Goal: Task Accomplishment & Management: Use online tool/utility

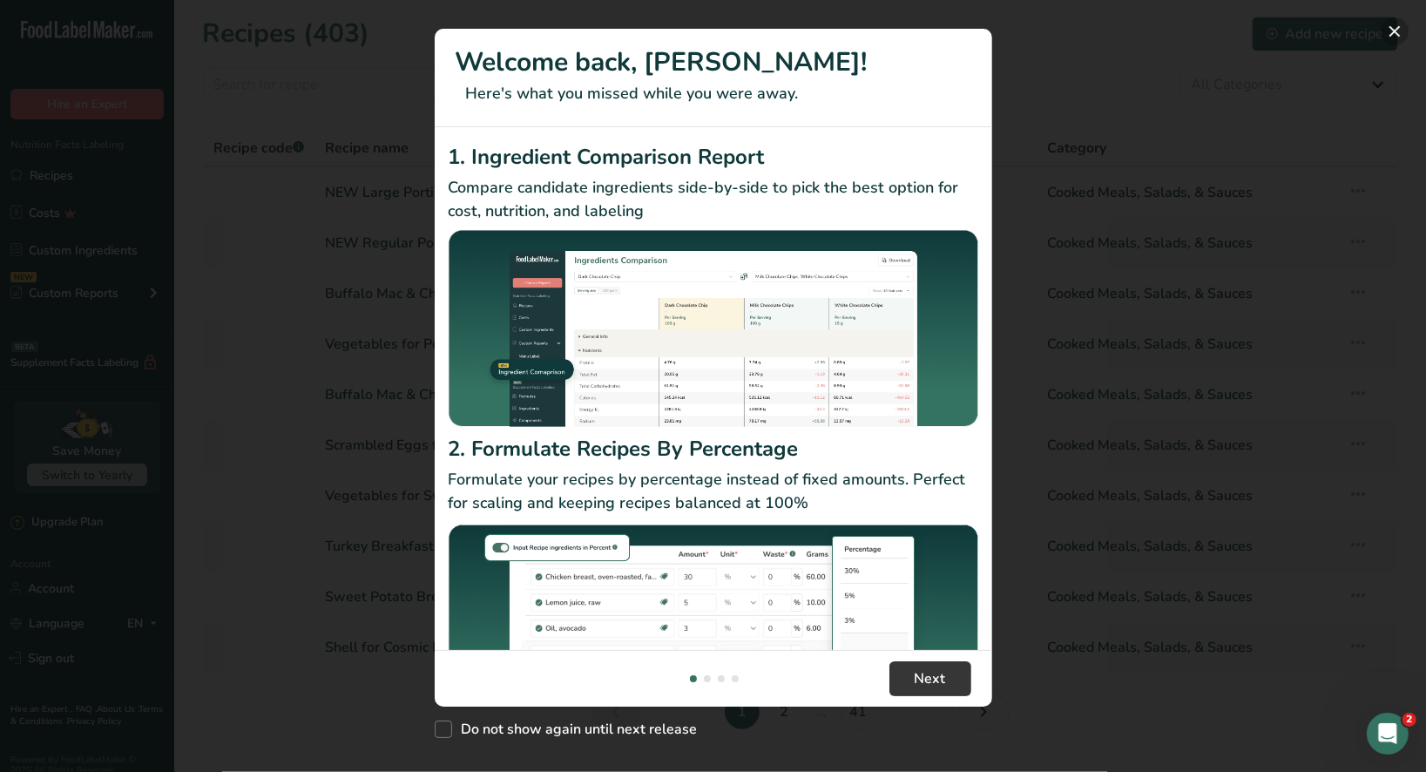
click at [1397, 30] on button "New Features" at bounding box center [1395, 31] width 28 height 28
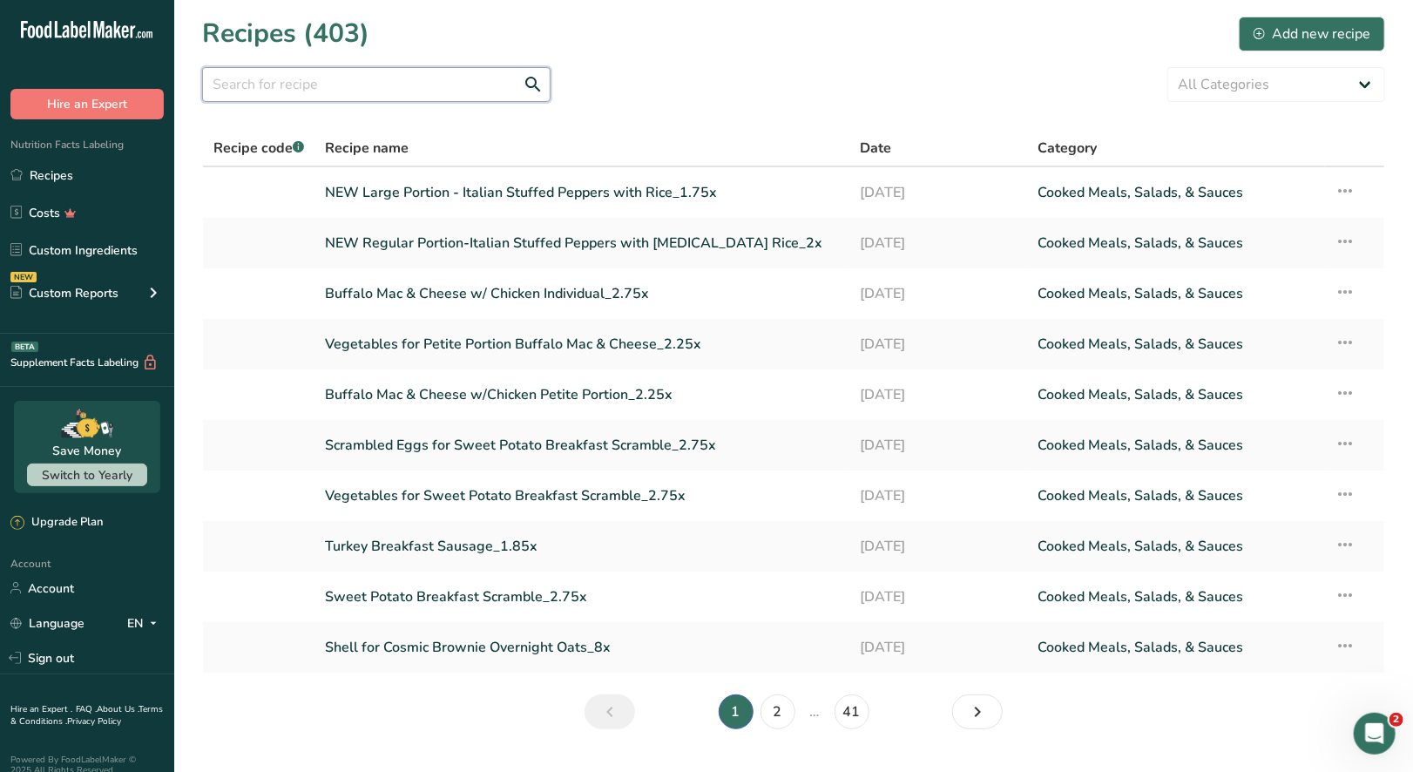
click at [313, 85] on input "text" at bounding box center [376, 84] width 348 height 35
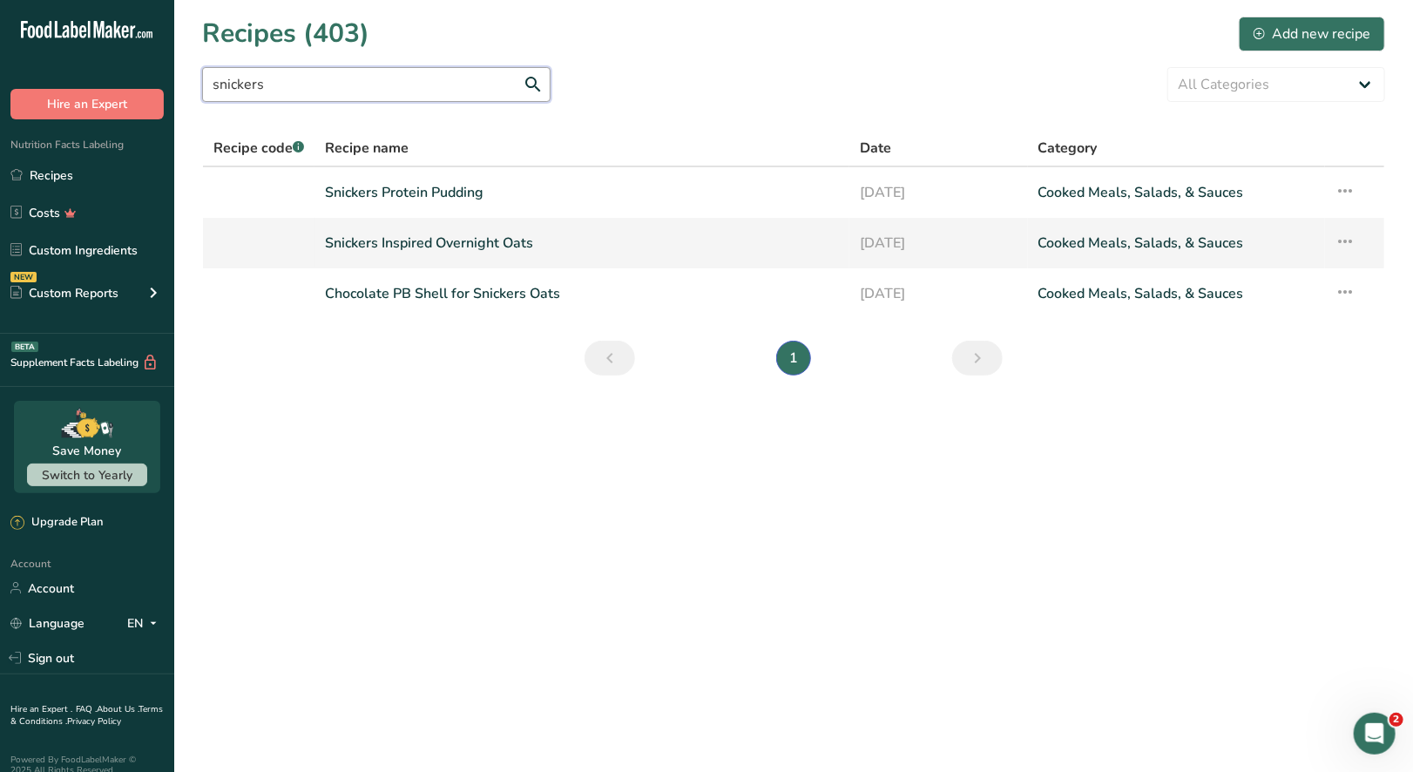
type input "snickers"
click at [509, 257] on link "Snickers Inspired Overnight Oats" at bounding box center [582, 243] width 514 height 37
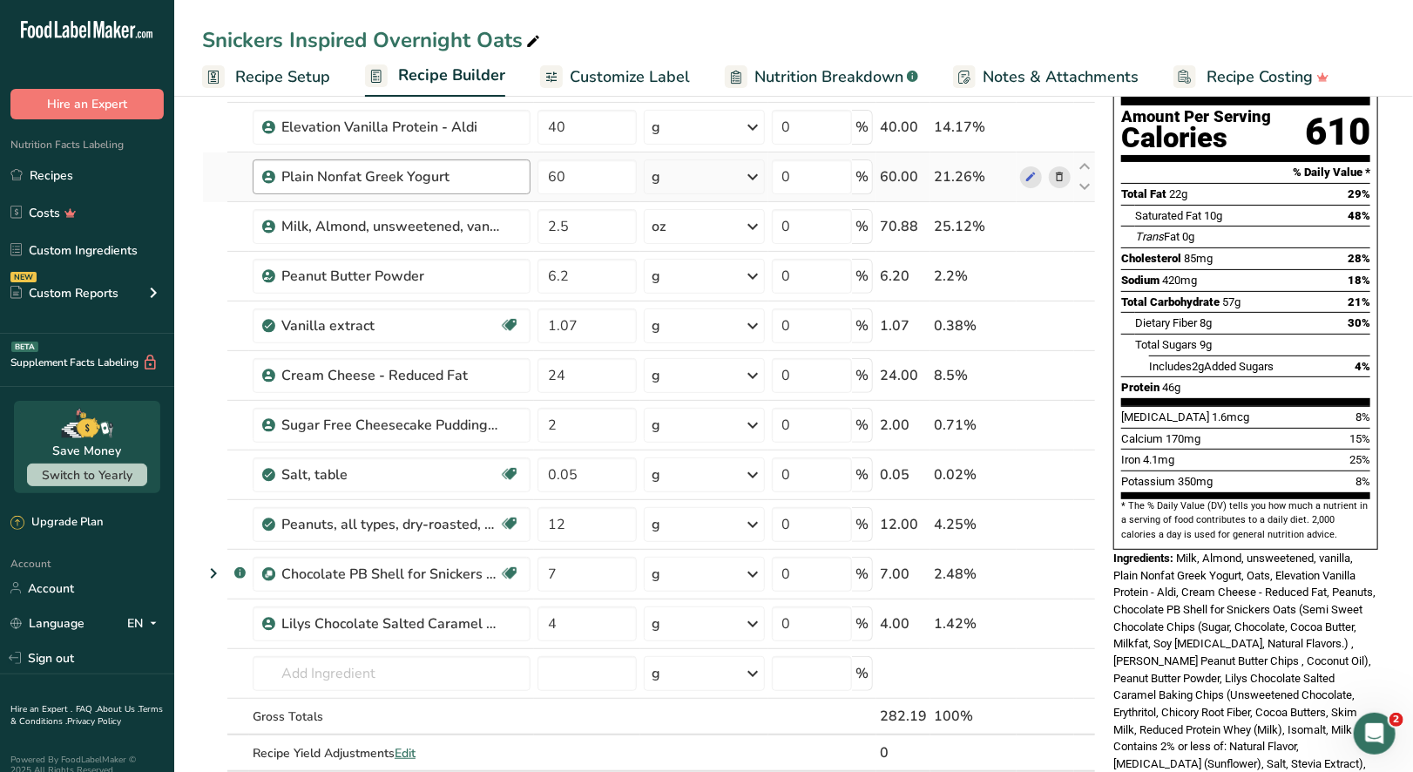
scroll to position [173, 0]
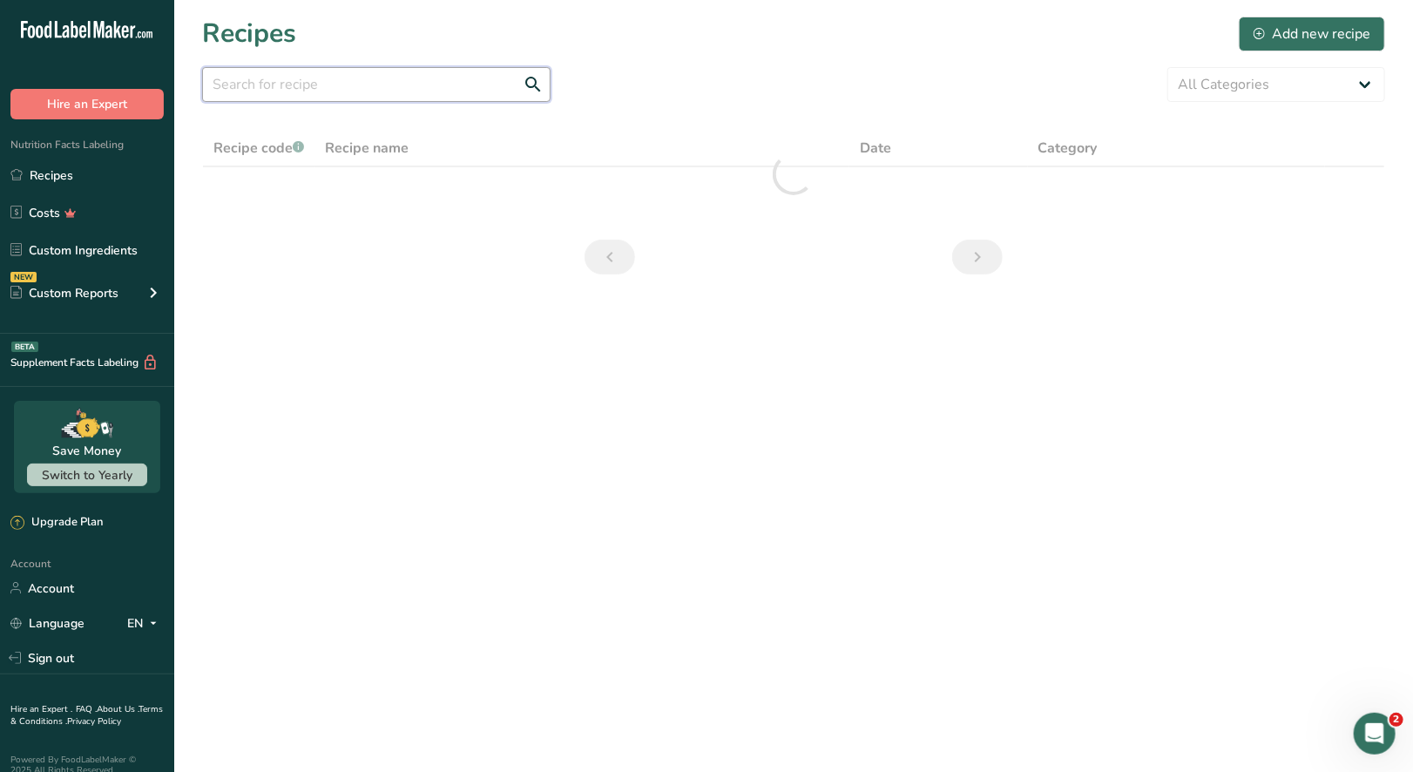
drag, startPoint x: 274, startPoint y: 72, endPoint x: 262, endPoint y: 74, distance: 12.3
click at [274, 73] on input "text" at bounding box center [376, 84] width 348 height 35
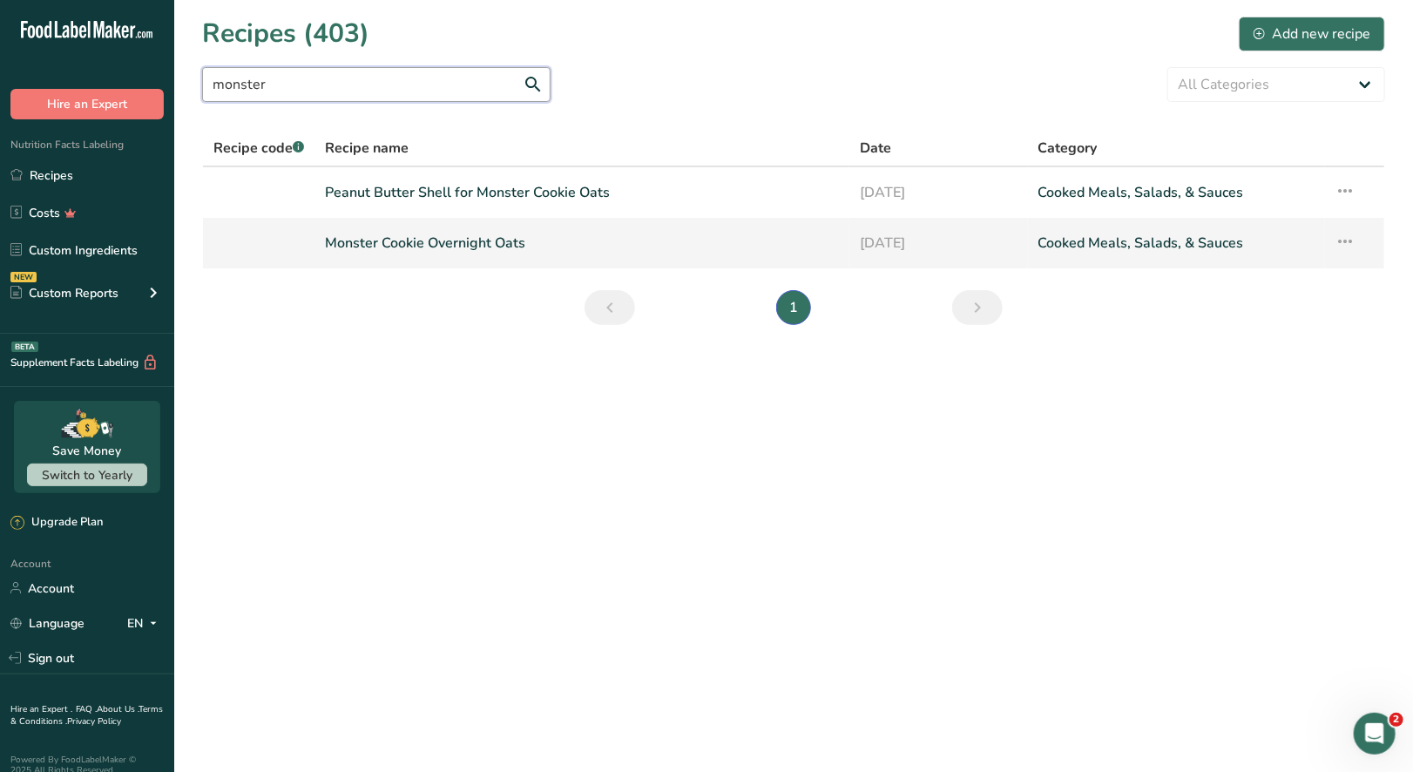
type input "monster"
click at [447, 242] on link "Monster Cookie Overnight Oats" at bounding box center [582, 243] width 514 height 37
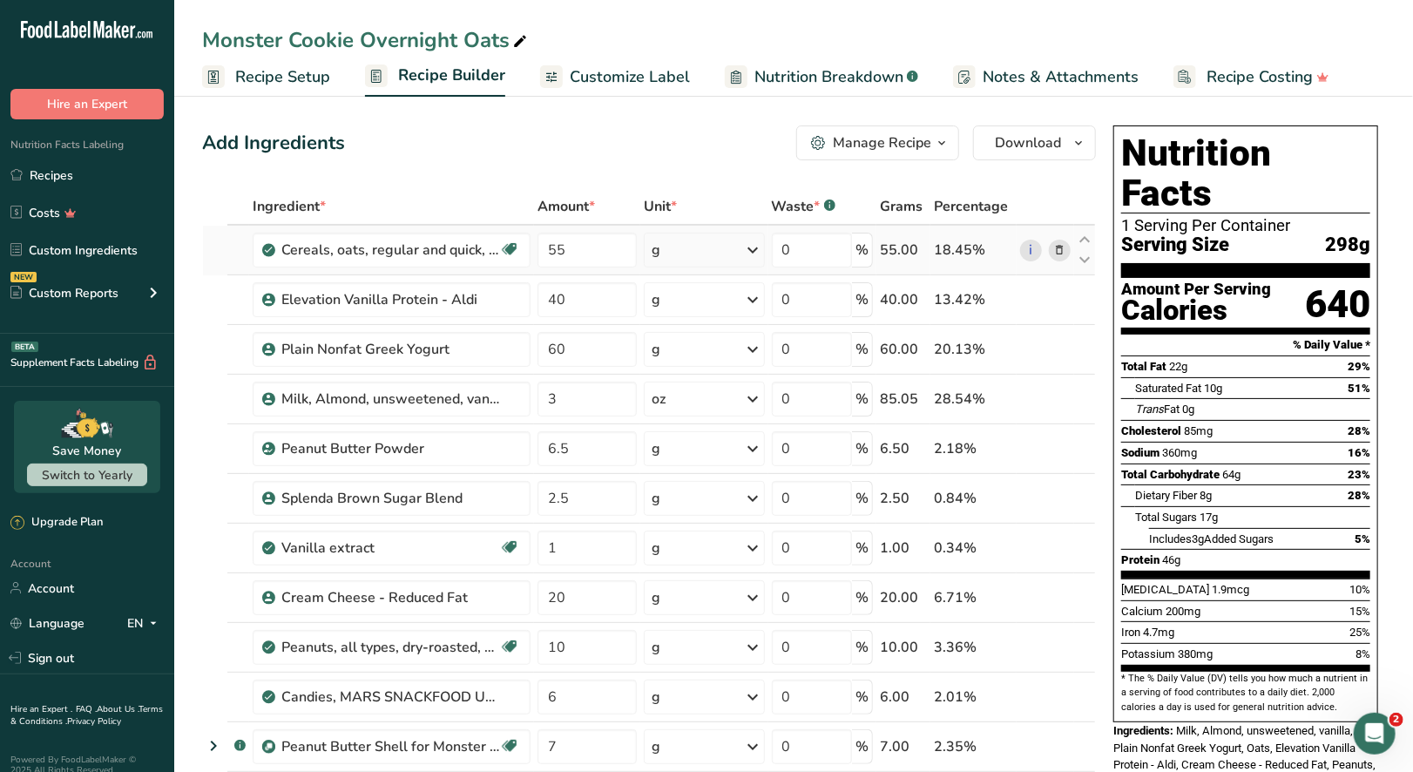
scroll to position [87, 0]
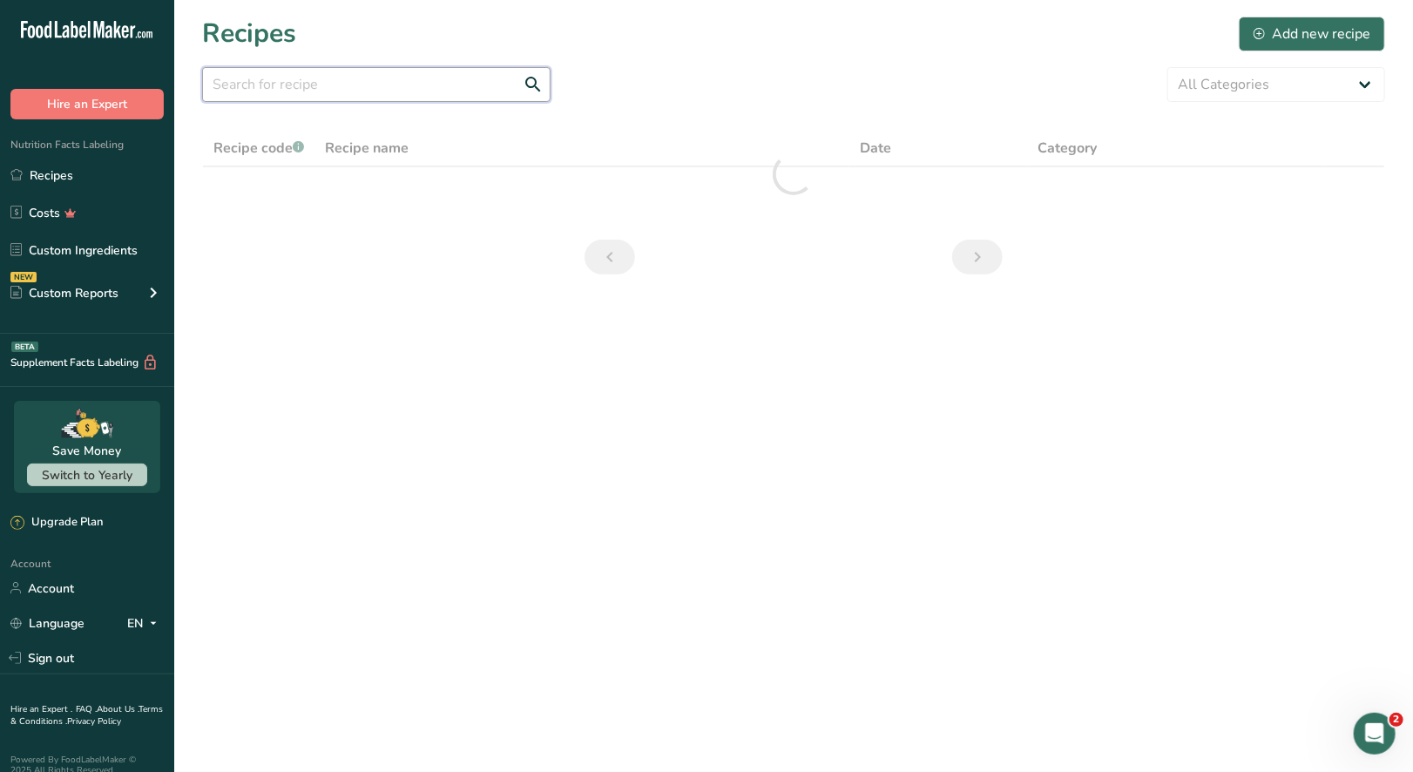
click at [281, 91] on input "text" at bounding box center [376, 84] width 348 height 35
click at [99, 84] on div ".a-20{fill:#fff;} Hire an Expert Nutrition Facts Labeling Recipes Costs Custom …" at bounding box center [706, 386] width 1413 height 772
drag, startPoint x: 344, startPoint y: 82, endPoint x: 146, endPoint y: 72, distance: 198.0
click at [146, 72] on div ".a-20{fill:#fff;} Hire an Expert Nutrition Facts Labeling Recipes Costs Custom …" at bounding box center [706, 386] width 1413 height 772
type input "p"
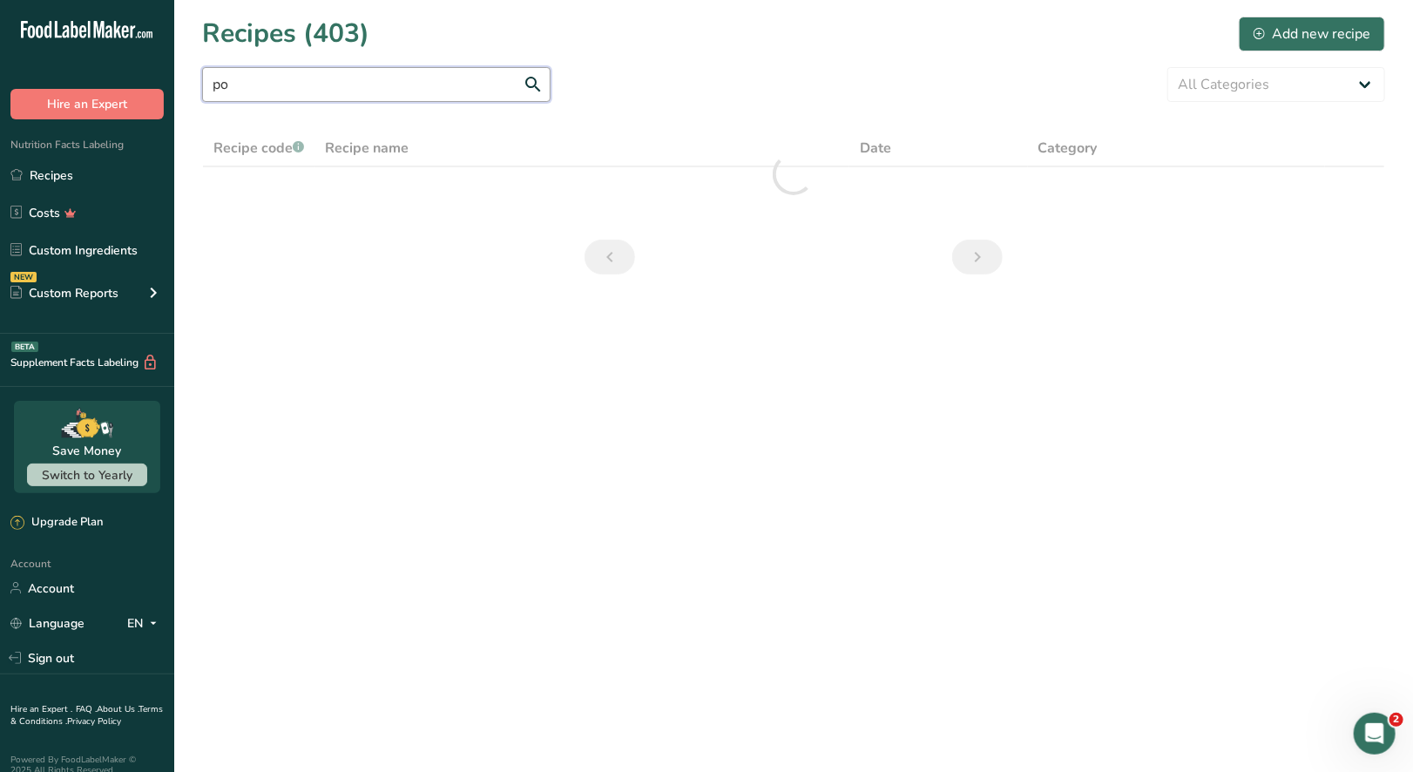
type input "p"
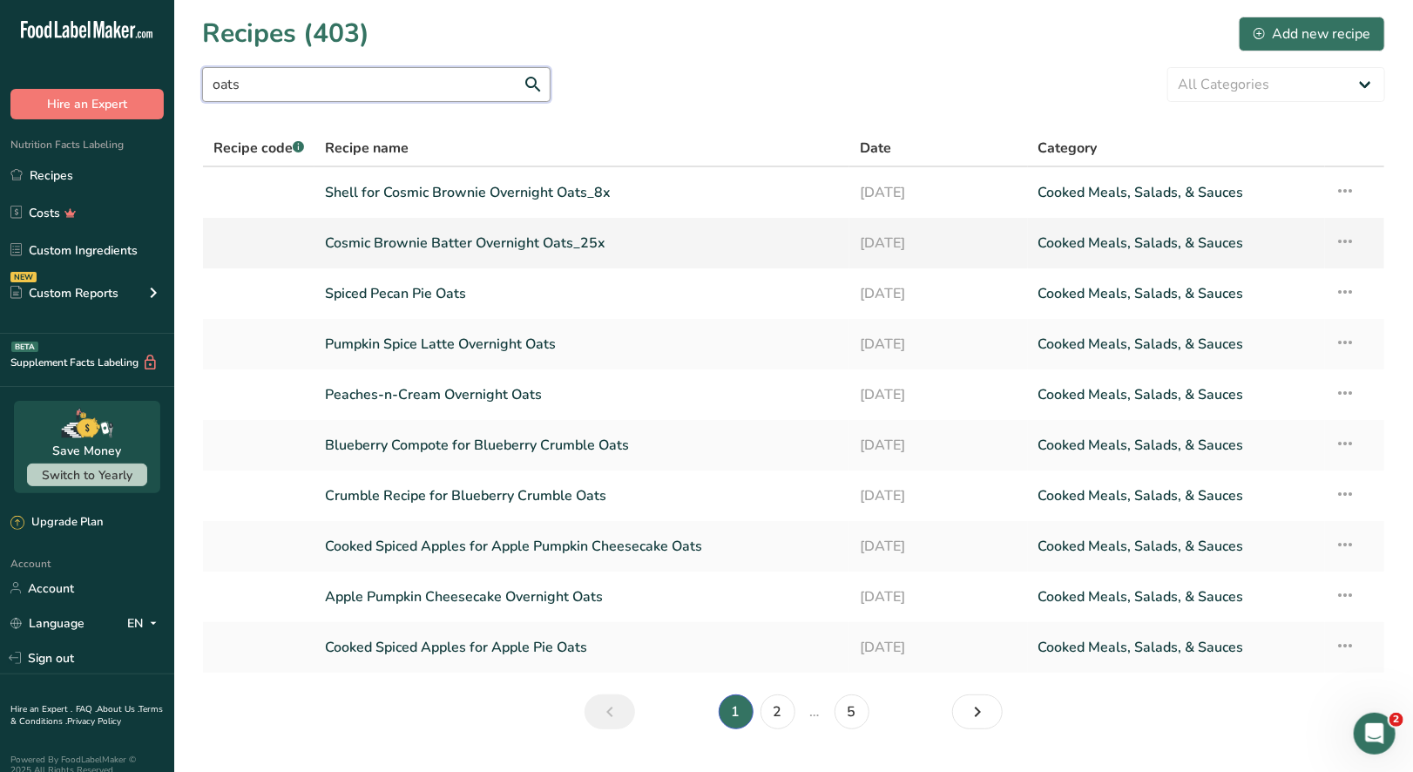
type input "oats"
click at [1348, 242] on icon at bounding box center [1346, 241] width 21 height 31
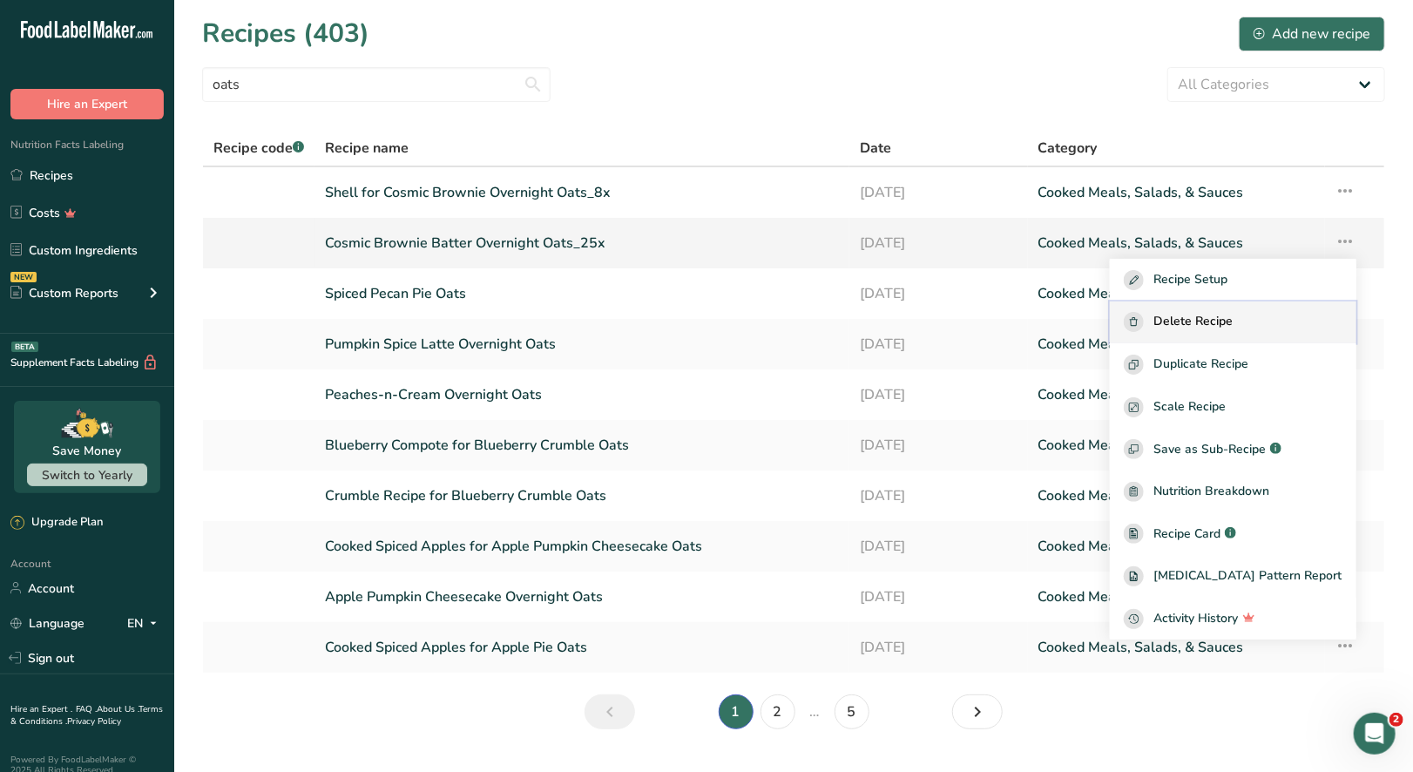
click at [1234, 324] on span "Delete Recipe" at bounding box center [1193, 322] width 79 height 20
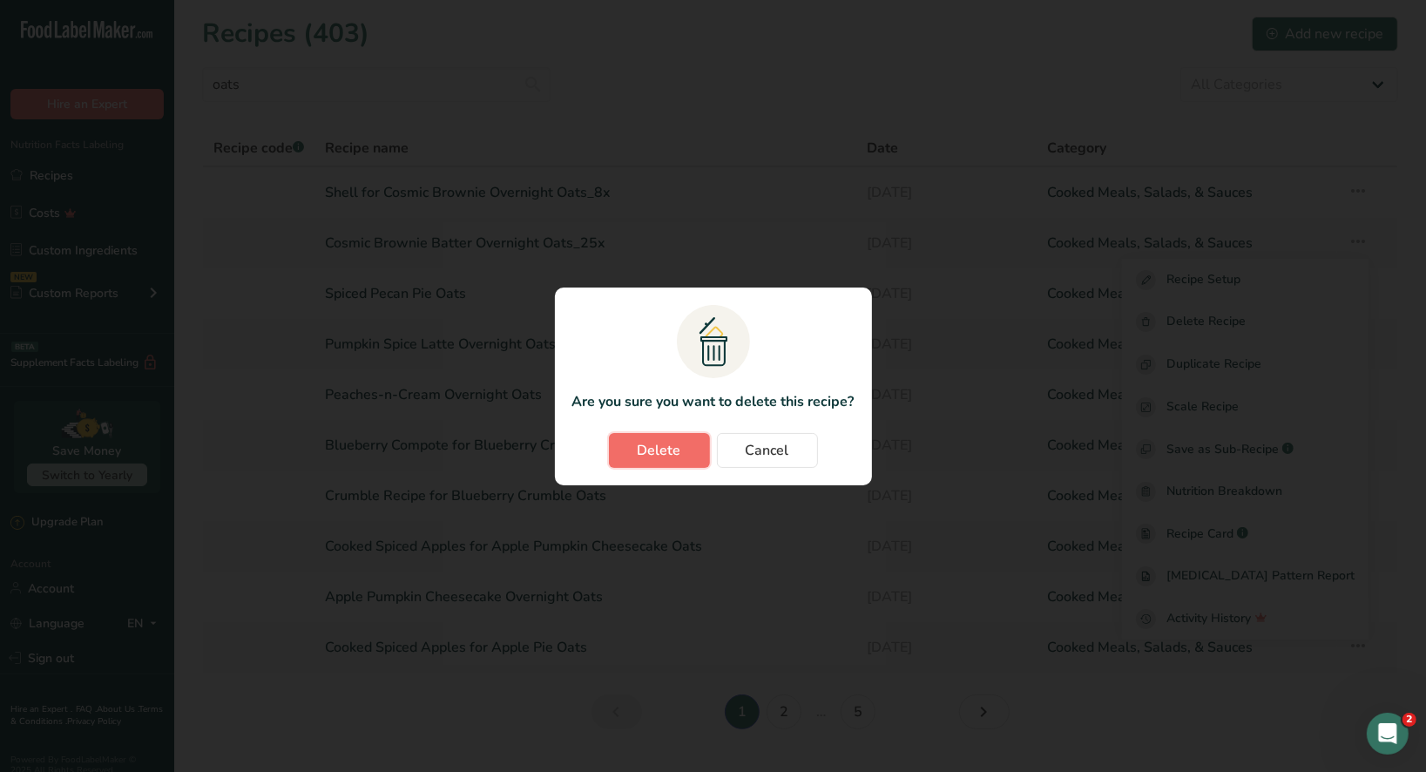
click at [657, 449] on span "Delete" at bounding box center [660, 450] width 44 height 21
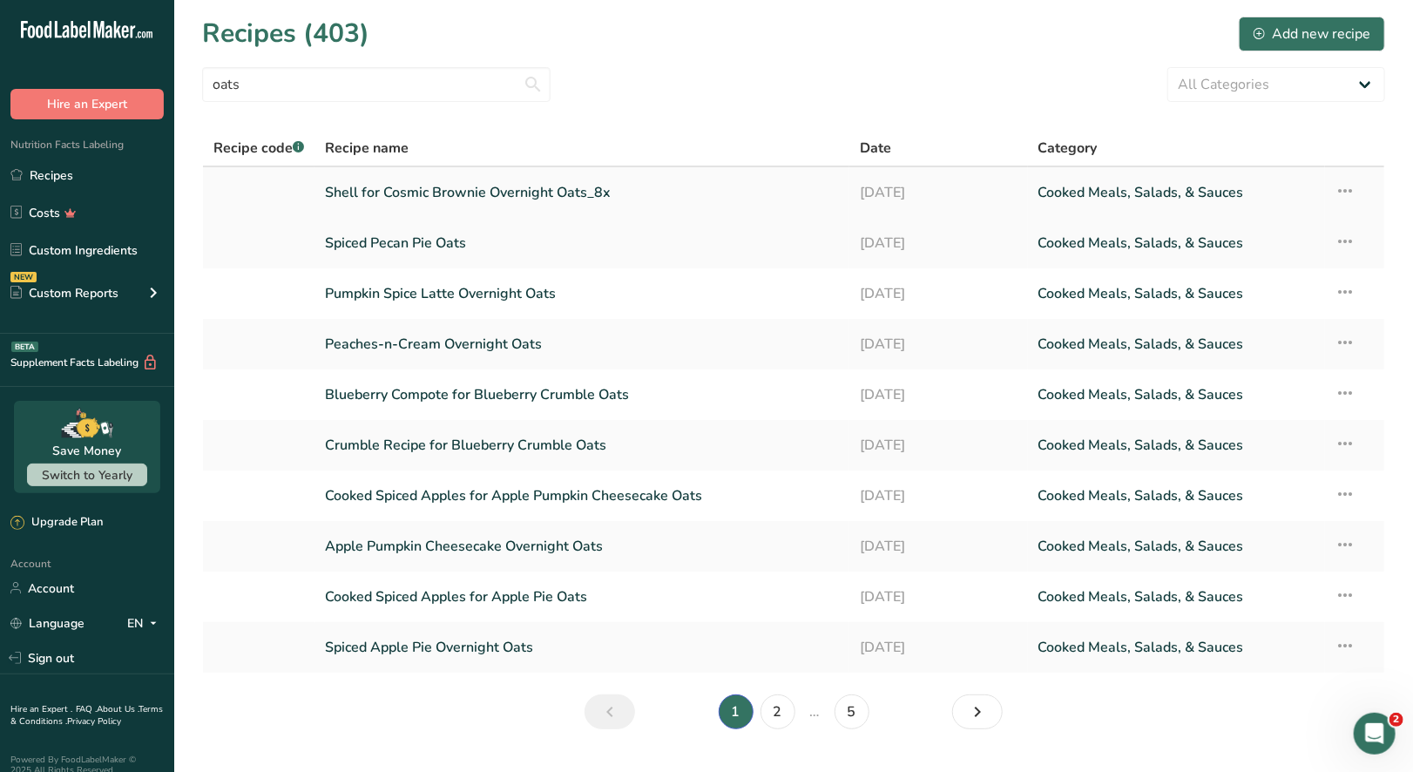
click at [1349, 189] on icon at bounding box center [1346, 190] width 21 height 31
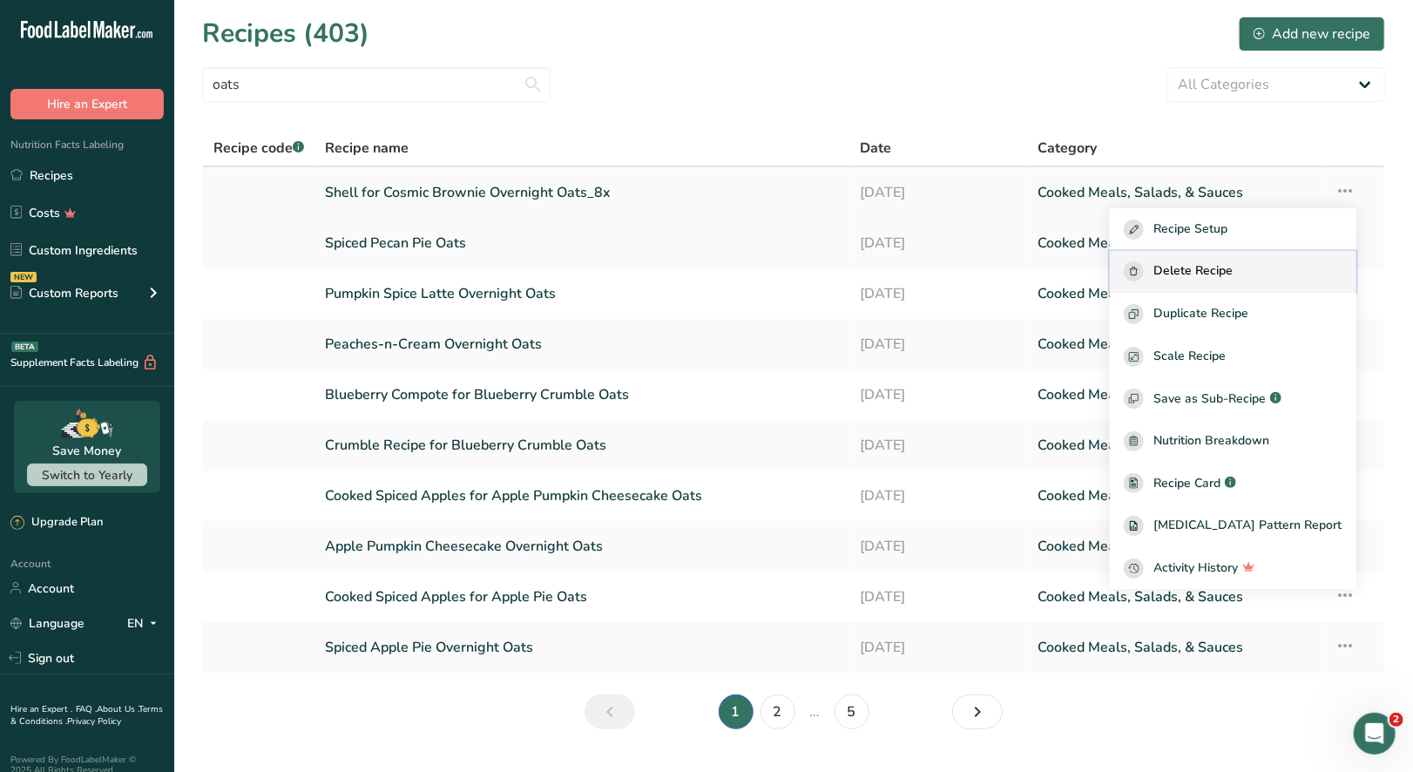
click at [1226, 274] on span "Delete Recipe" at bounding box center [1193, 271] width 79 height 20
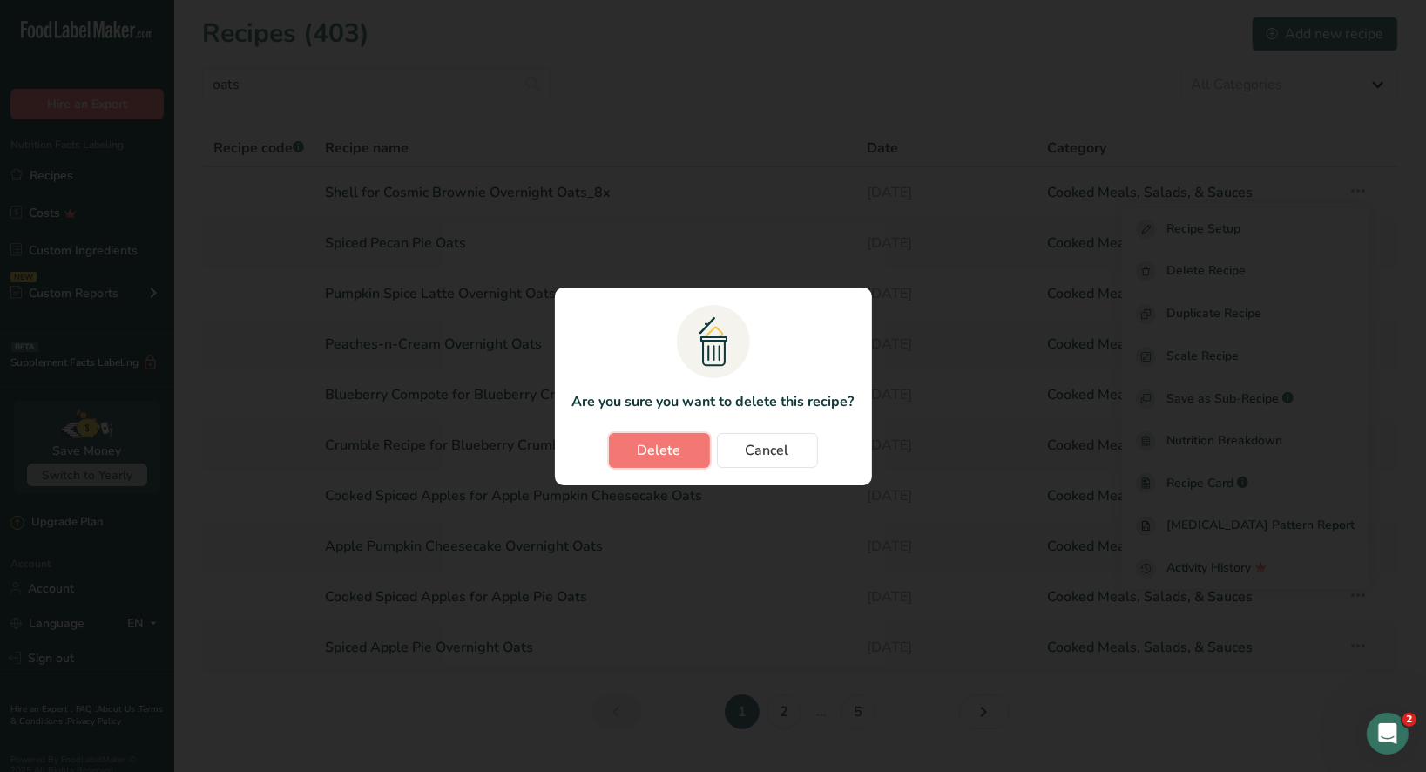
click at [659, 452] on span "Delete" at bounding box center [660, 450] width 44 height 21
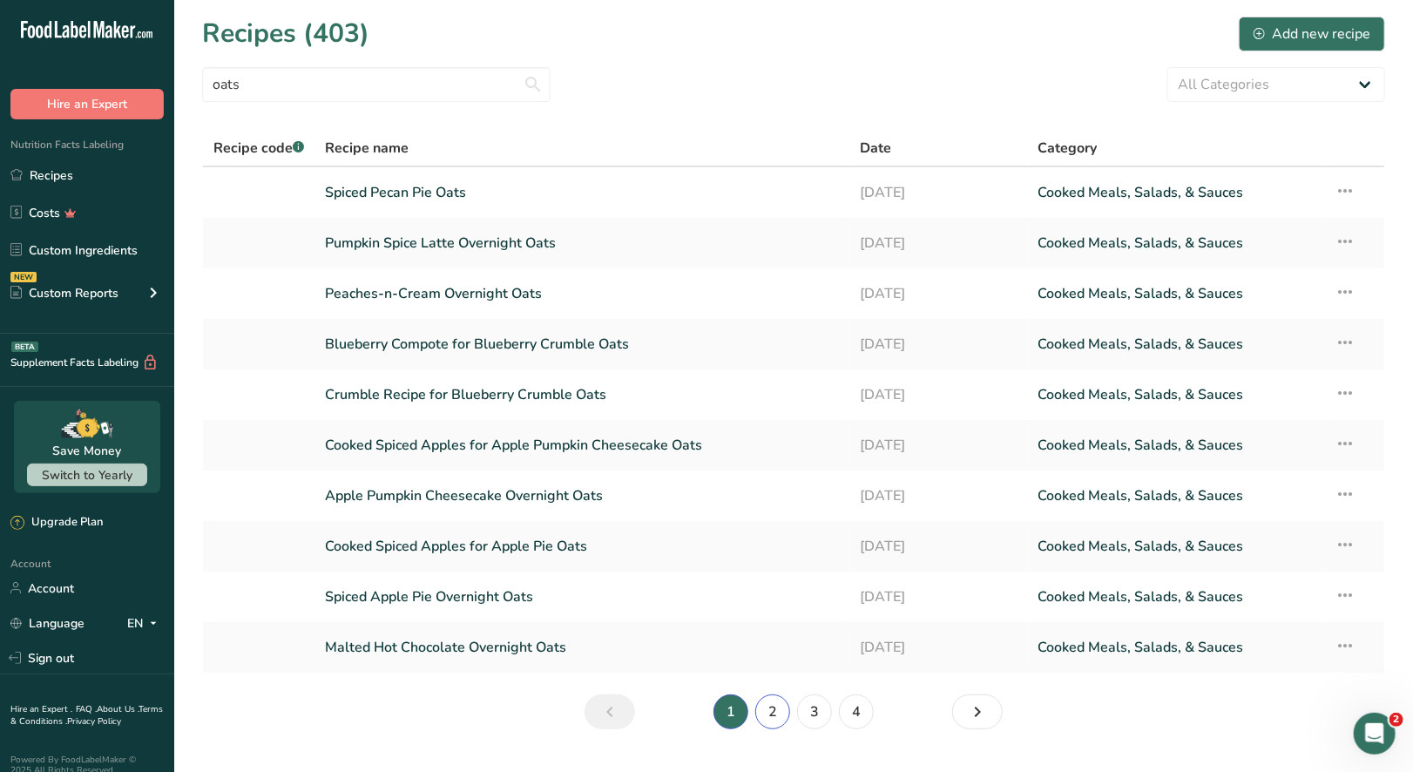
click at [773, 700] on link "2" at bounding box center [772, 711] width 35 height 35
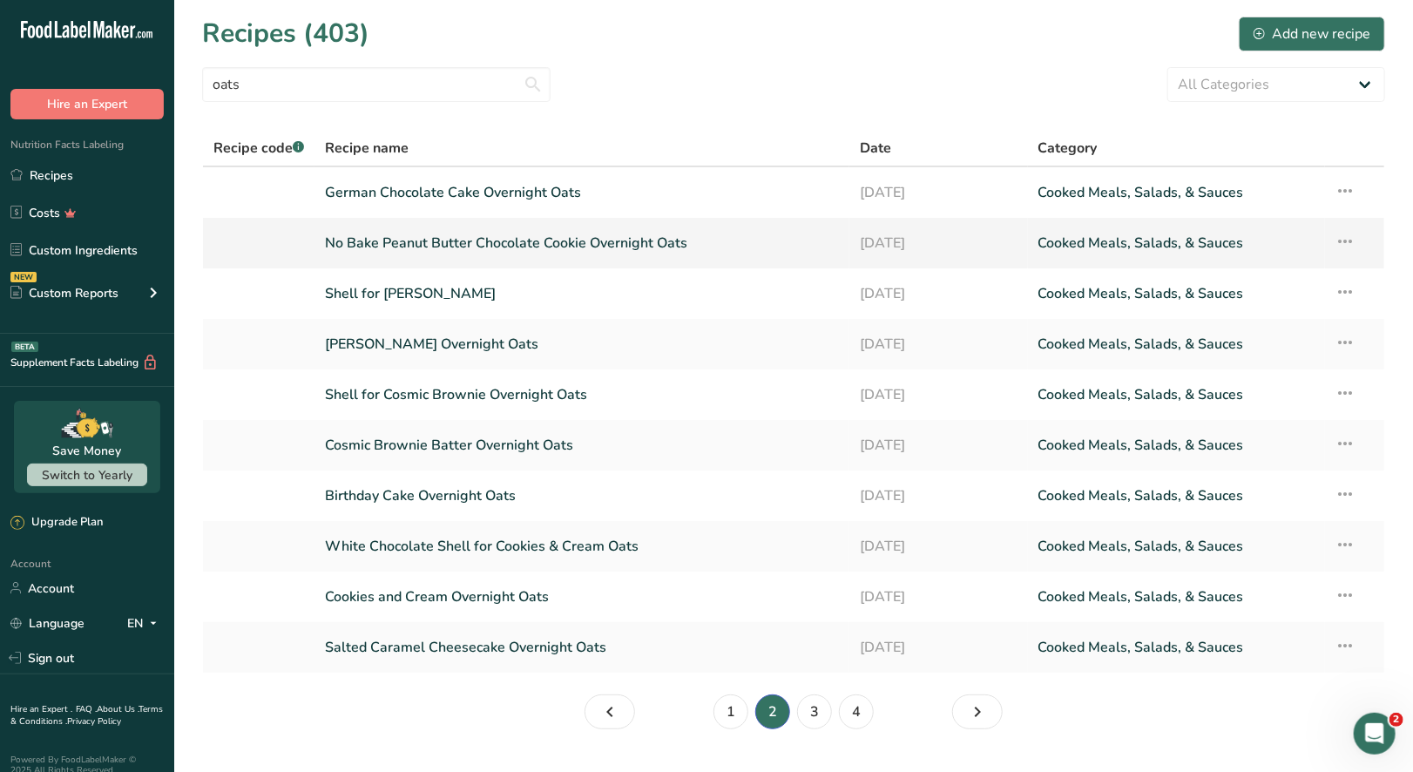
click at [730, 240] on link "No Bake Peanut Butter Chocolate Cookie Overnight Oats" at bounding box center [582, 243] width 514 height 37
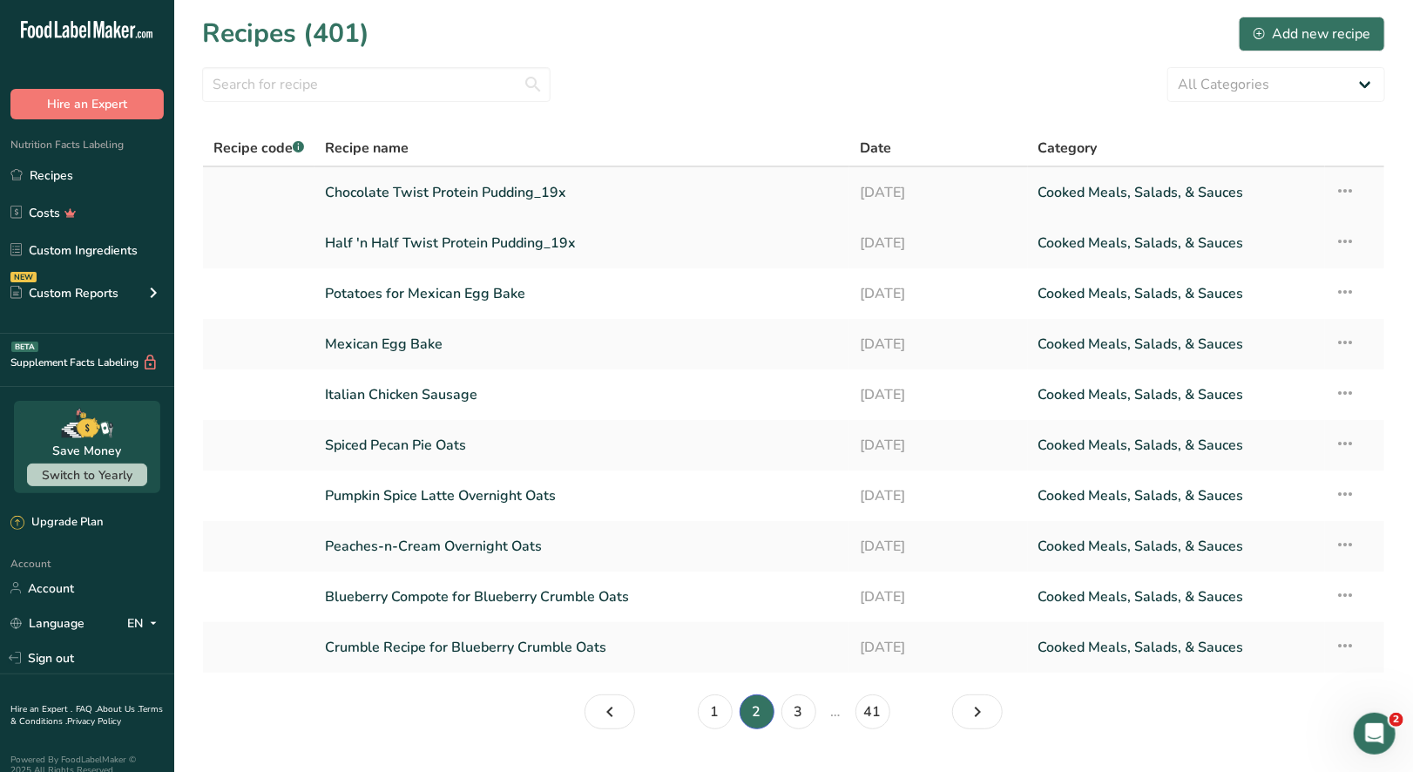
click at [1350, 192] on icon at bounding box center [1346, 190] width 21 height 31
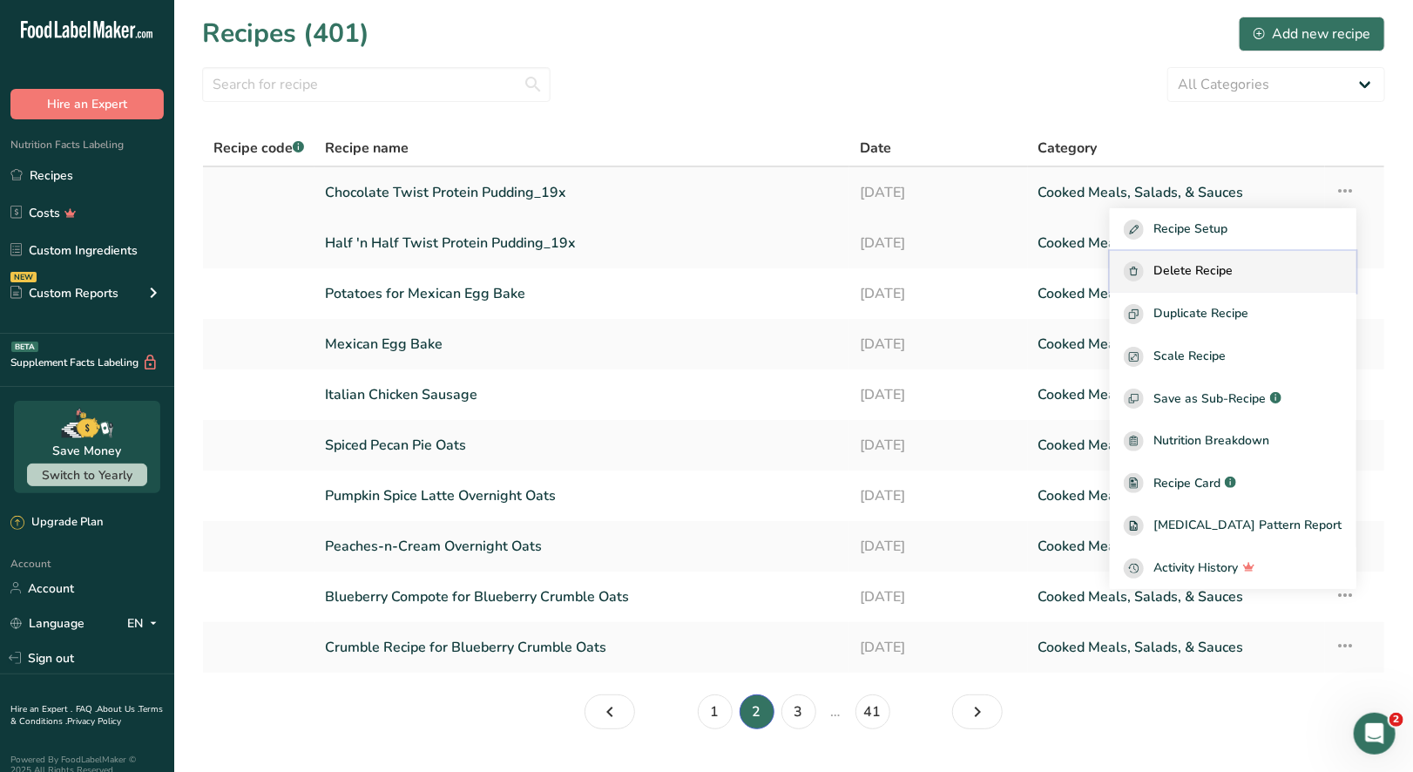
click at [1234, 275] on span "Delete Recipe" at bounding box center [1193, 271] width 79 height 20
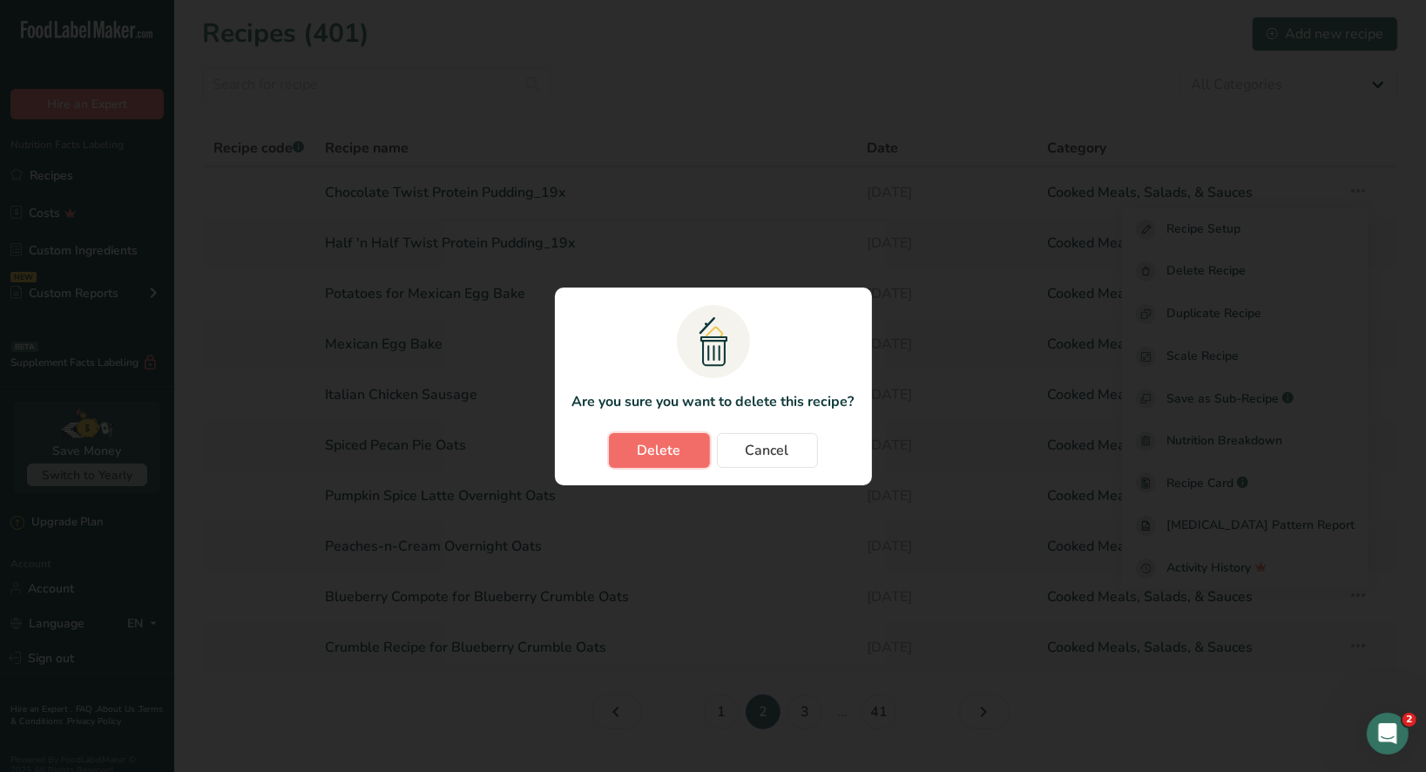
click at [659, 455] on span "Delete" at bounding box center [660, 450] width 44 height 21
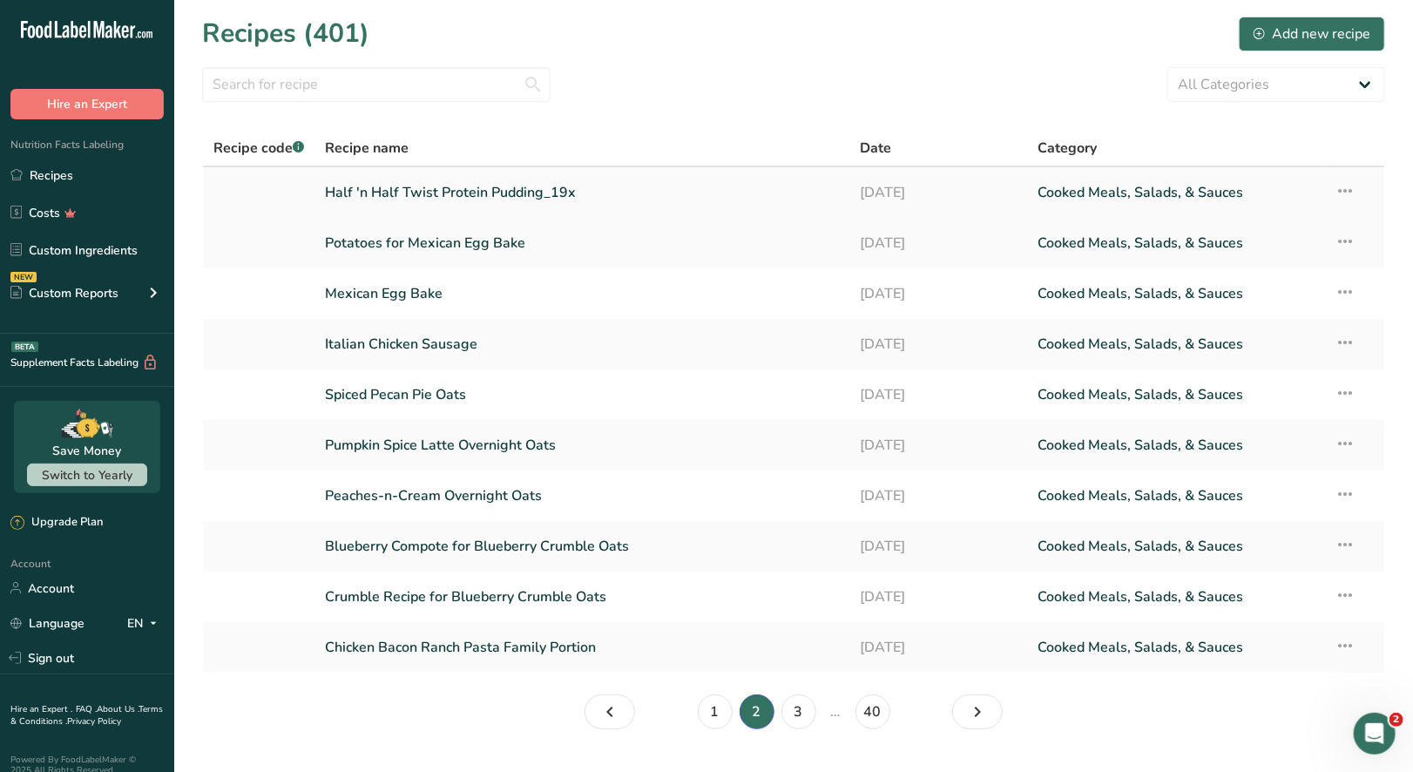
click at [1350, 192] on icon at bounding box center [1346, 190] width 21 height 31
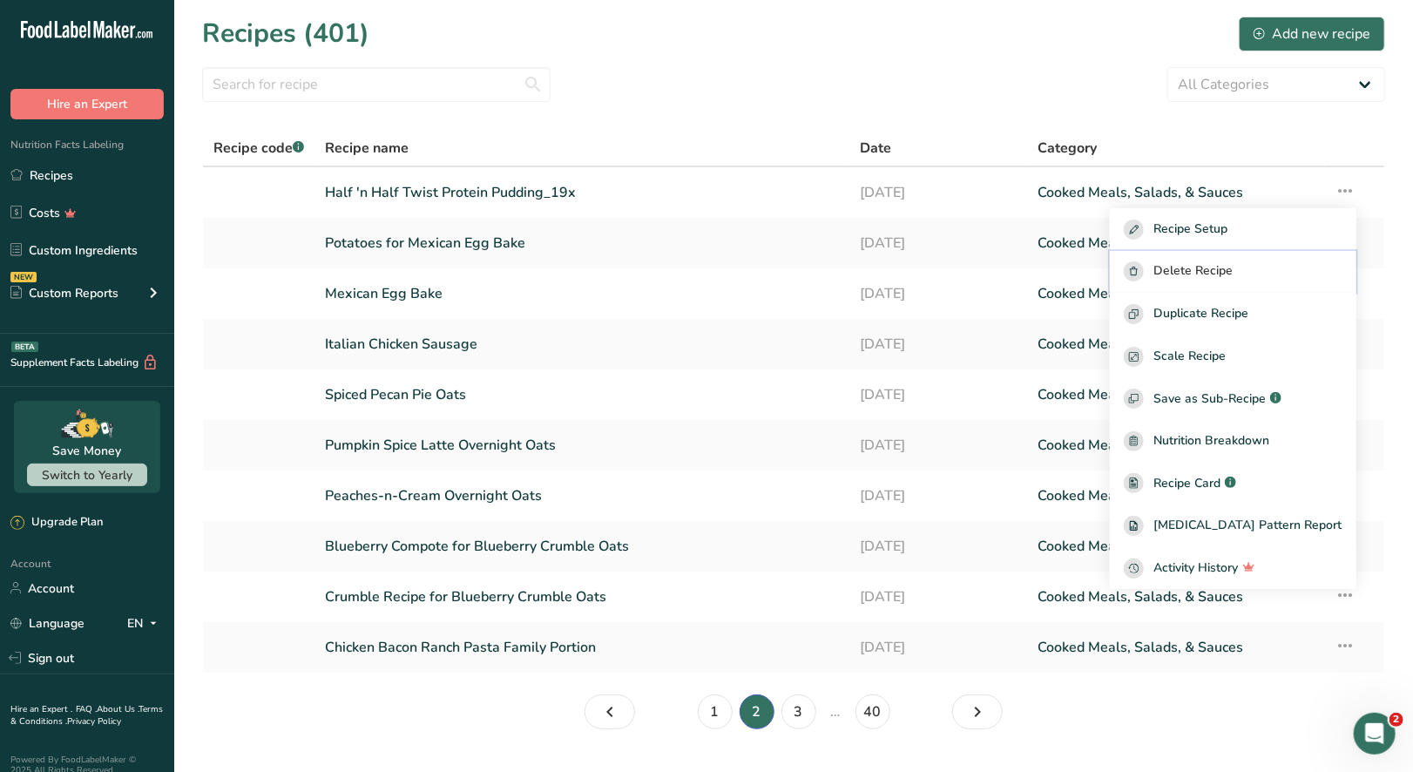
click at [1212, 263] on span "Delete Recipe" at bounding box center [1193, 271] width 79 height 20
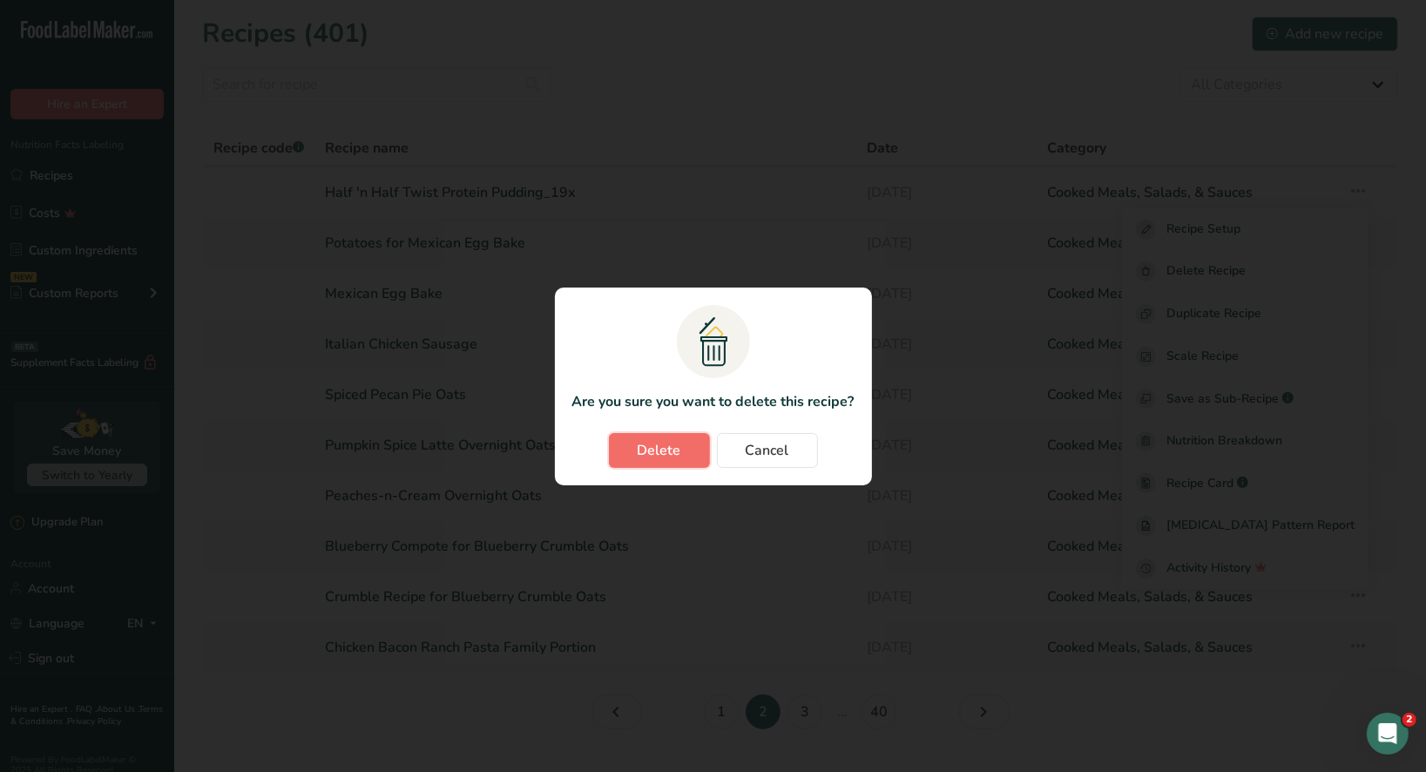
click at [667, 446] on span "Delete" at bounding box center [660, 450] width 44 height 21
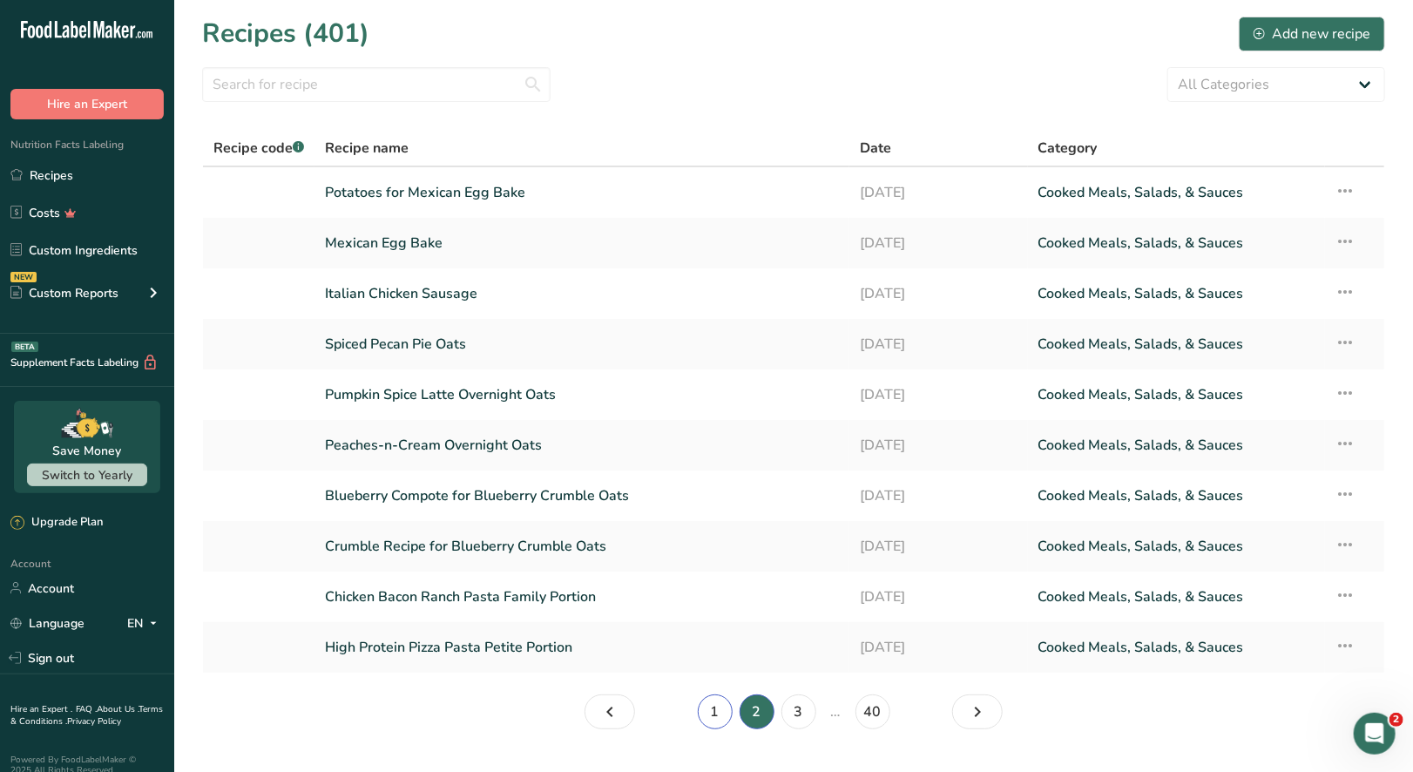
click at [709, 710] on link "1" at bounding box center [715, 711] width 35 height 35
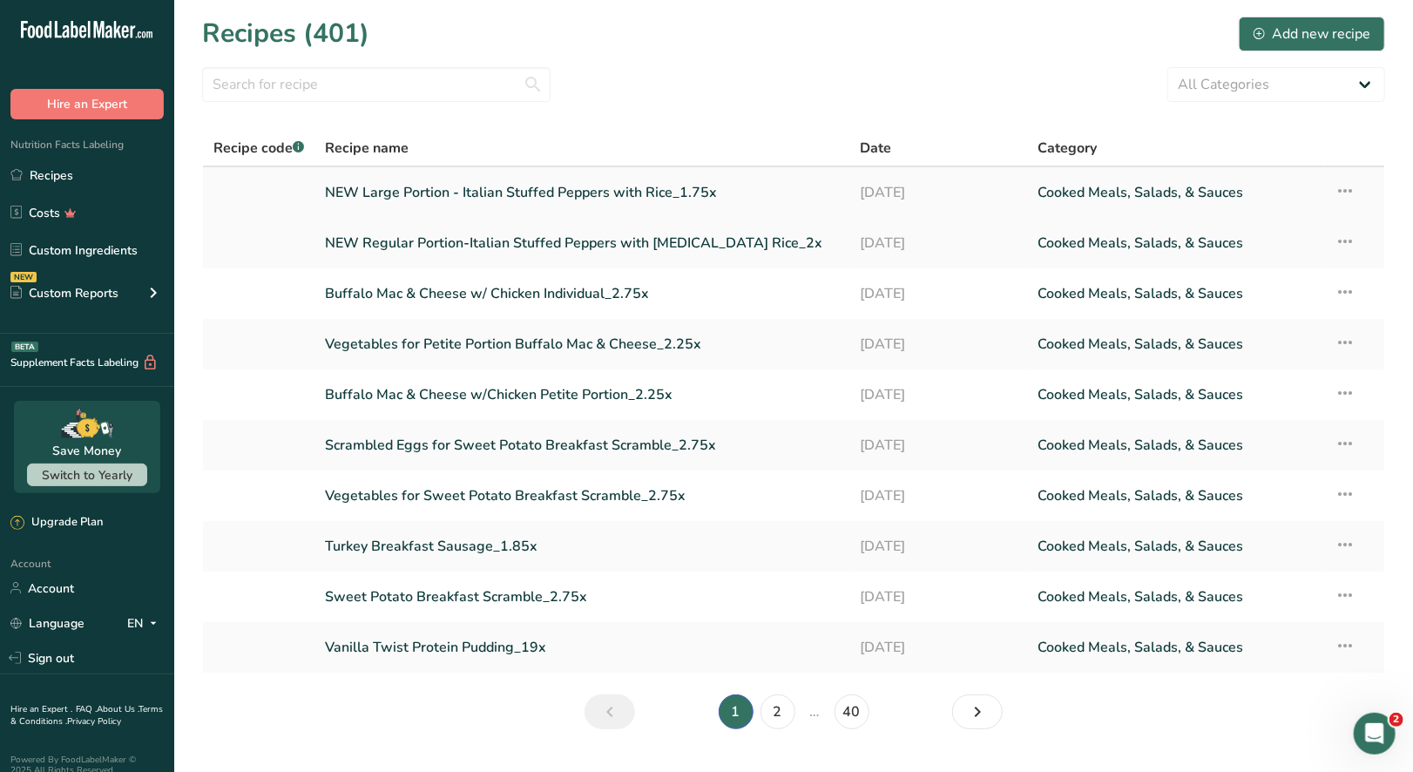
click at [1352, 189] on icon at bounding box center [1346, 190] width 21 height 31
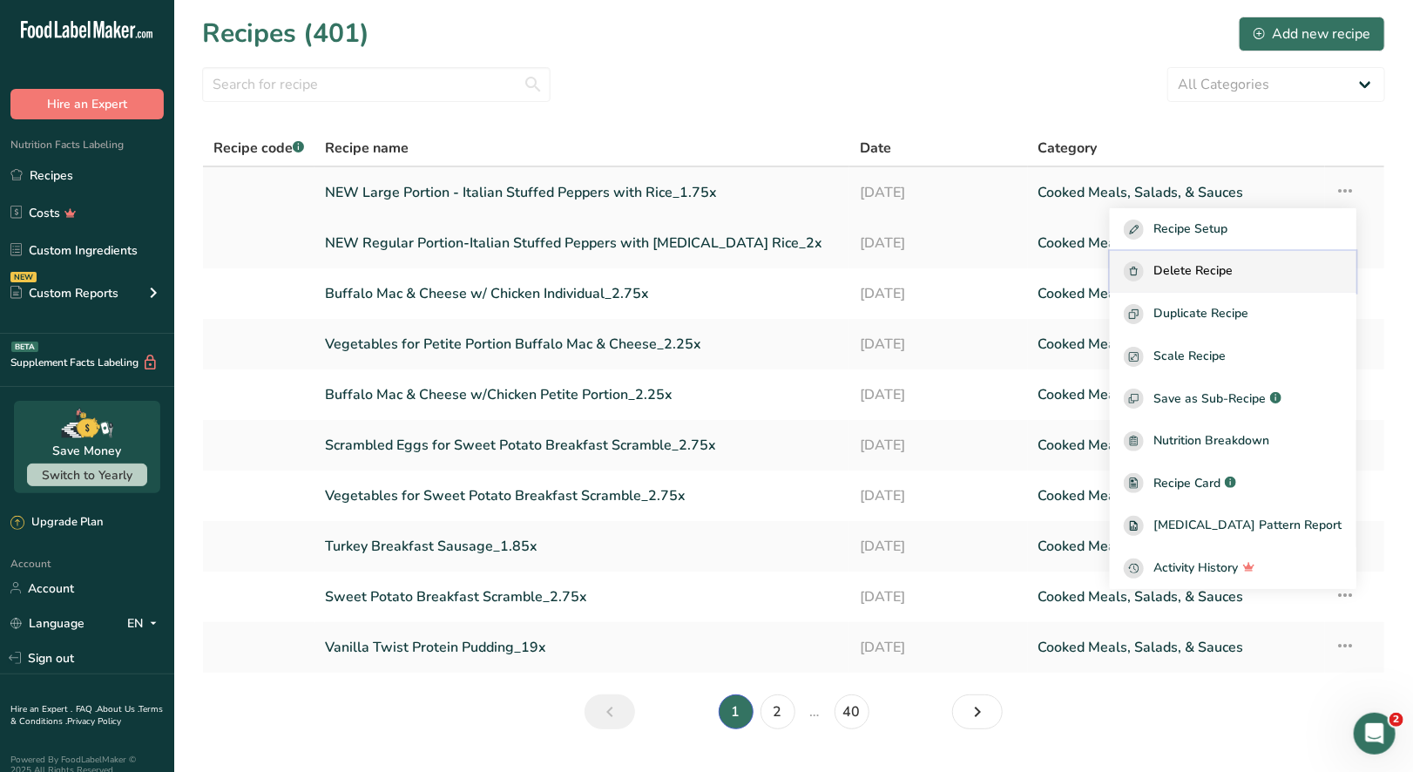
click at [1234, 263] on span "Delete Recipe" at bounding box center [1193, 271] width 79 height 20
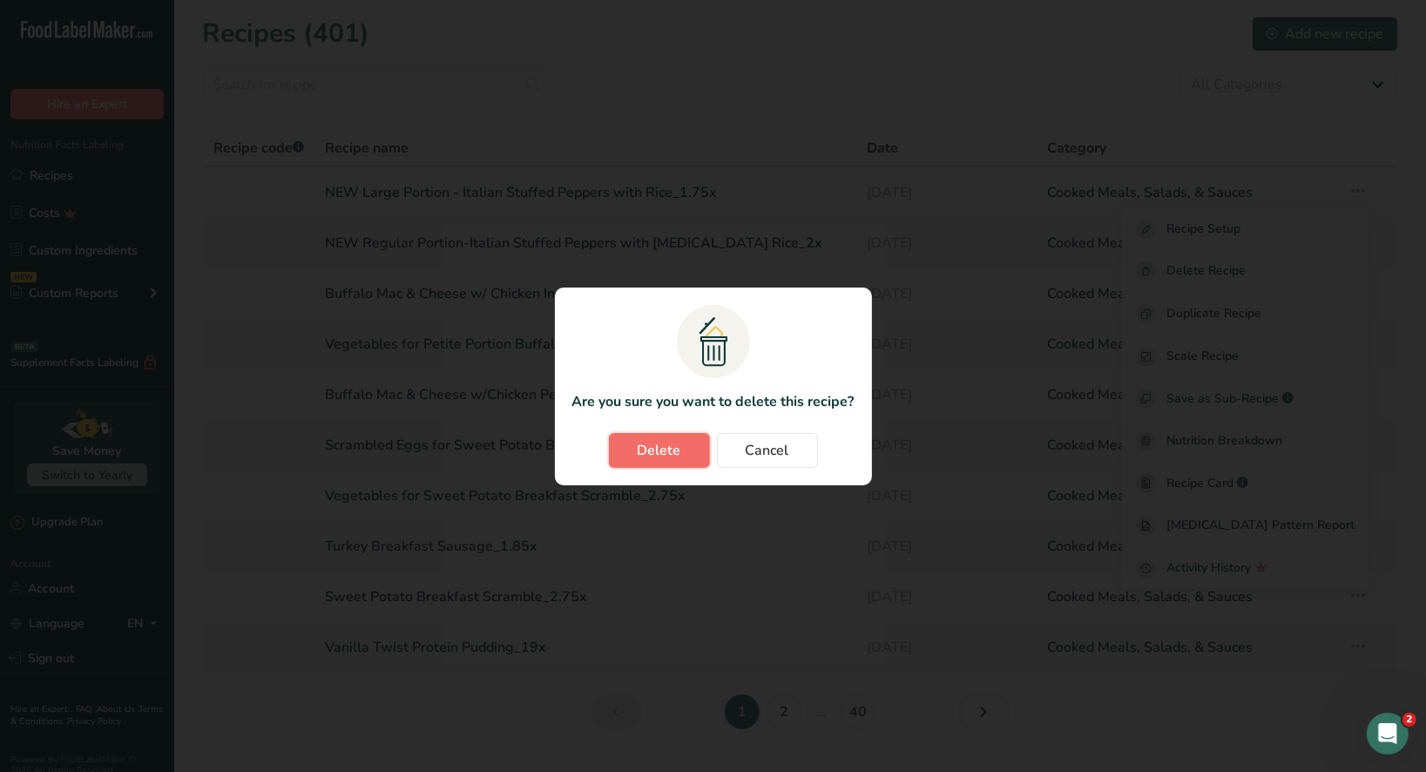
click at [678, 461] on button "Delete" at bounding box center [659, 450] width 101 height 35
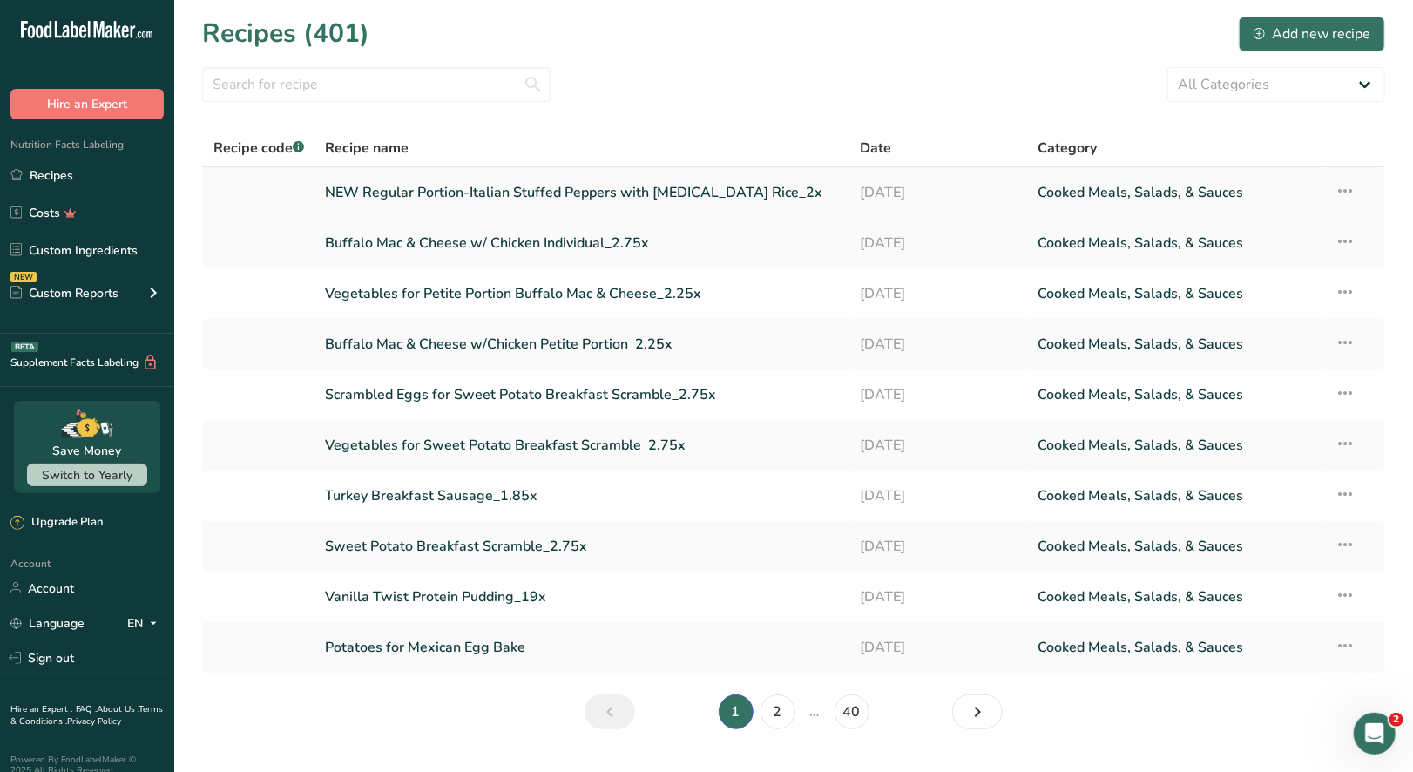
click at [1345, 190] on icon at bounding box center [1346, 190] width 21 height 31
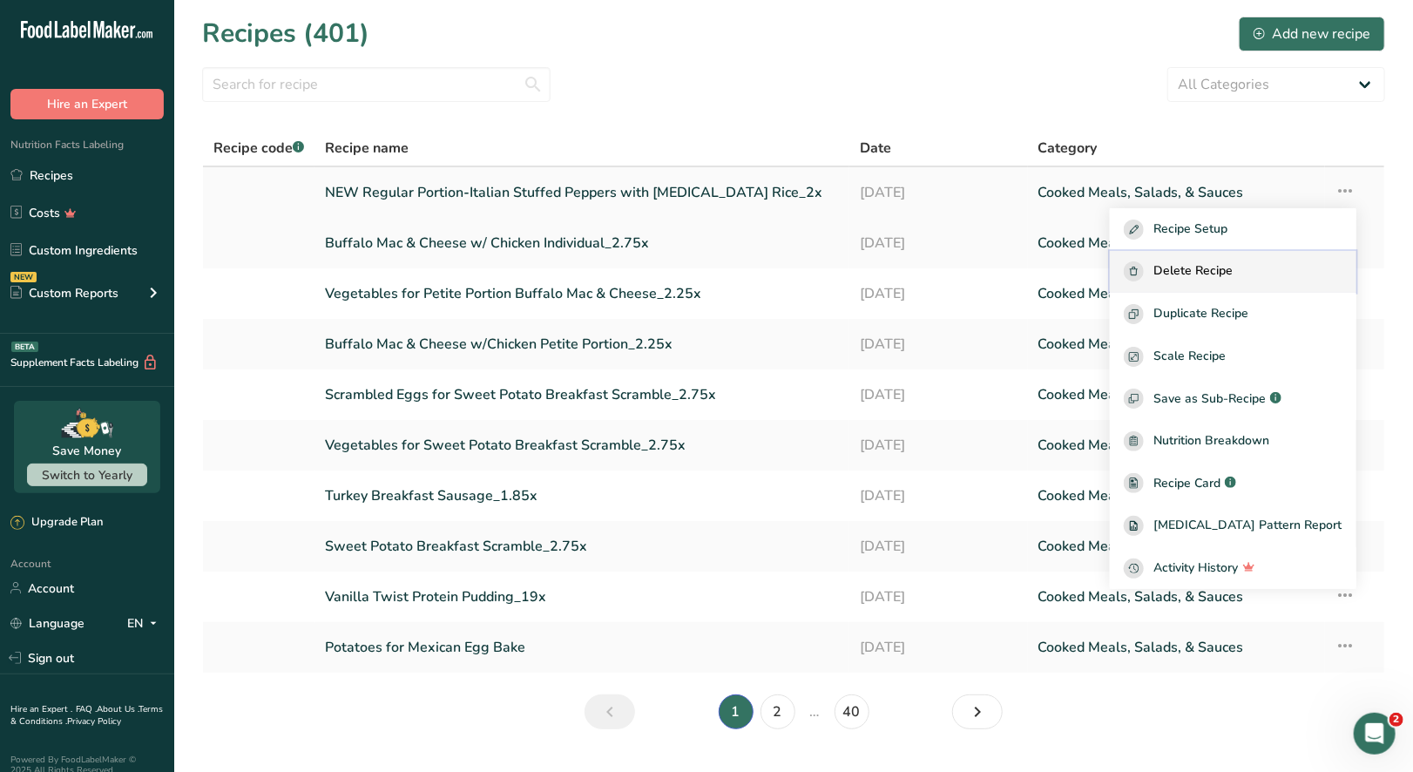
click at [1228, 266] on span "Delete Recipe" at bounding box center [1193, 271] width 79 height 20
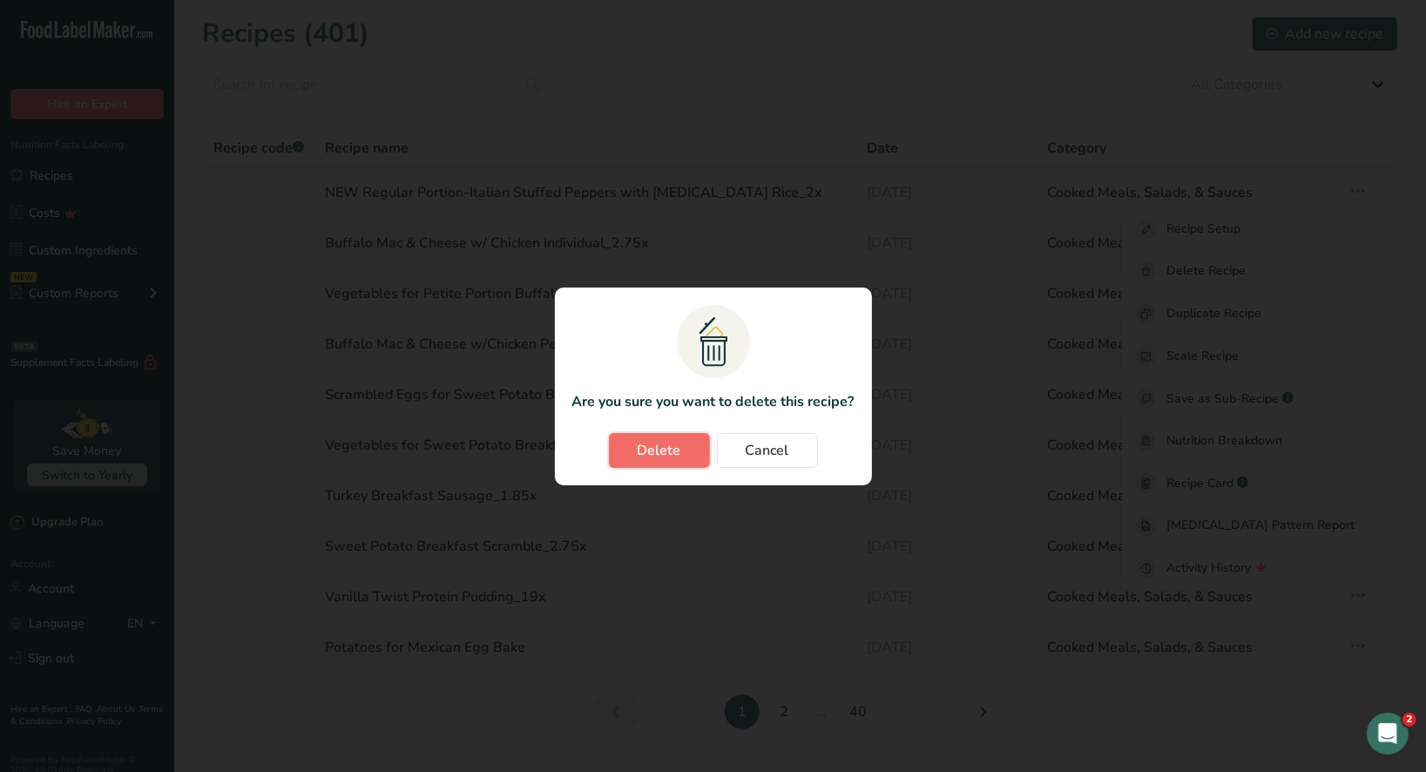
click at [655, 451] on span "Delete" at bounding box center [660, 450] width 44 height 21
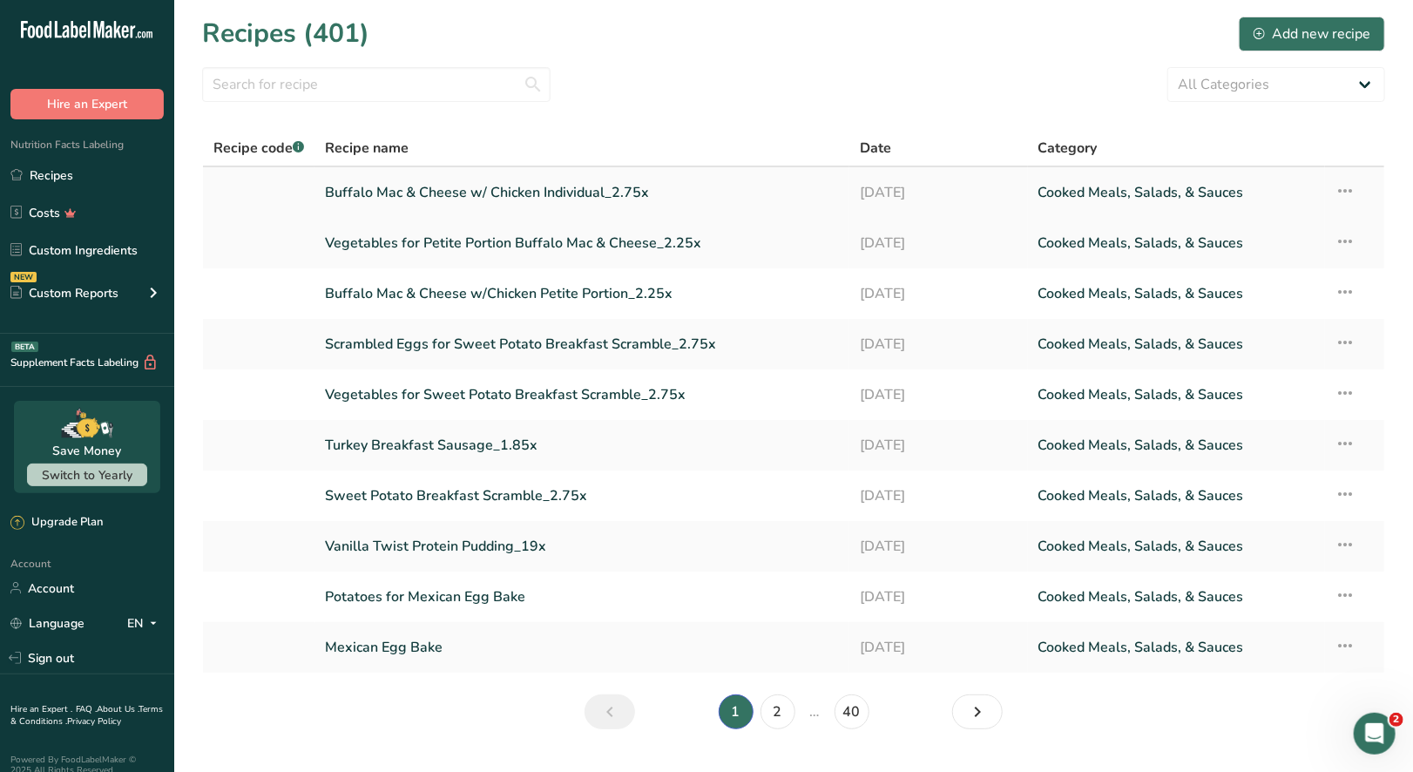
click at [1347, 198] on icon at bounding box center [1346, 190] width 21 height 31
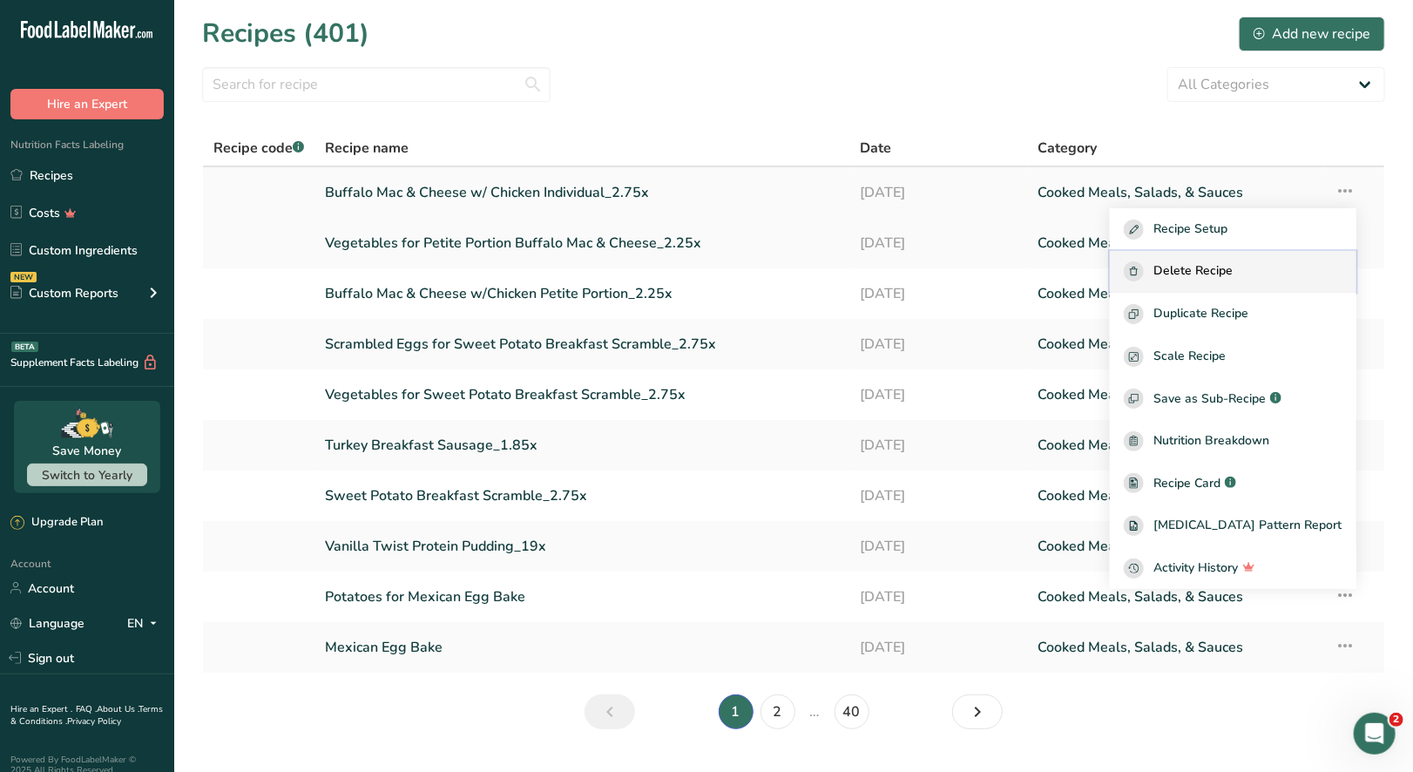
click at [1225, 264] on span "Delete Recipe" at bounding box center [1193, 271] width 79 height 20
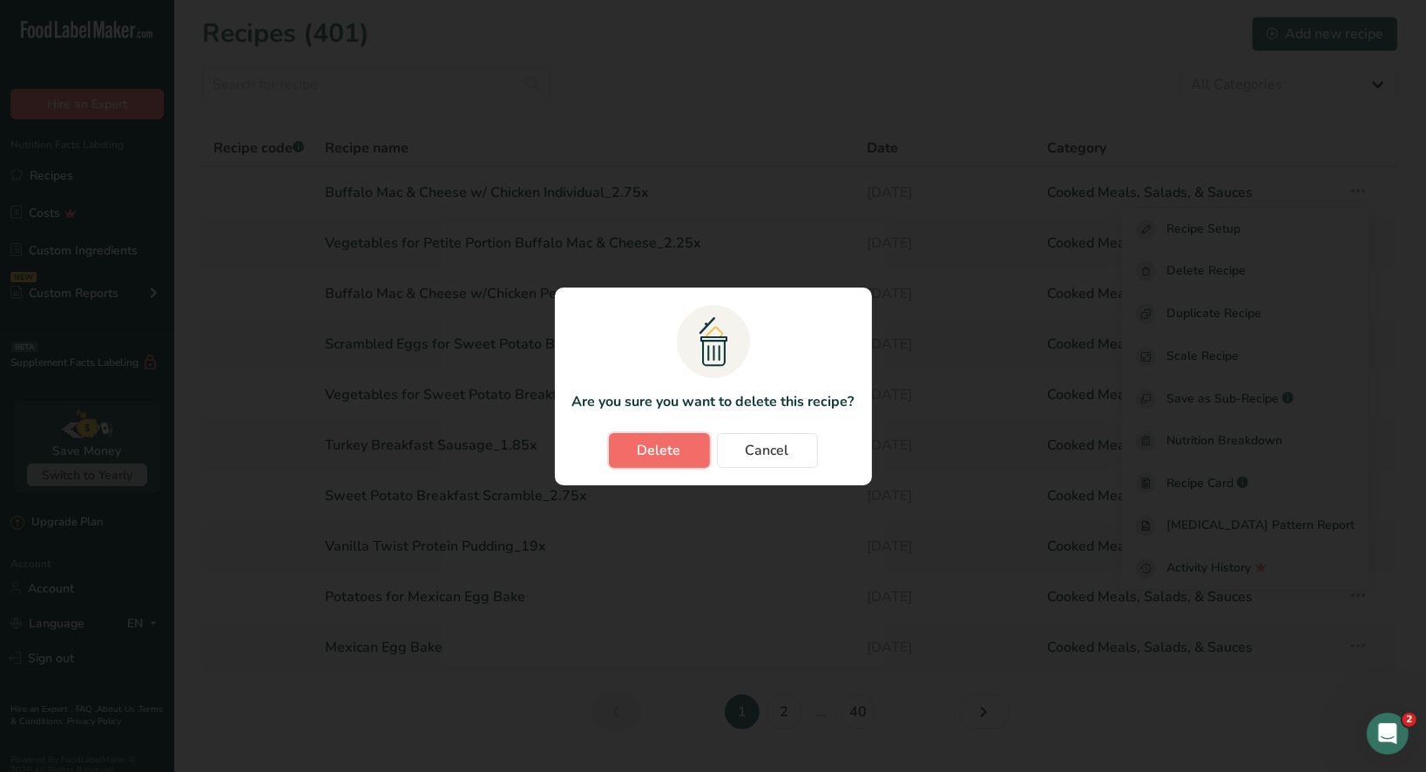
click at [666, 445] on span "Delete" at bounding box center [660, 450] width 44 height 21
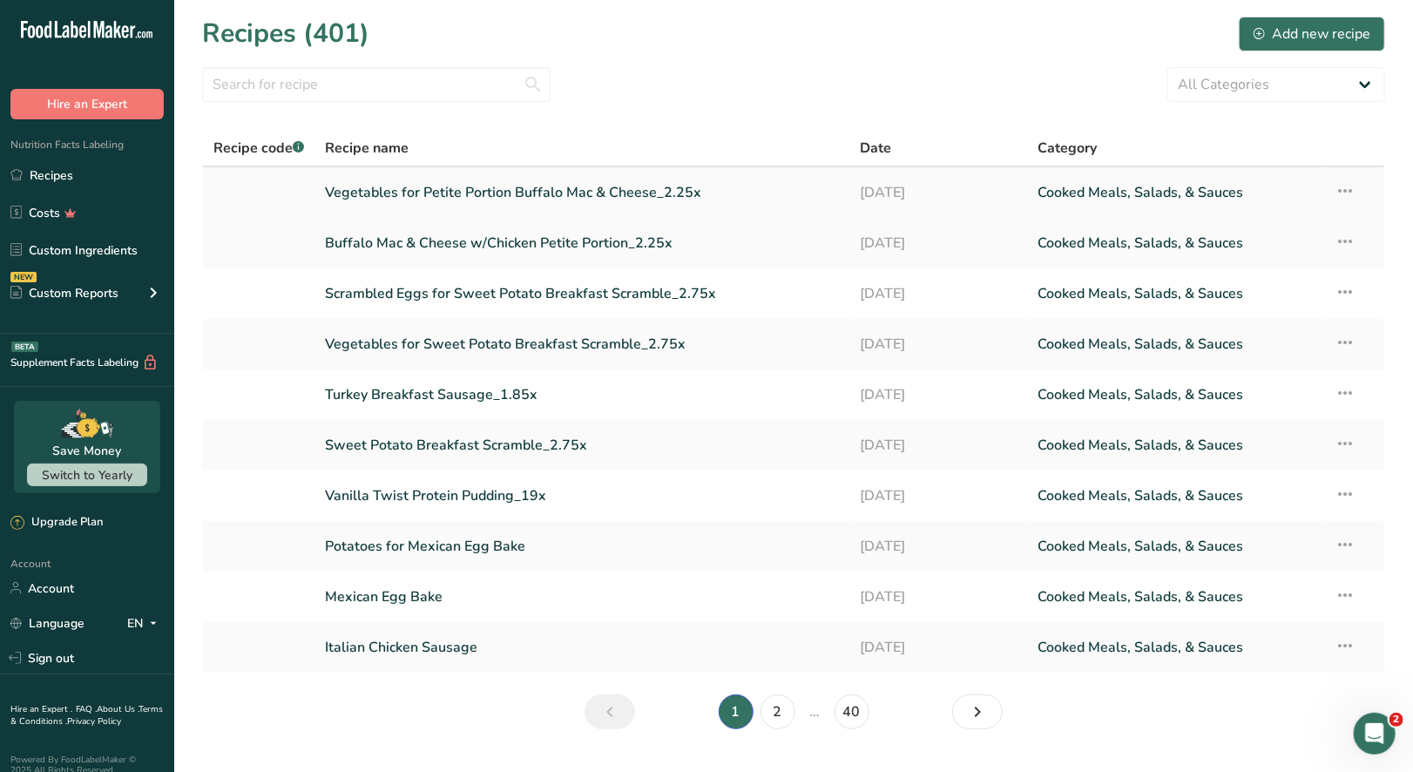
click at [1347, 192] on icon at bounding box center [1346, 190] width 21 height 31
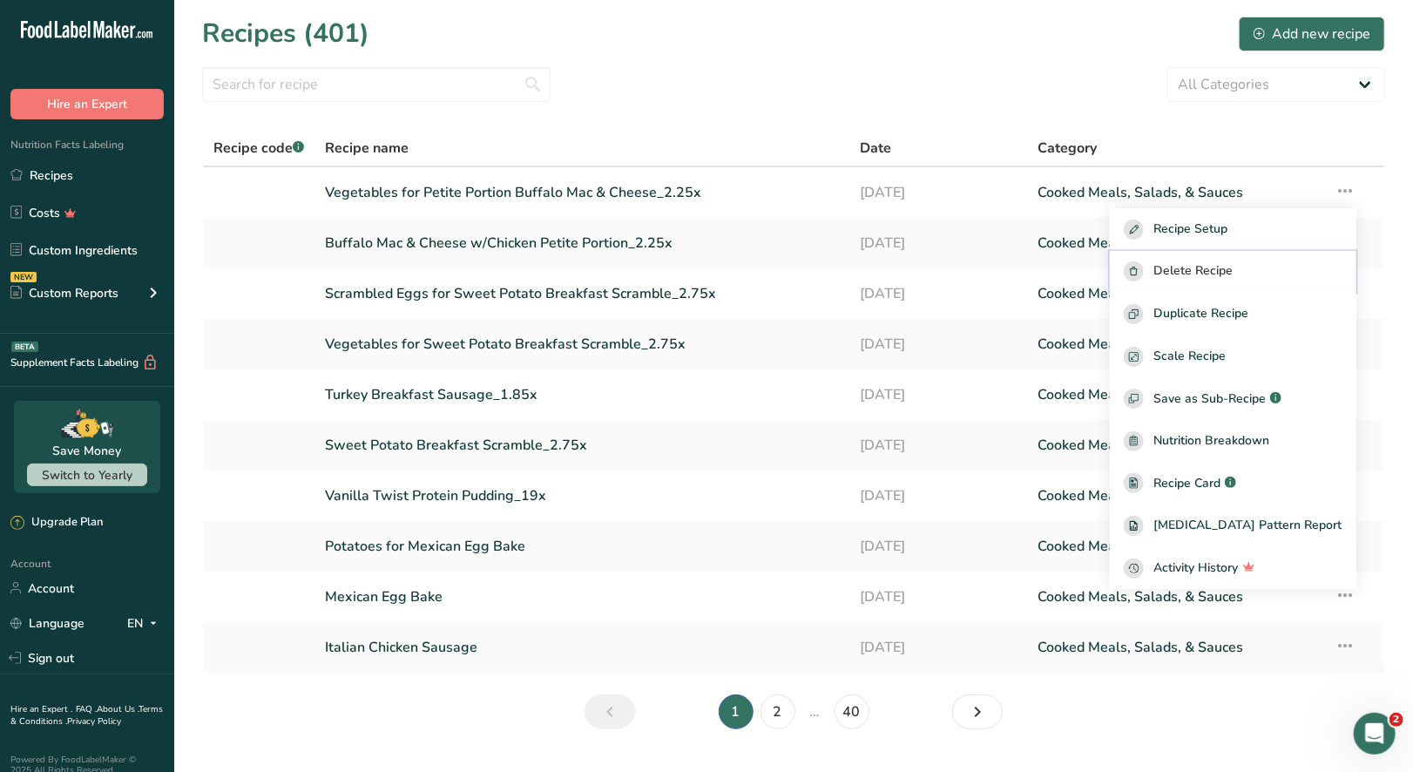
click at [1213, 259] on button "Delete Recipe" at bounding box center [1233, 272] width 247 height 43
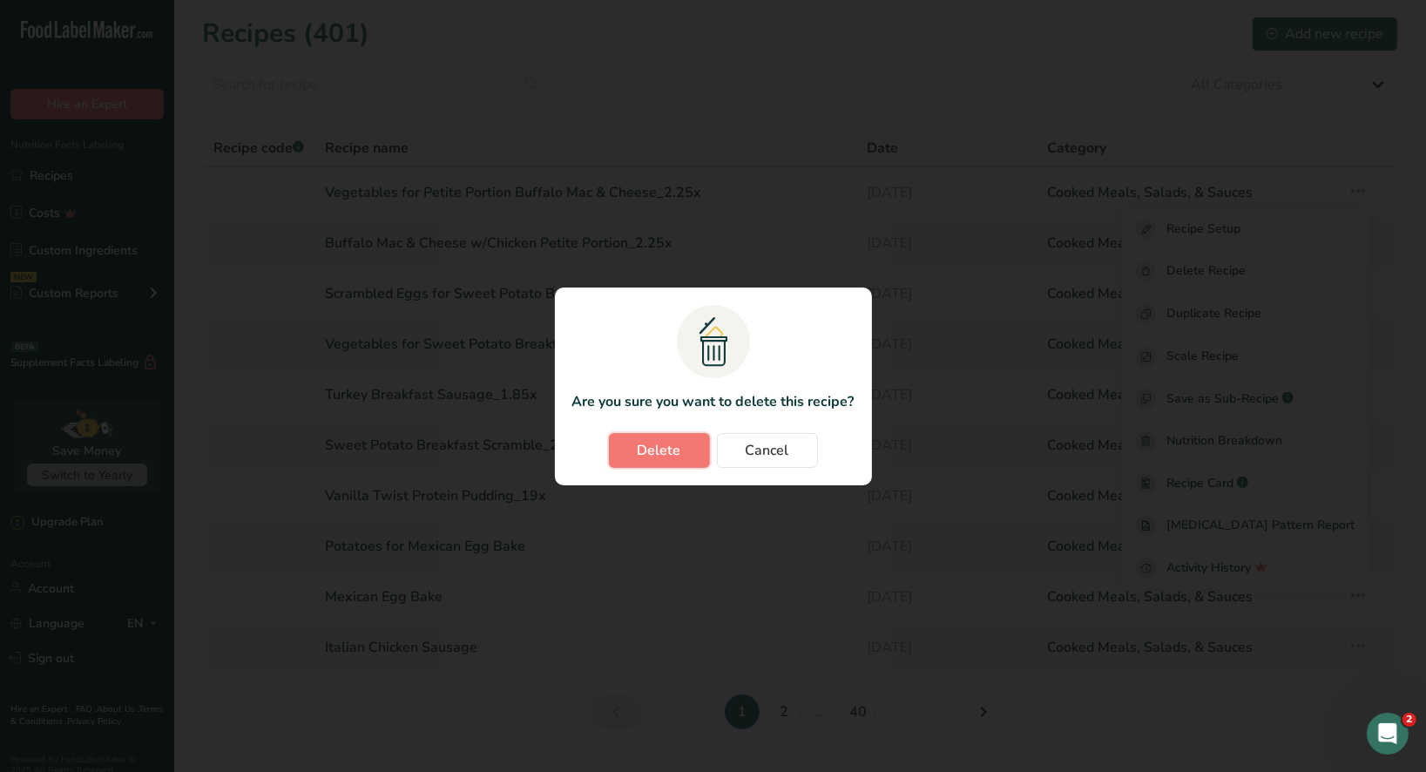
click at [667, 448] on span "Delete" at bounding box center [660, 450] width 44 height 21
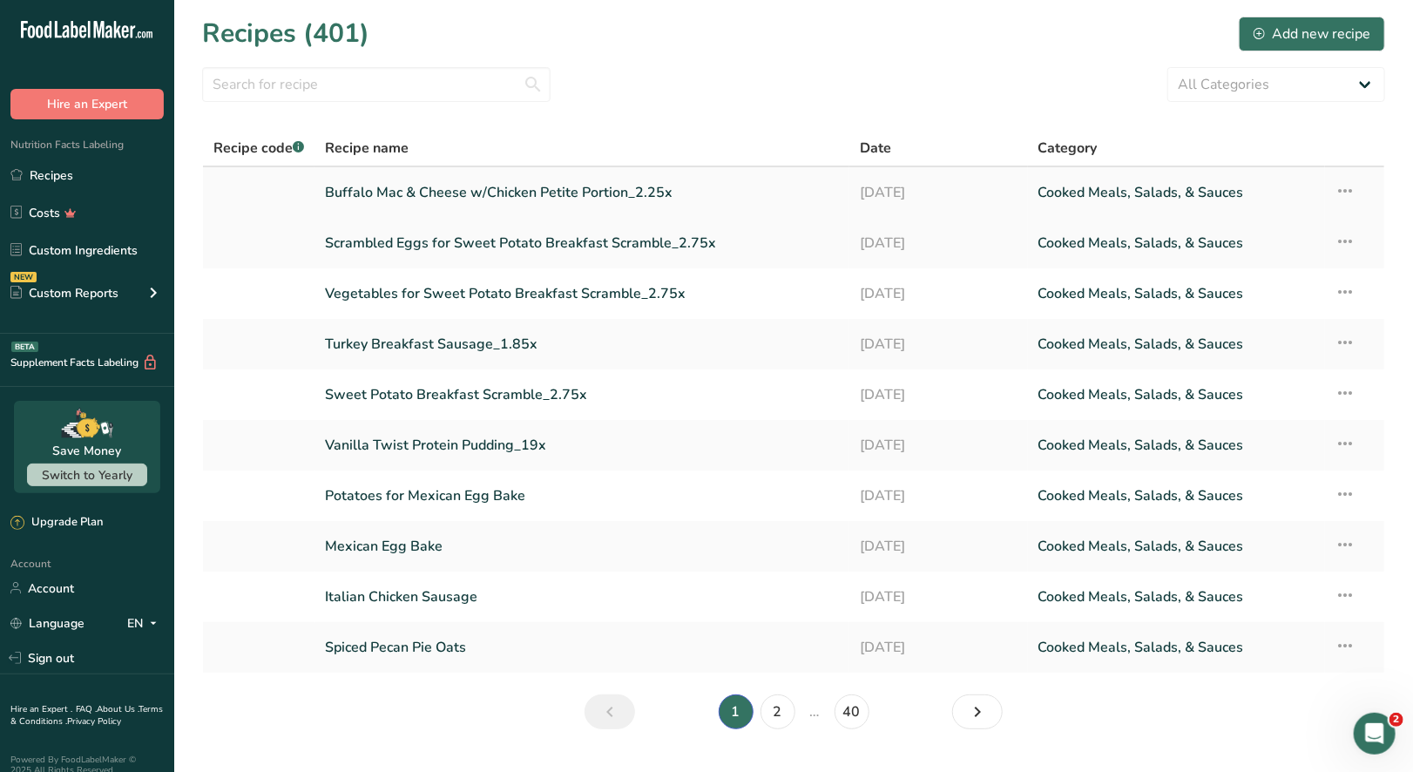
click at [1347, 198] on icon at bounding box center [1346, 190] width 21 height 31
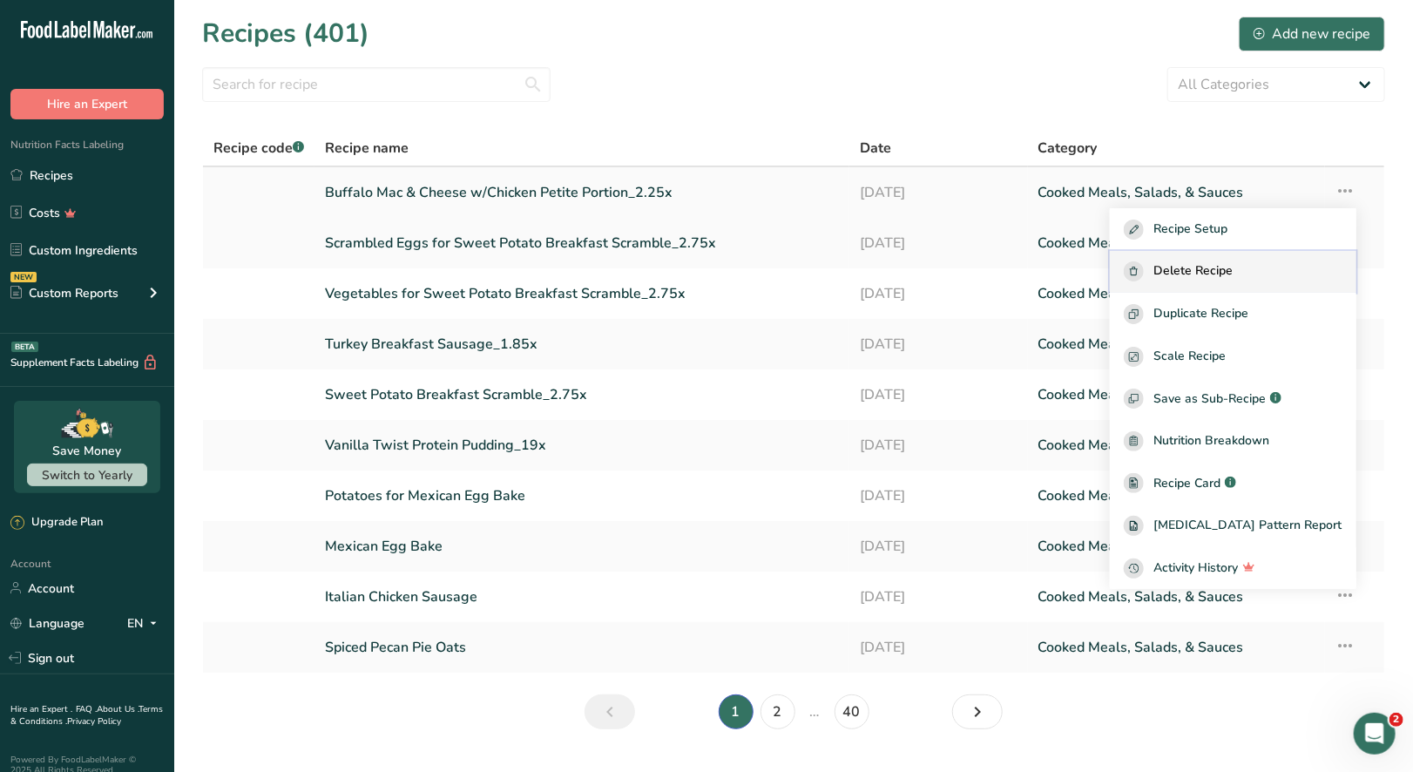
click at [1234, 267] on span "Delete Recipe" at bounding box center [1193, 271] width 79 height 20
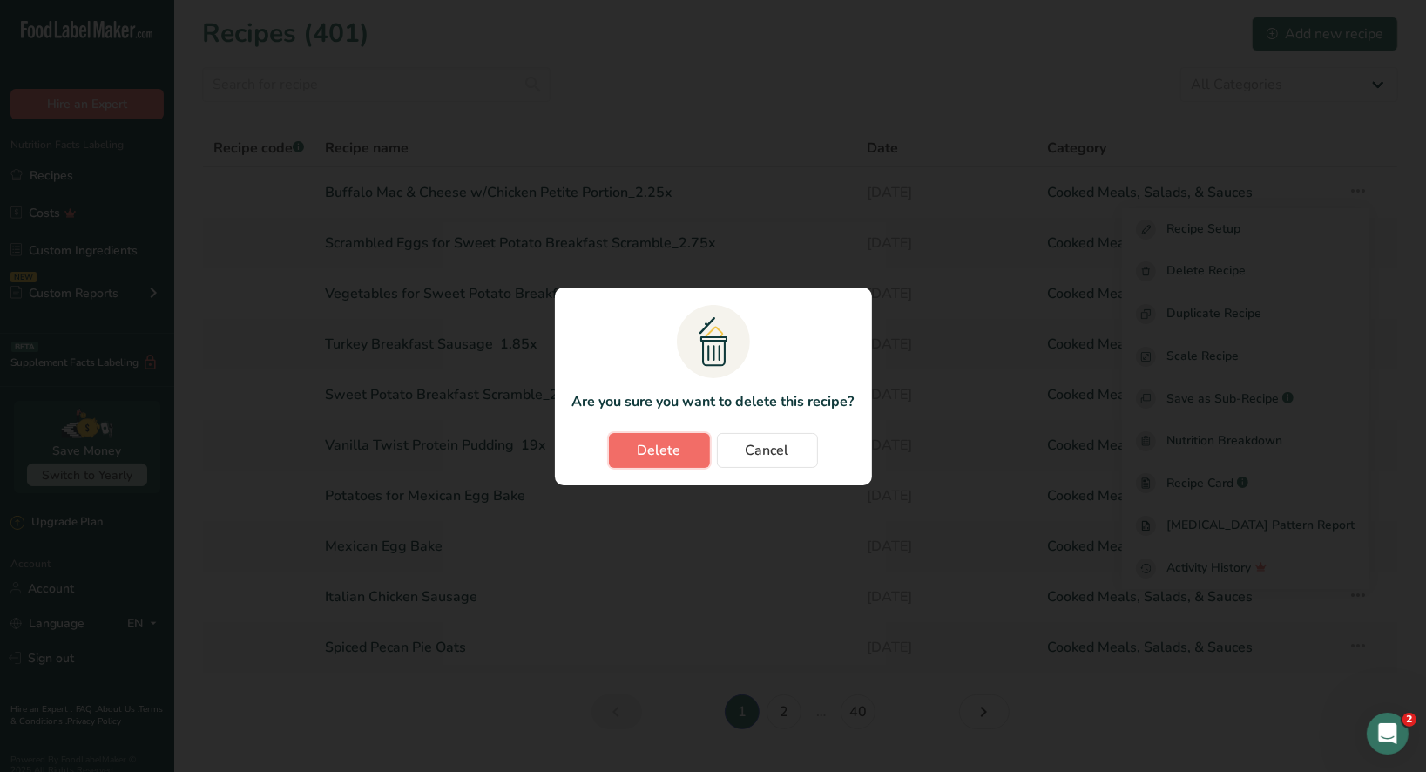
click at [661, 450] on span "Delete" at bounding box center [660, 450] width 44 height 21
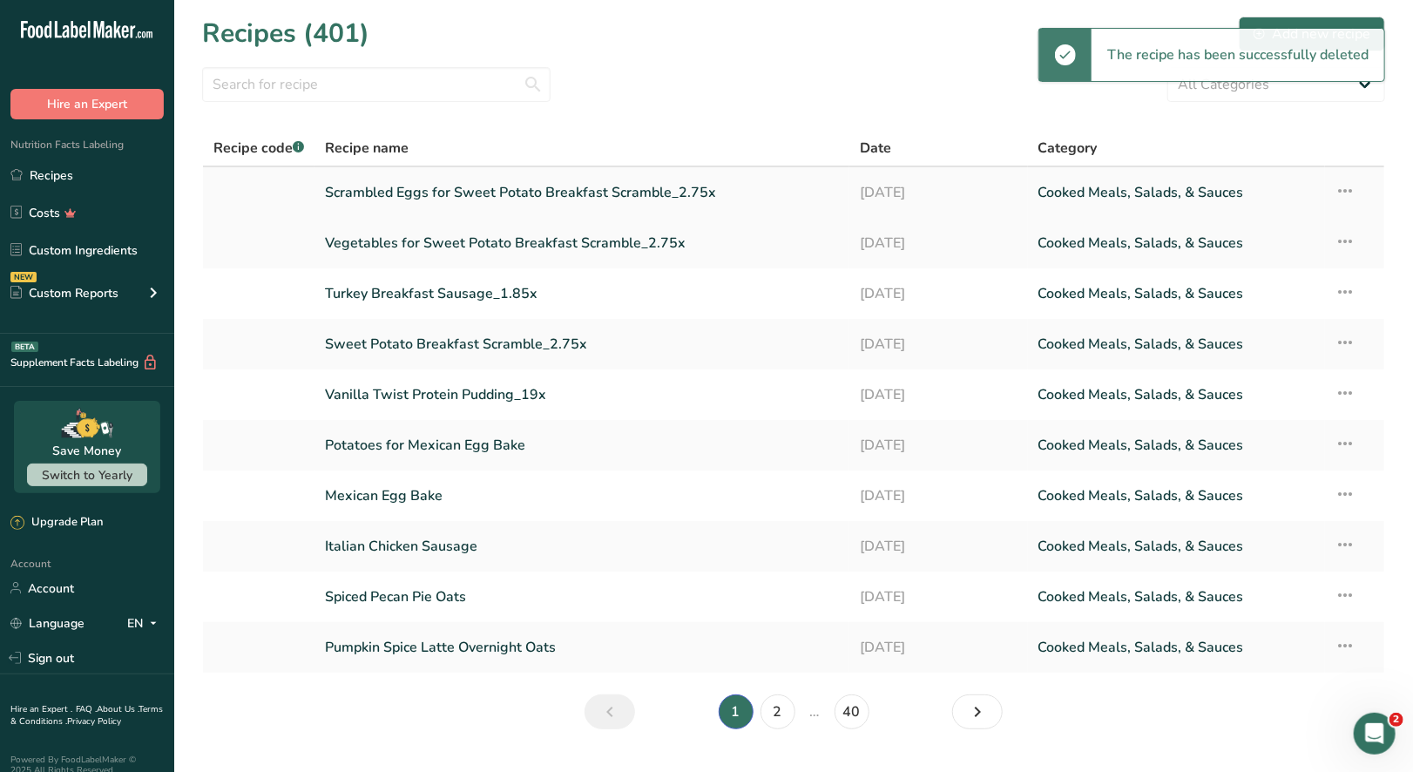
click at [1350, 190] on icon at bounding box center [1346, 190] width 21 height 31
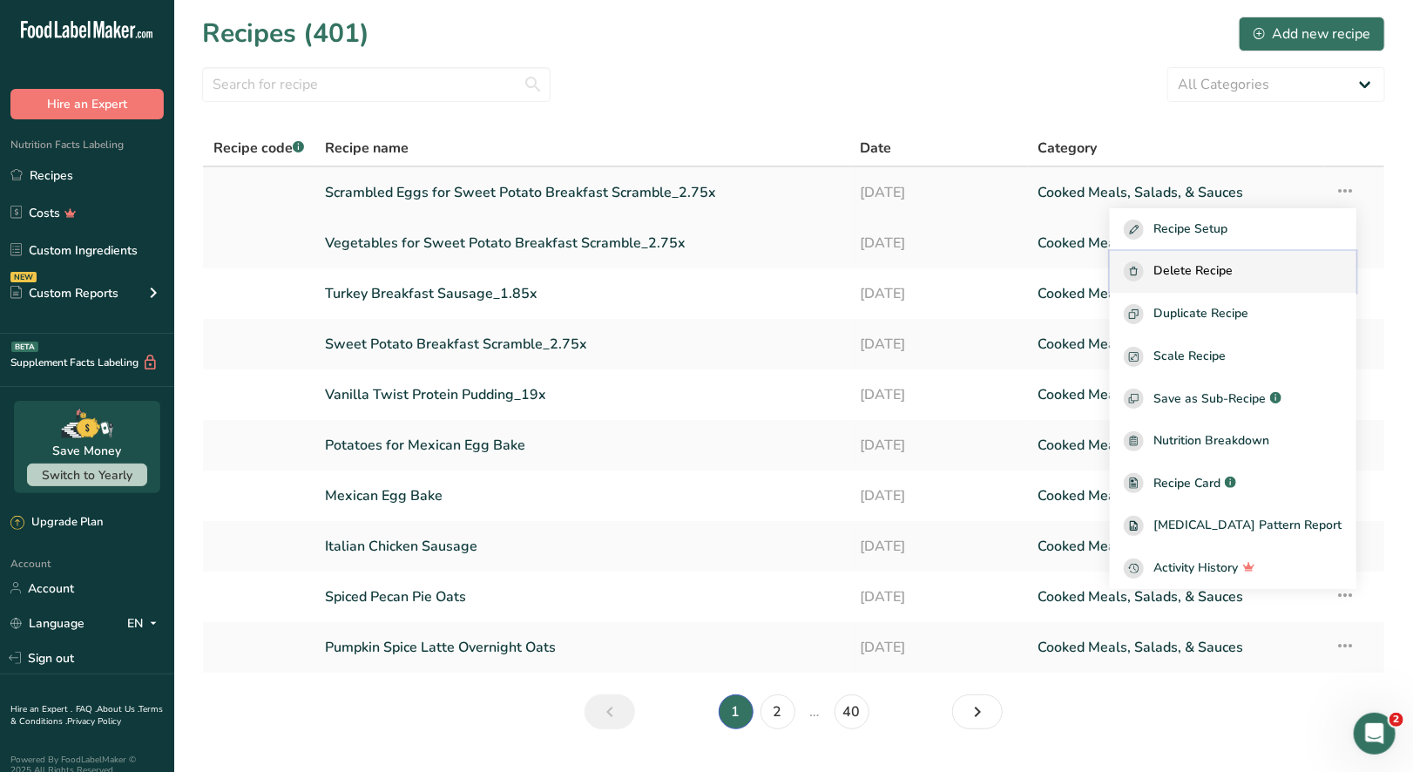
click at [1219, 278] on span "Delete Recipe" at bounding box center [1193, 271] width 79 height 20
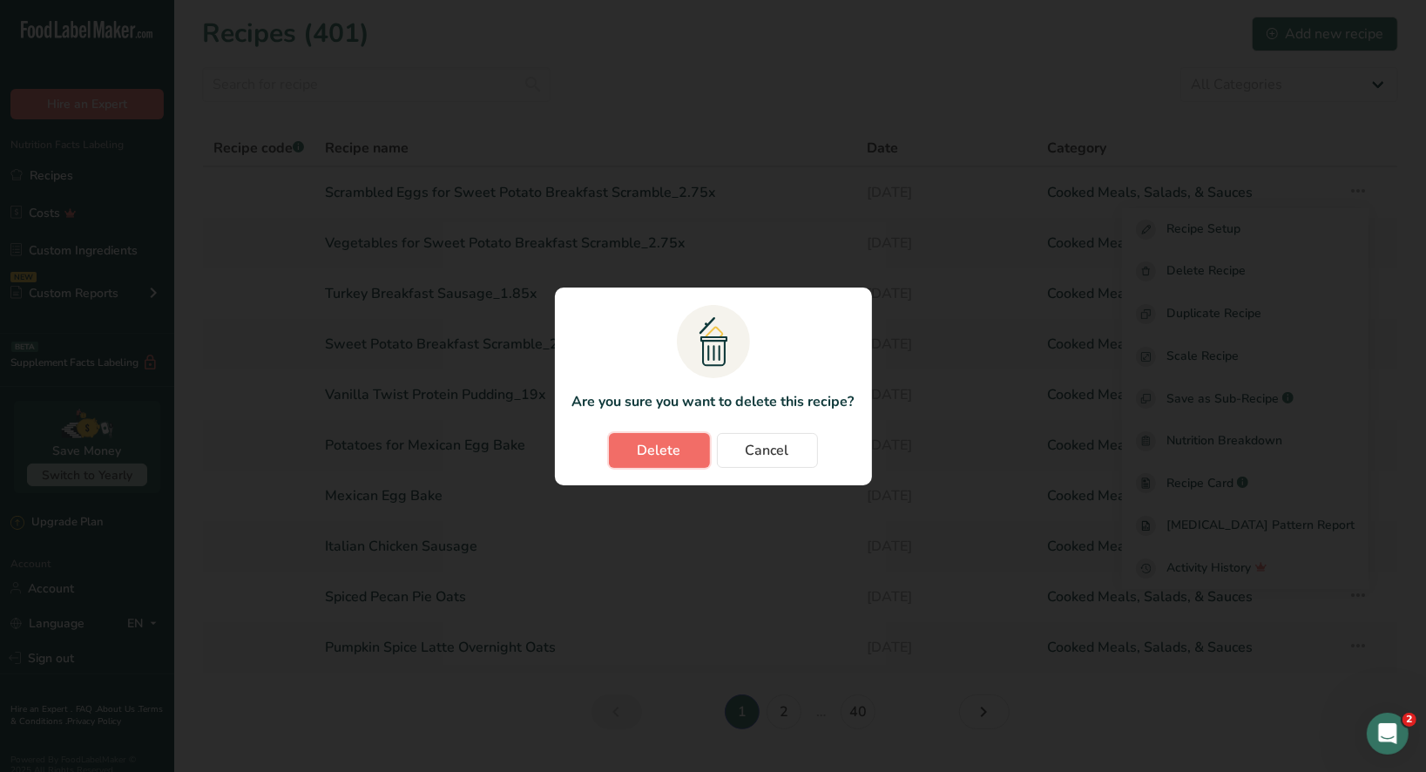
click at [687, 449] on button "Delete" at bounding box center [659, 450] width 101 height 35
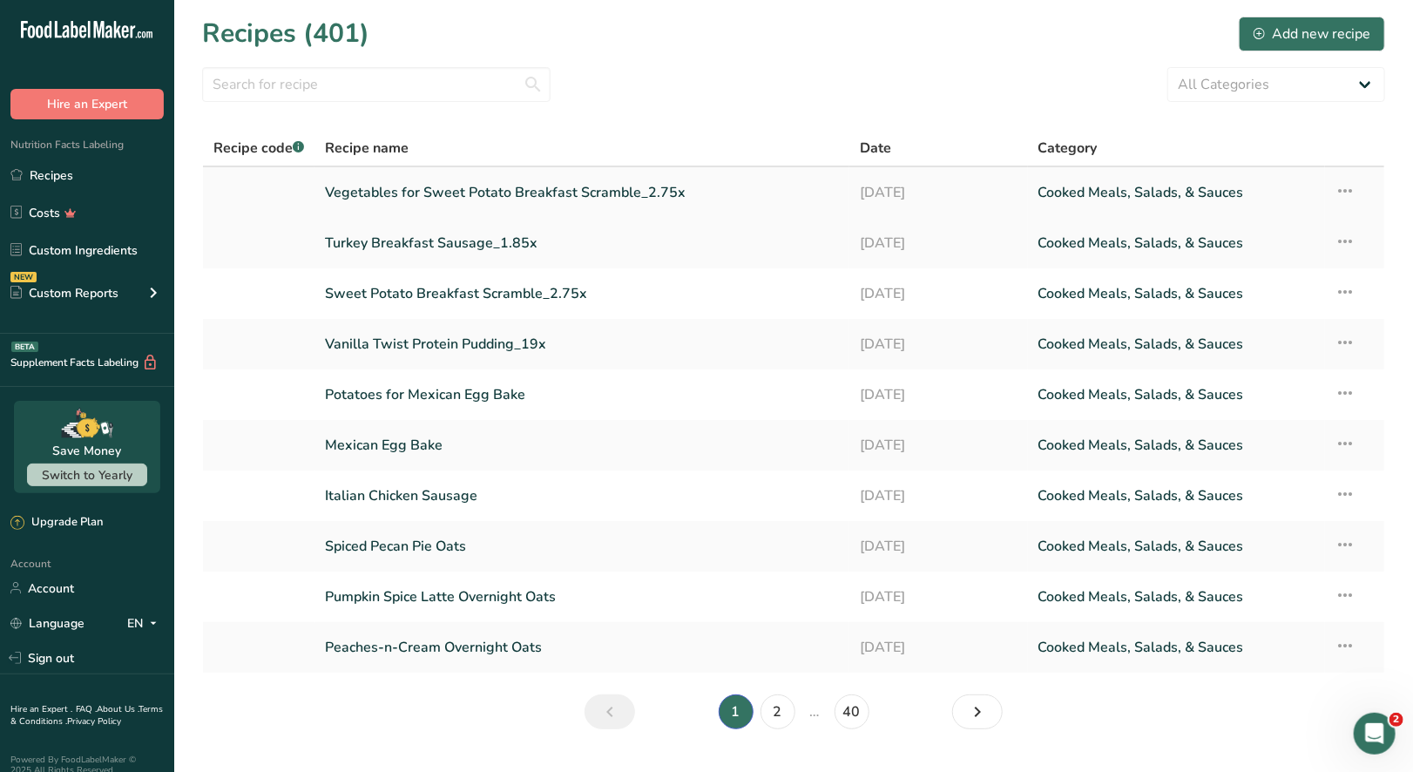
click at [1343, 188] on icon at bounding box center [1346, 190] width 21 height 31
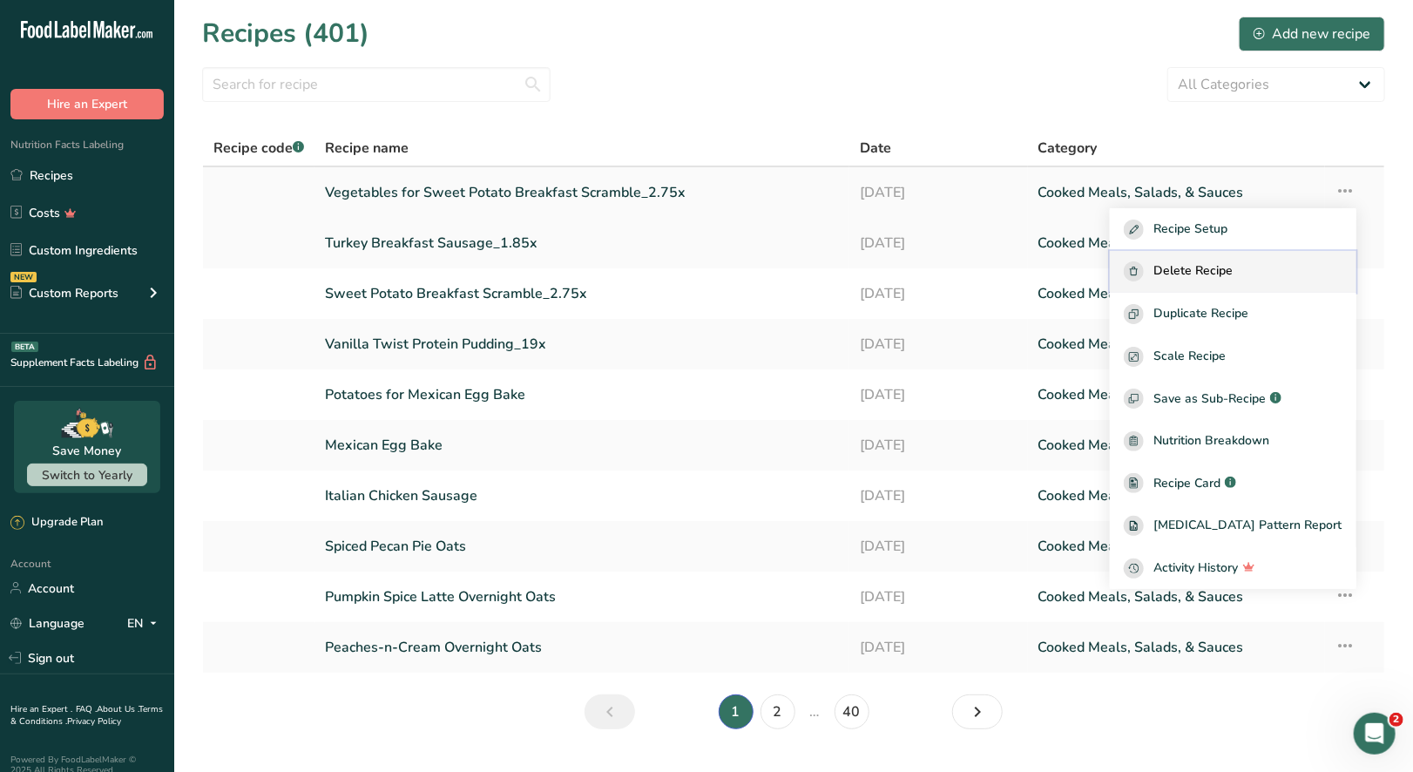
click at [1221, 277] on span "Delete Recipe" at bounding box center [1193, 271] width 79 height 20
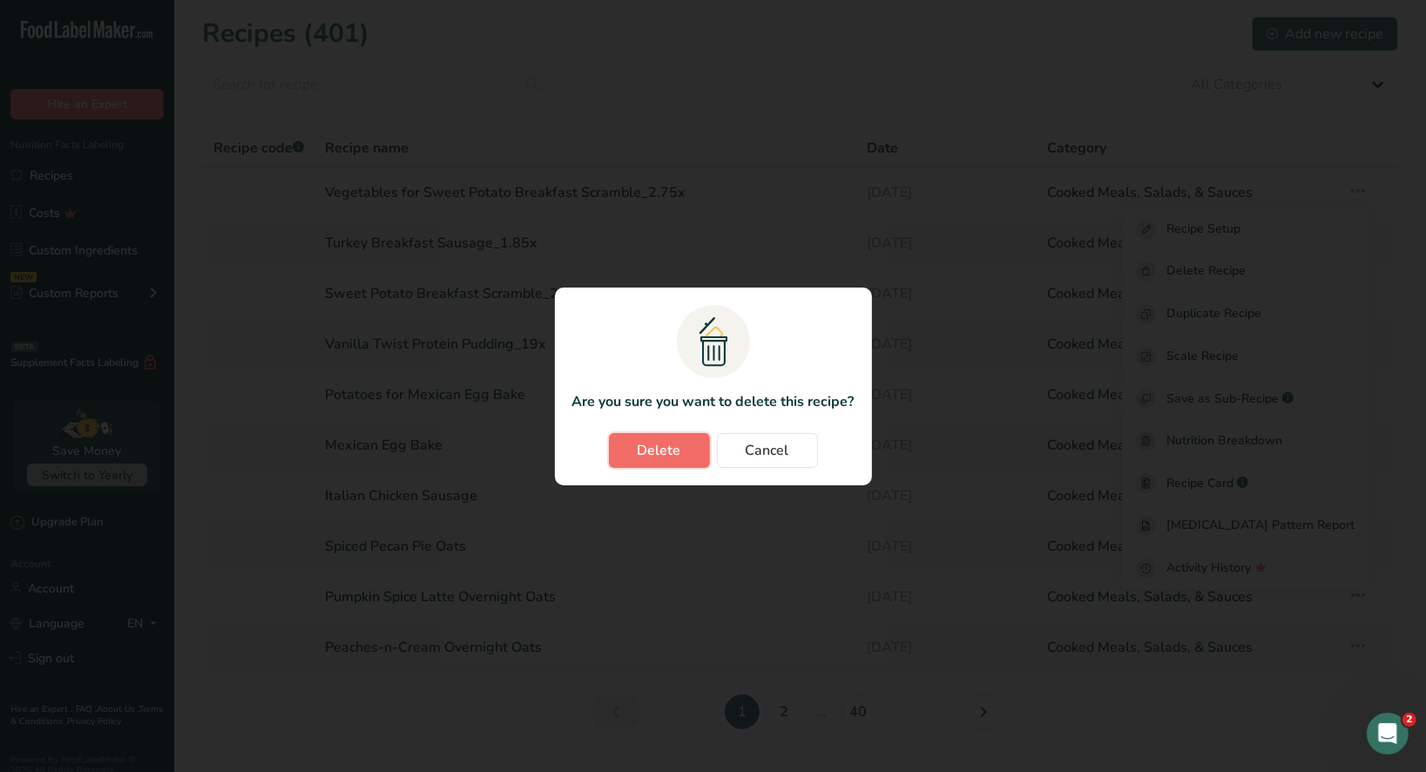
click at [676, 453] on span "Delete" at bounding box center [660, 450] width 44 height 21
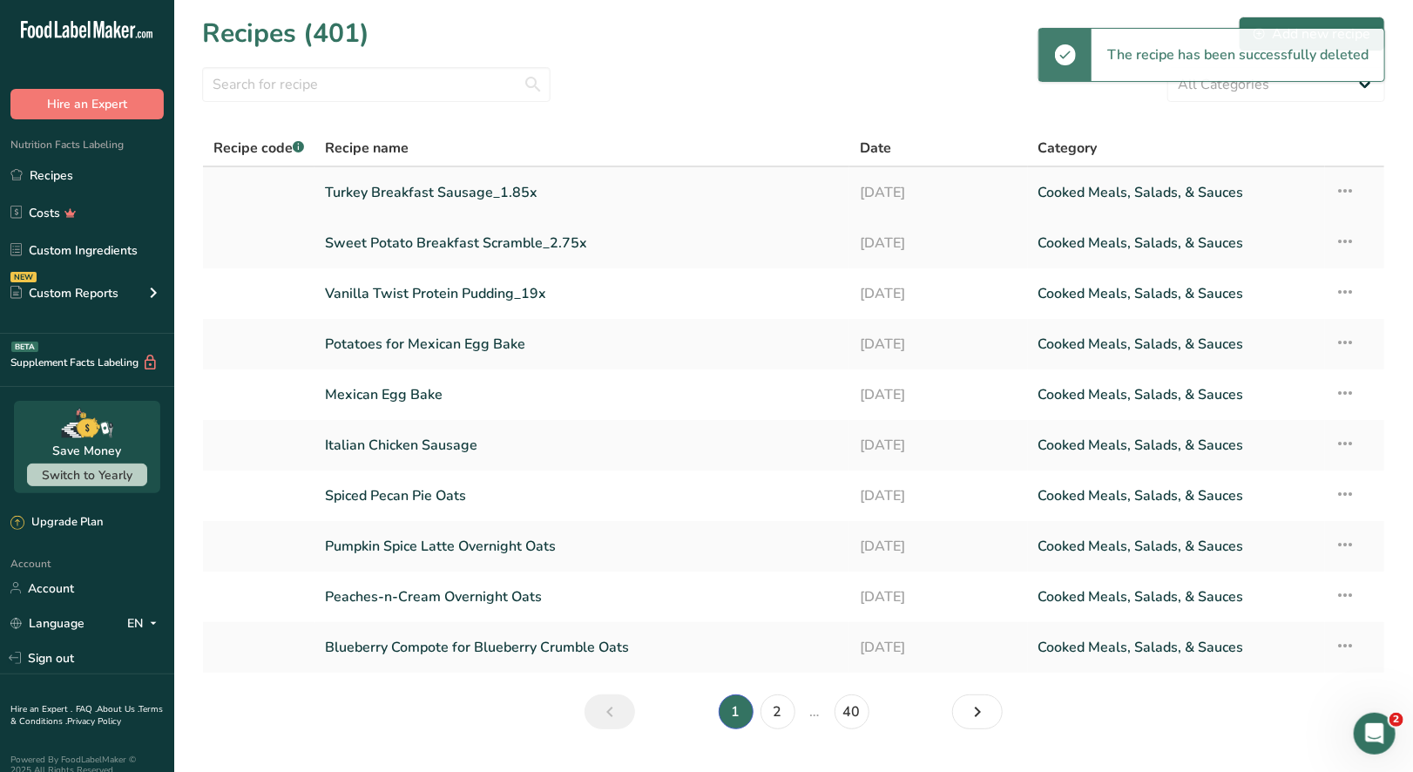
click at [1332, 188] on td "Recipe Setup Delete Recipe Duplicate Recipe Scale Recipe Save as Sub-Recipe .a-…" at bounding box center [1354, 192] width 59 height 51
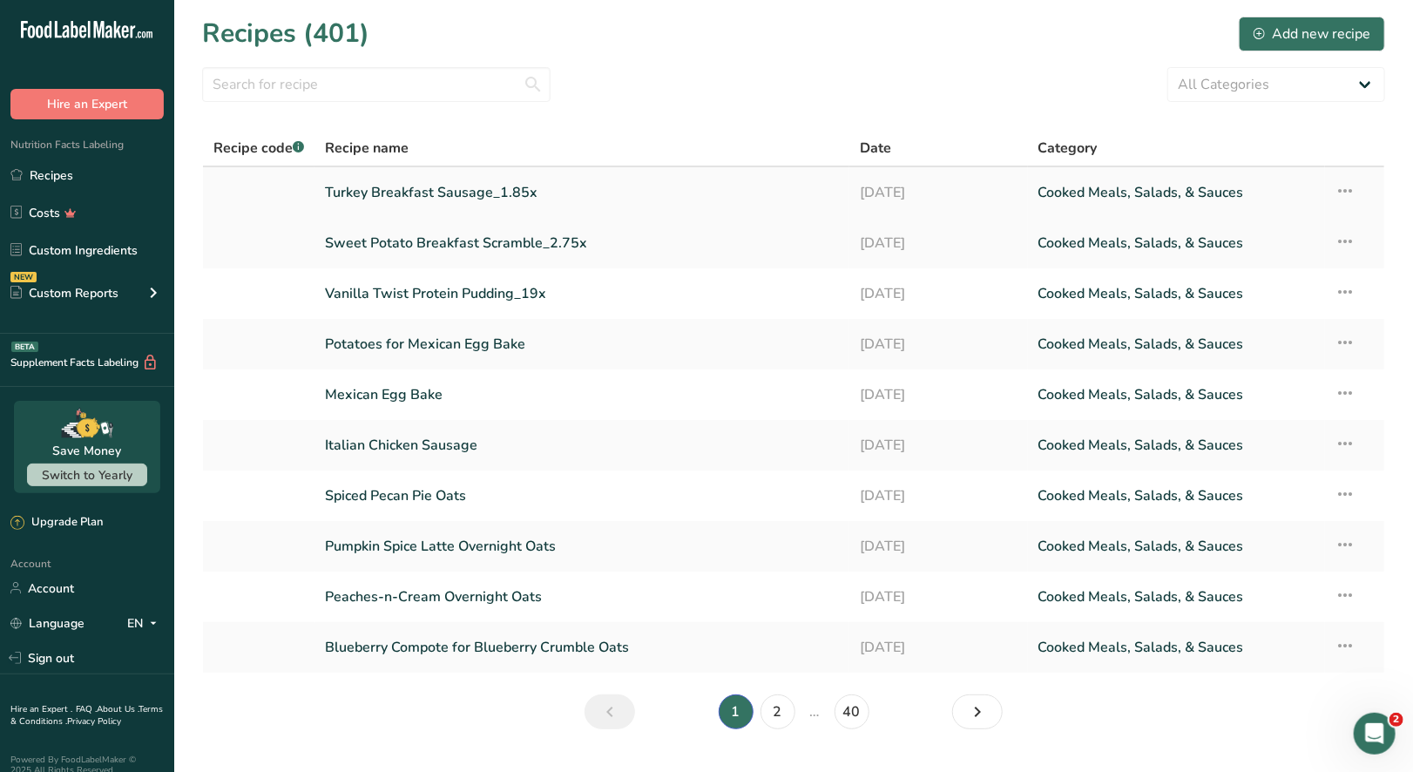
click at [1356, 193] on td "Recipe Setup Delete Recipe Duplicate Recipe Scale Recipe Save as Sub-Recipe .a-…" at bounding box center [1354, 192] width 59 height 51
click at [1350, 194] on icon at bounding box center [1346, 190] width 21 height 31
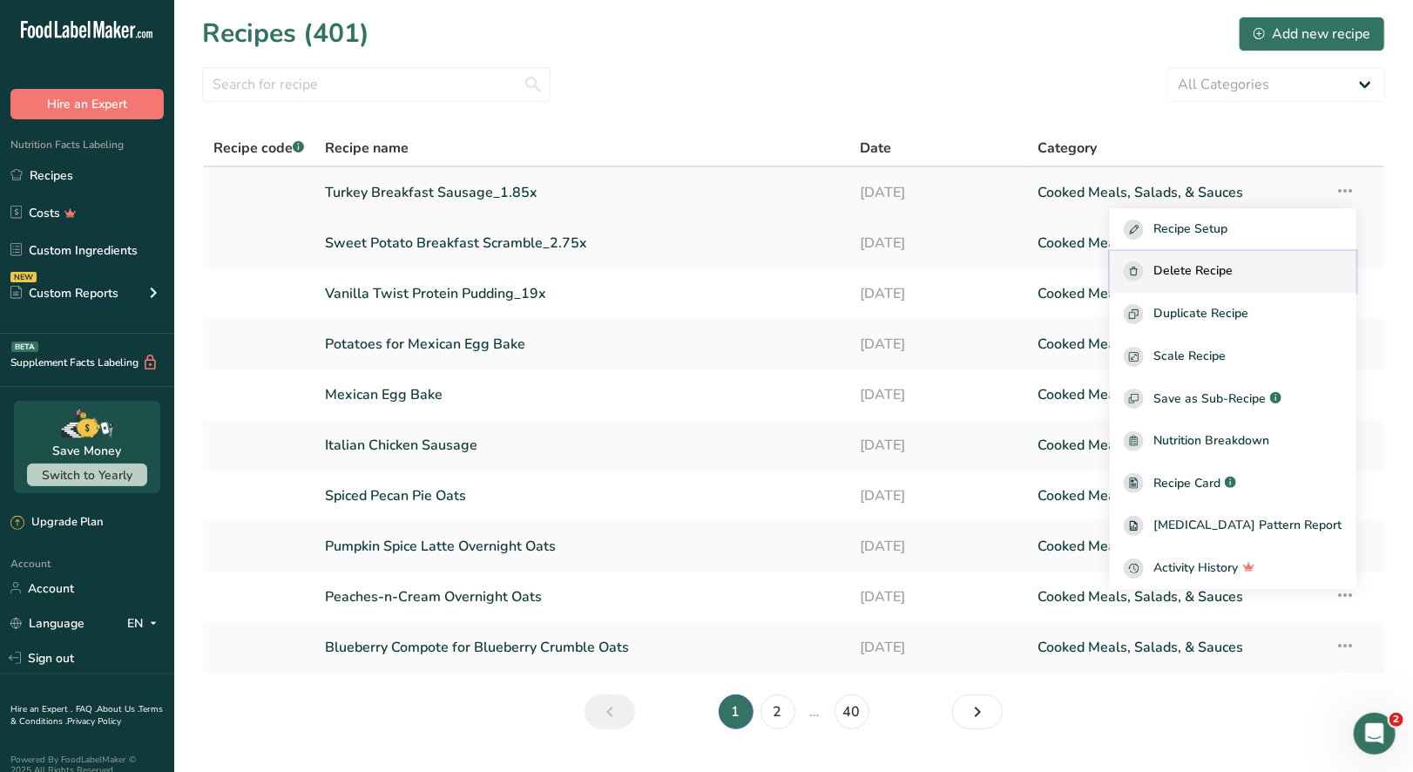
click at [1234, 268] on span "Delete Recipe" at bounding box center [1193, 271] width 79 height 20
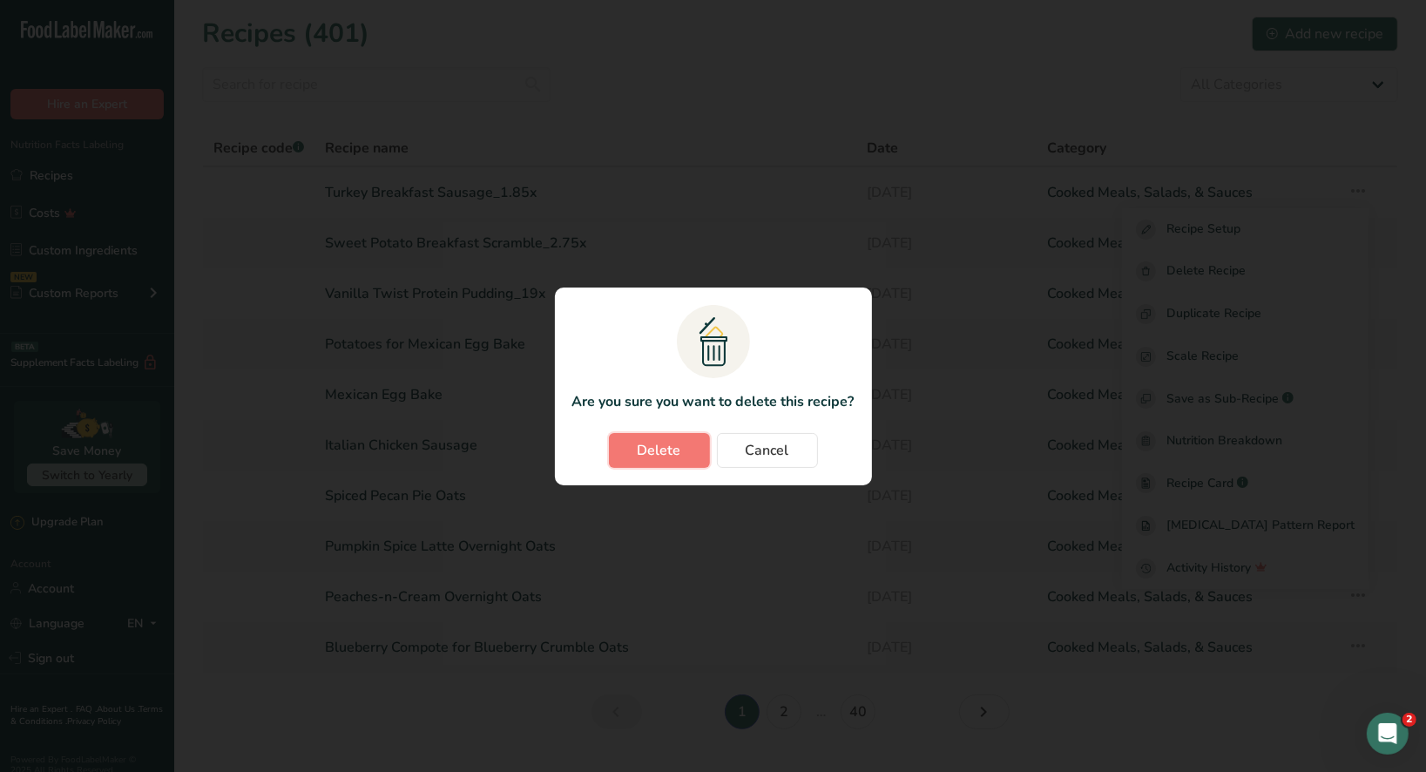
drag, startPoint x: 671, startPoint y: 454, endPoint x: 749, endPoint y: 420, distance: 85.5
click at [673, 452] on span "Delete" at bounding box center [660, 450] width 44 height 21
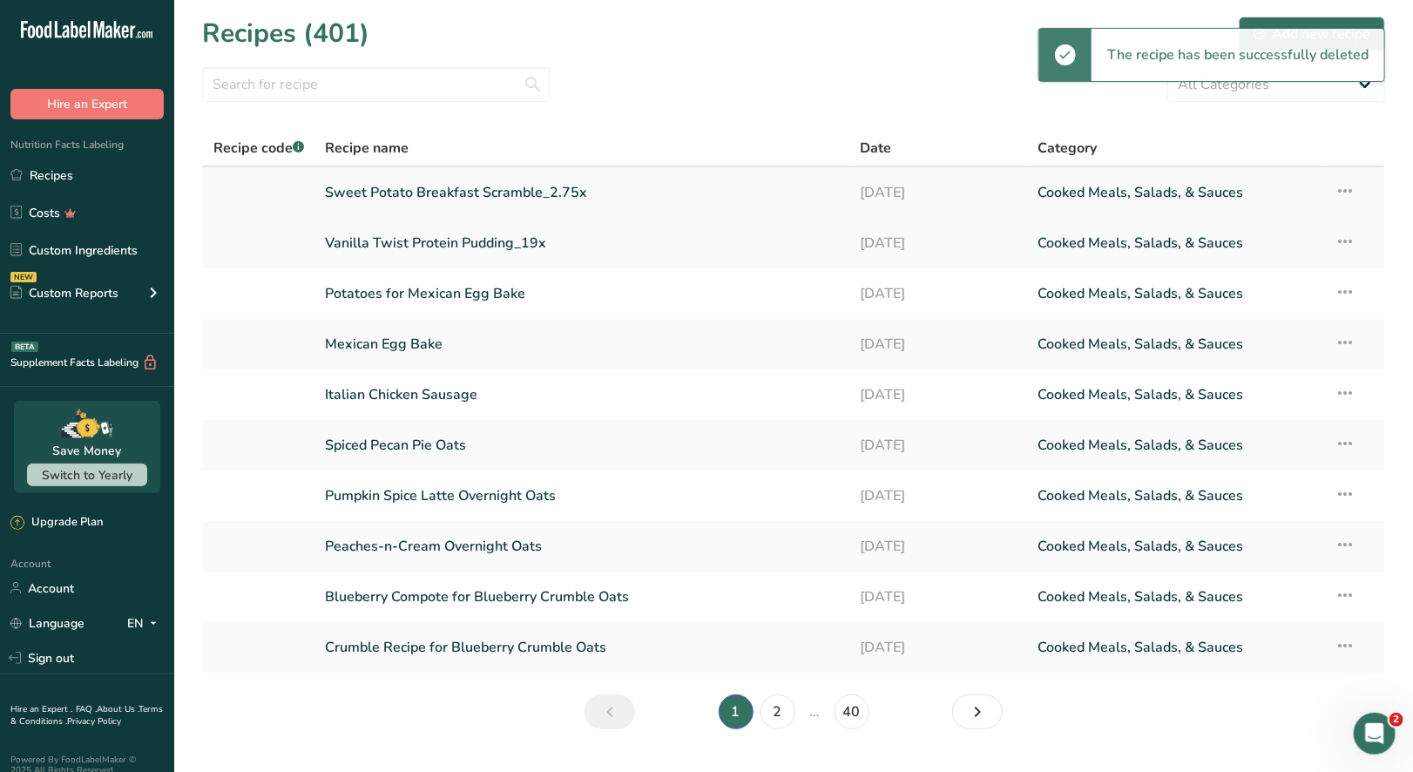
click at [1345, 192] on icon at bounding box center [1346, 190] width 21 height 31
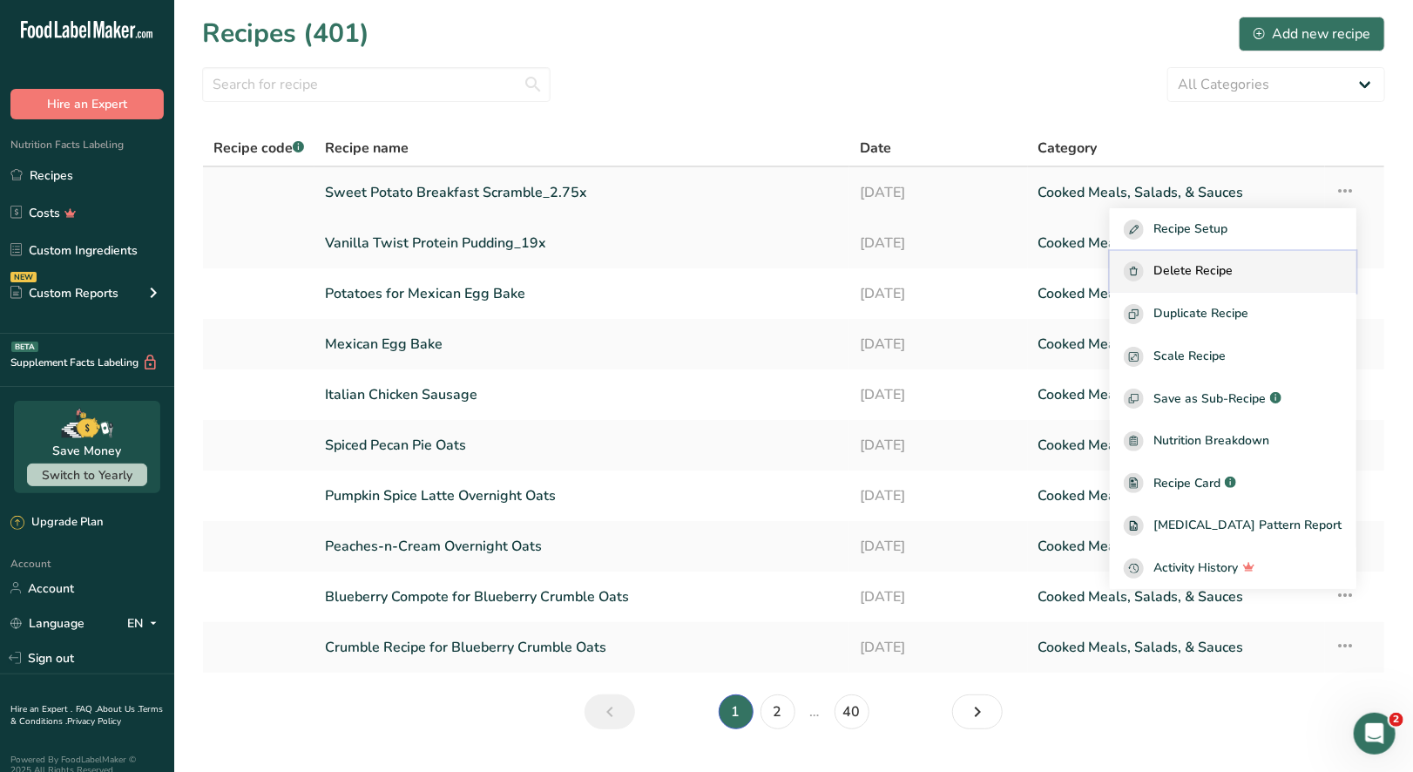
click at [1208, 261] on span "Delete Recipe" at bounding box center [1193, 271] width 79 height 20
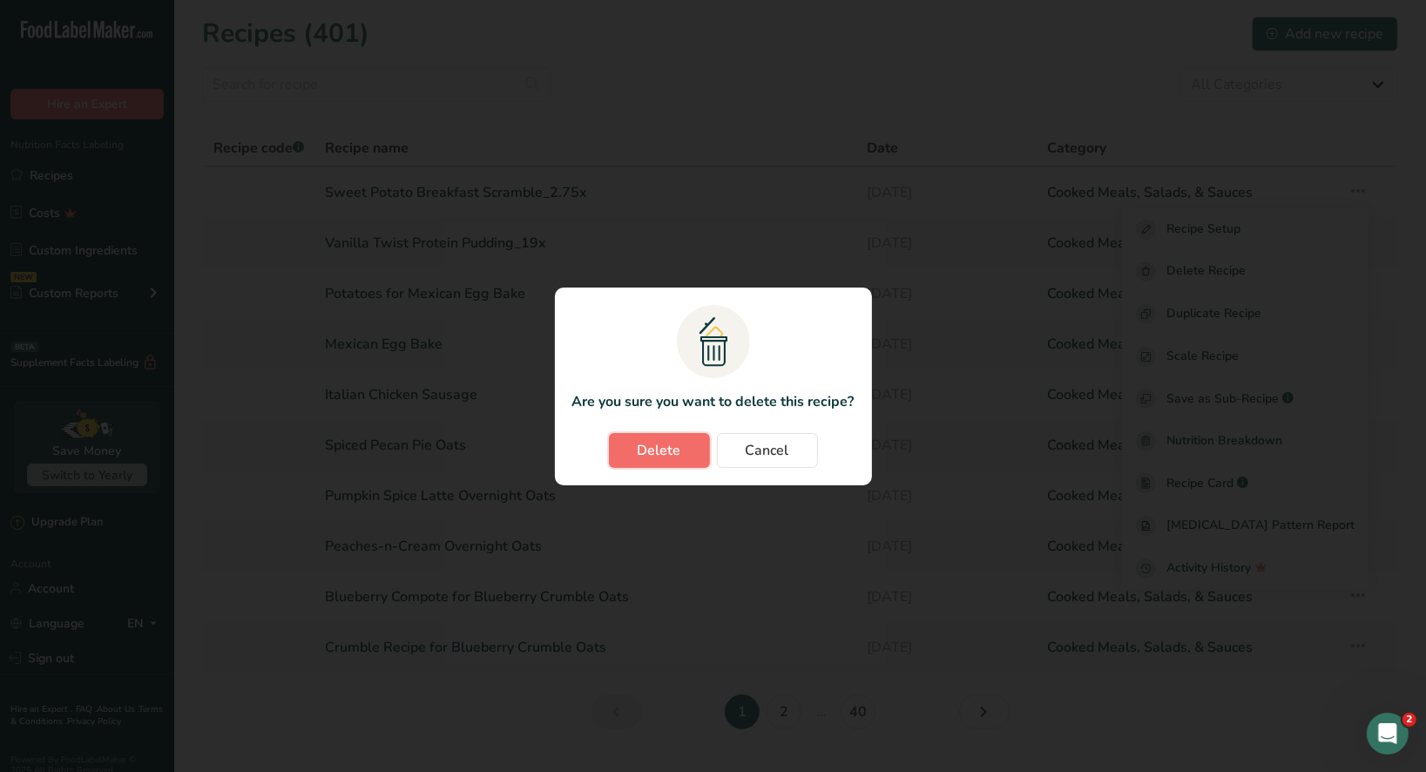
click at [660, 441] on span "Delete" at bounding box center [660, 450] width 44 height 21
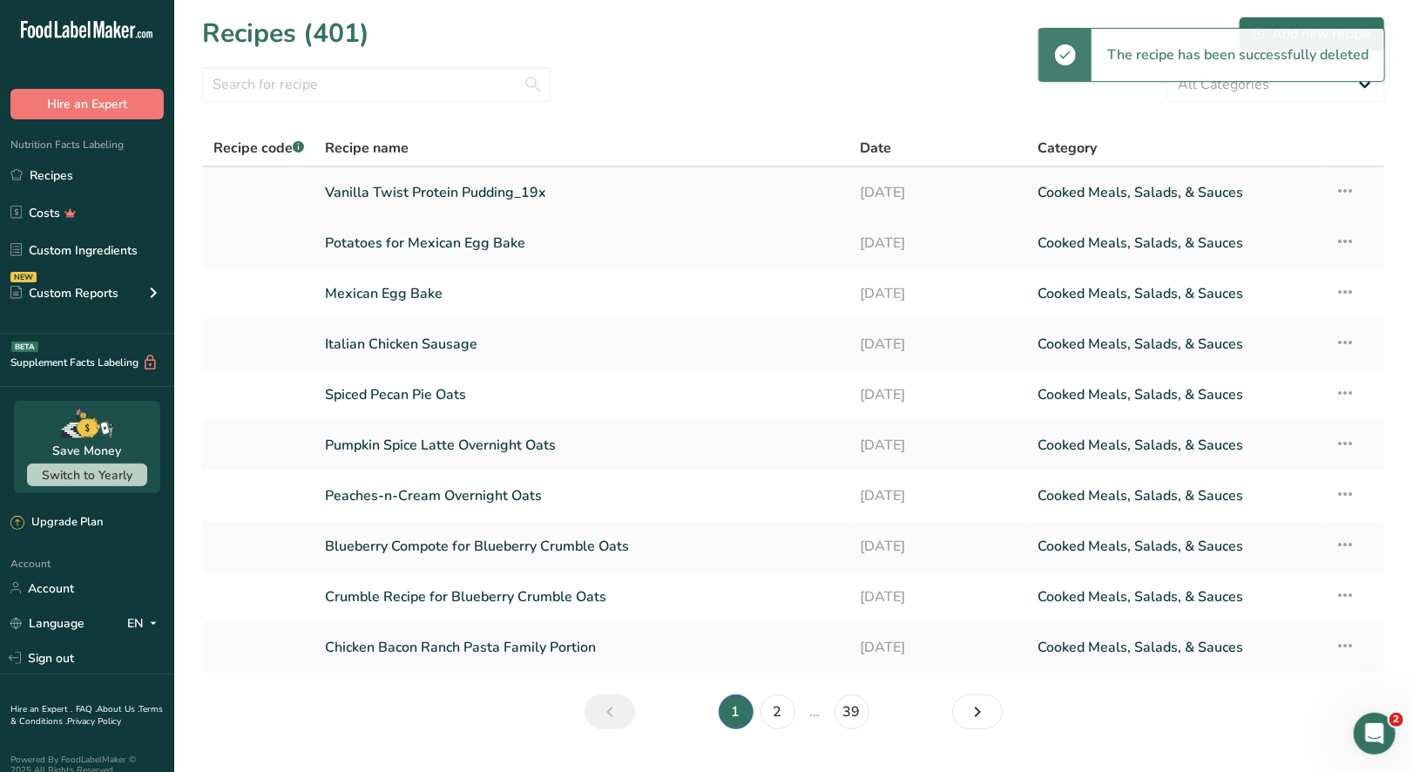
click at [1350, 197] on icon at bounding box center [1346, 190] width 21 height 31
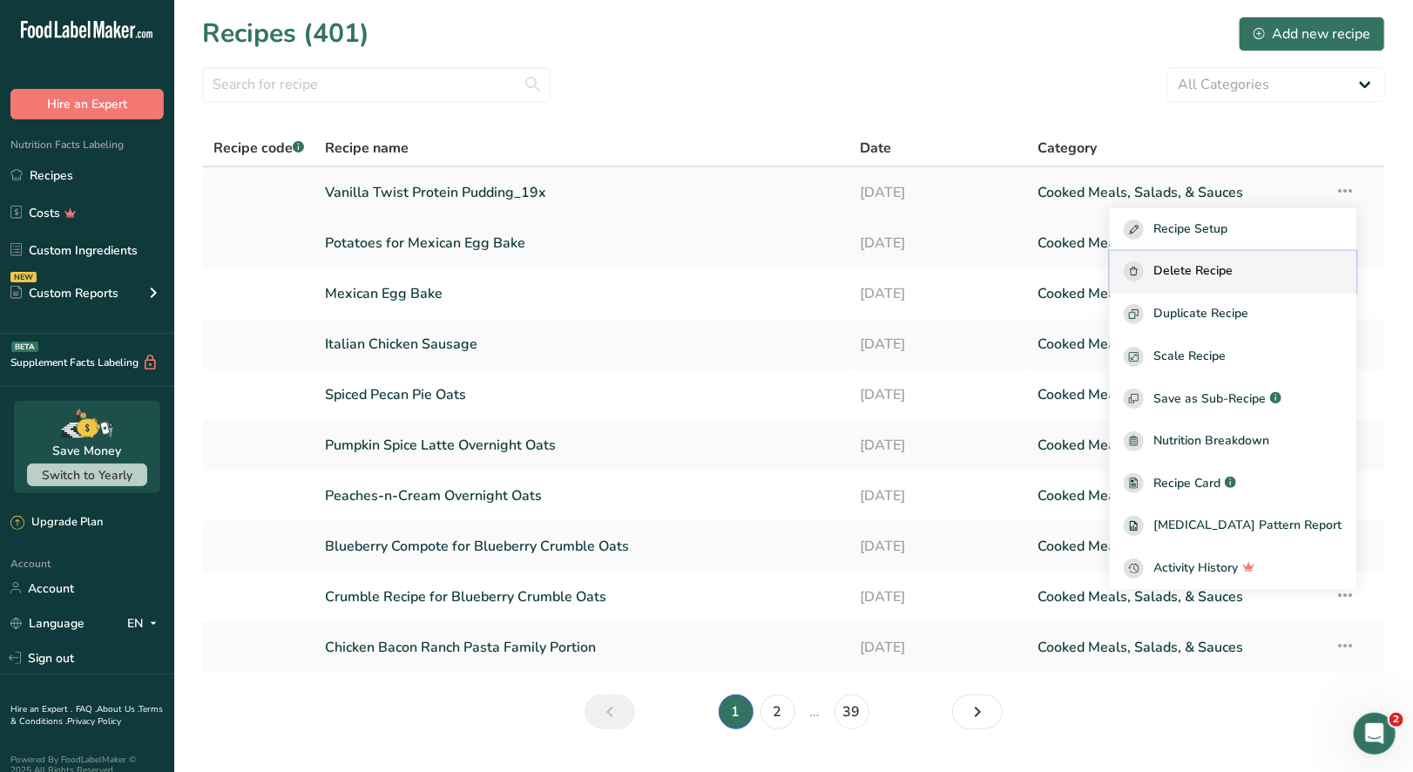
click at [1234, 266] on span "Delete Recipe" at bounding box center [1193, 271] width 79 height 20
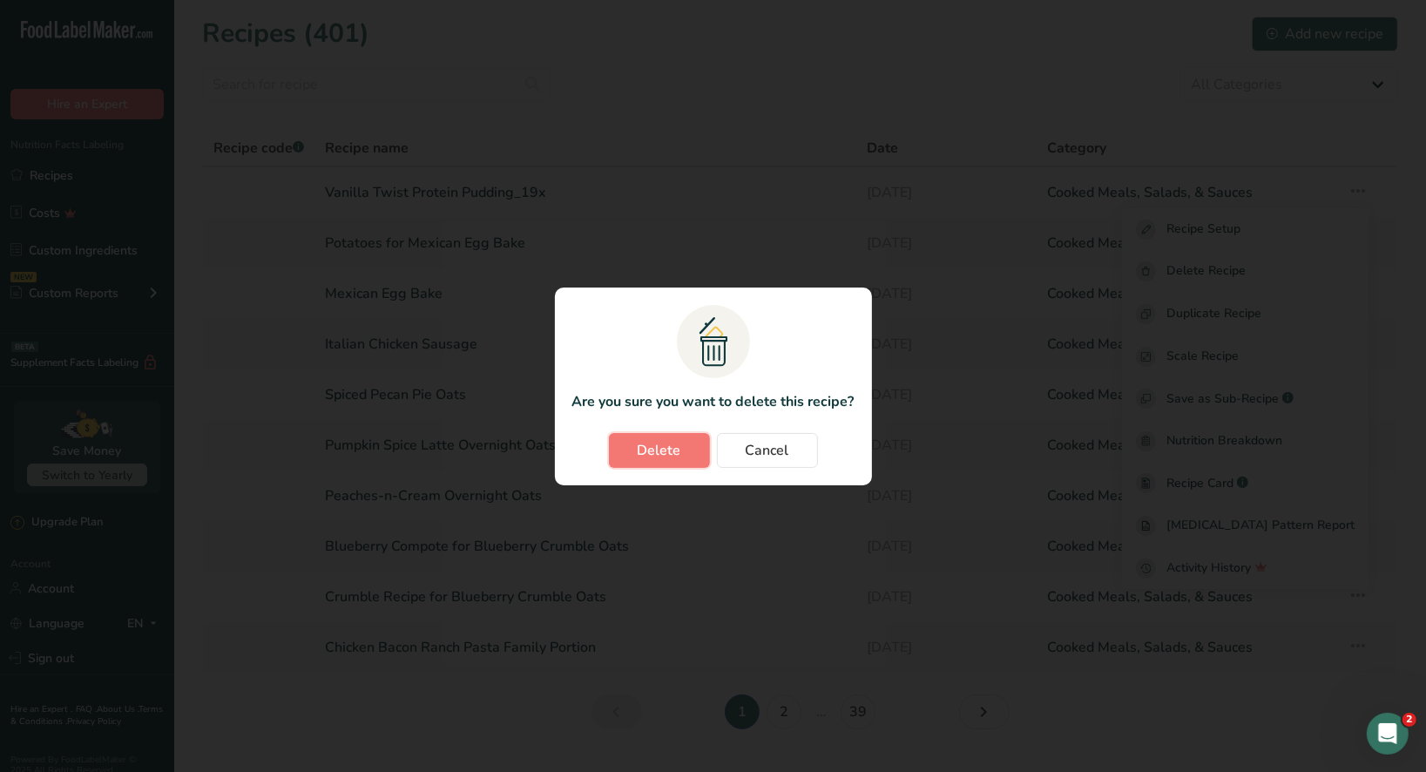
click at [669, 445] on span "Delete" at bounding box center [660, 450] width 44 height 21
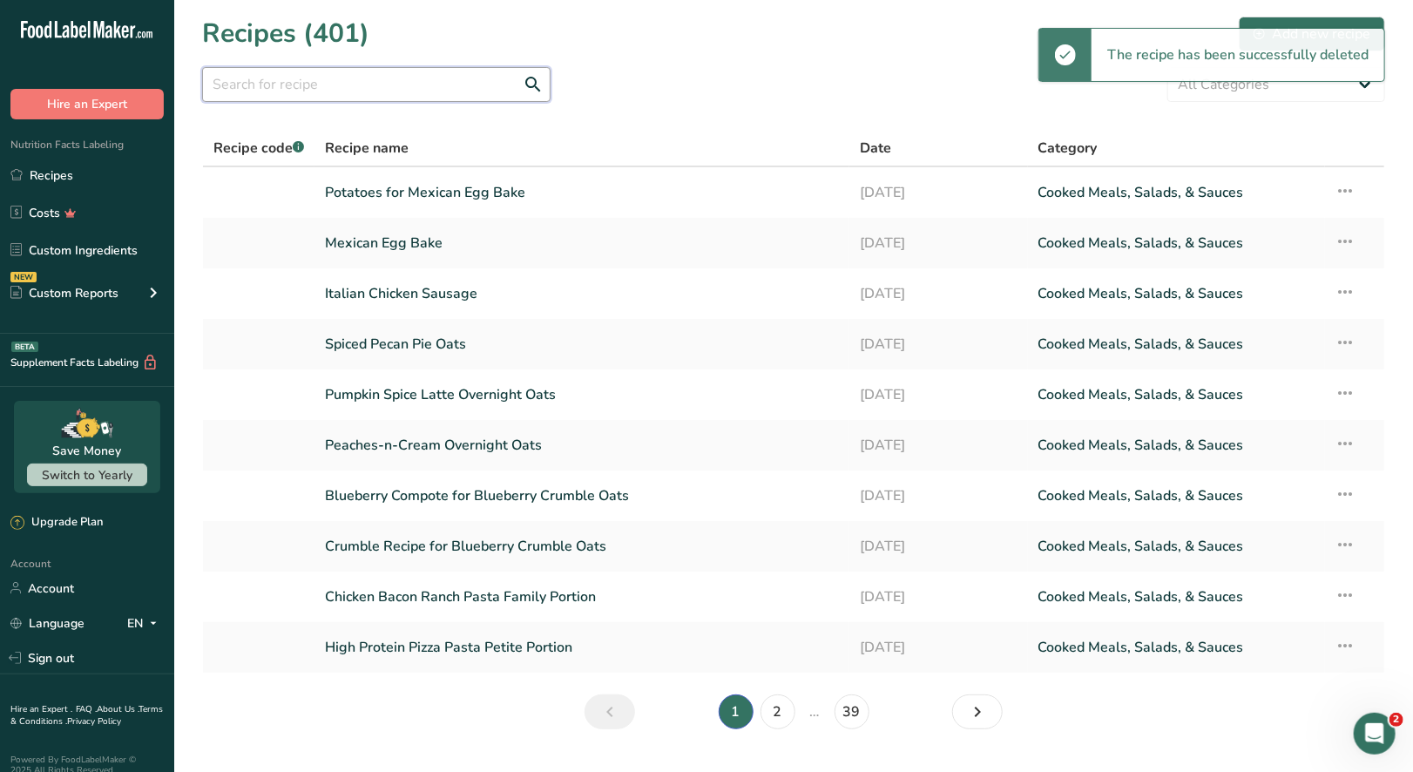
click at [291, 85] on input "text" at bounding box center [376, 84] width 348 height 35
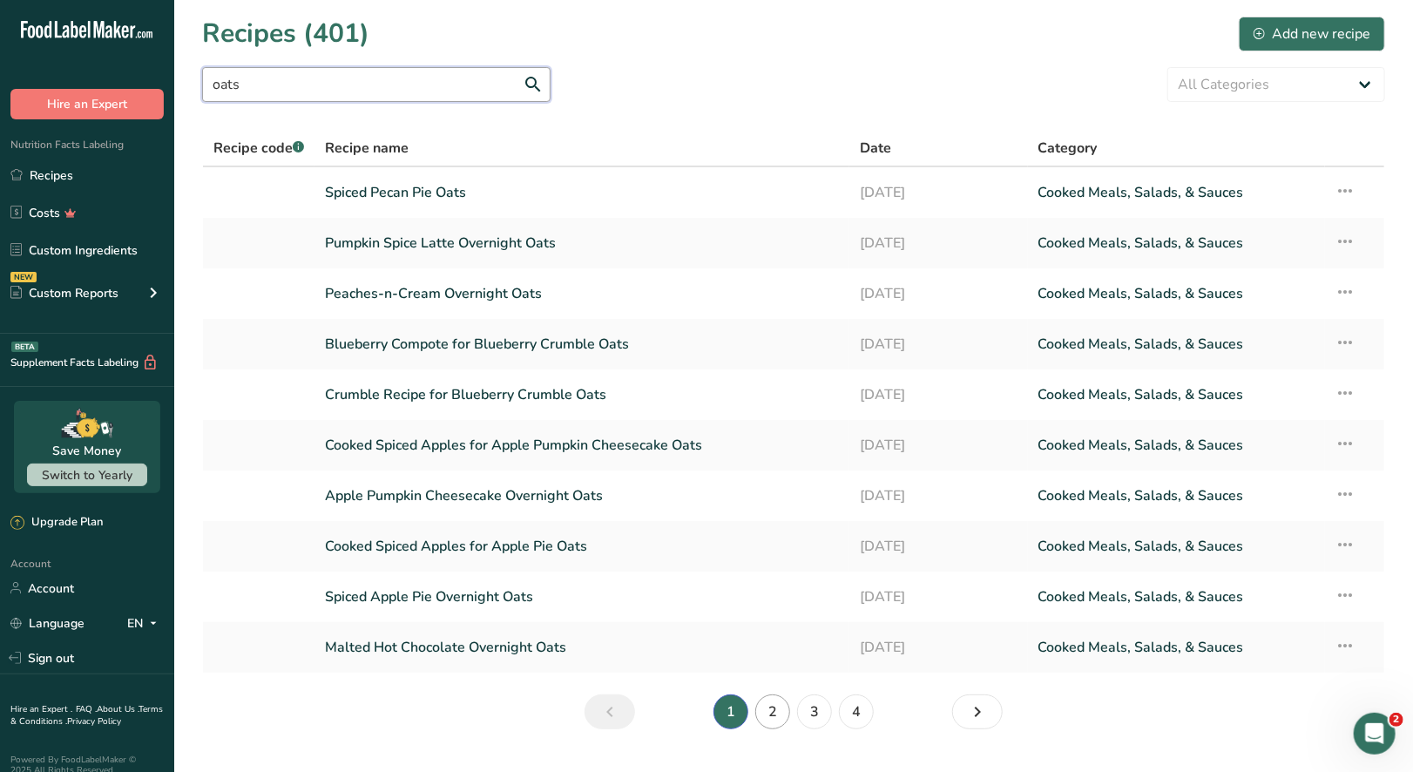
type input "oats"
click at [776, 716] on link "2" at bounding box center [772, 711] width 35 height 35
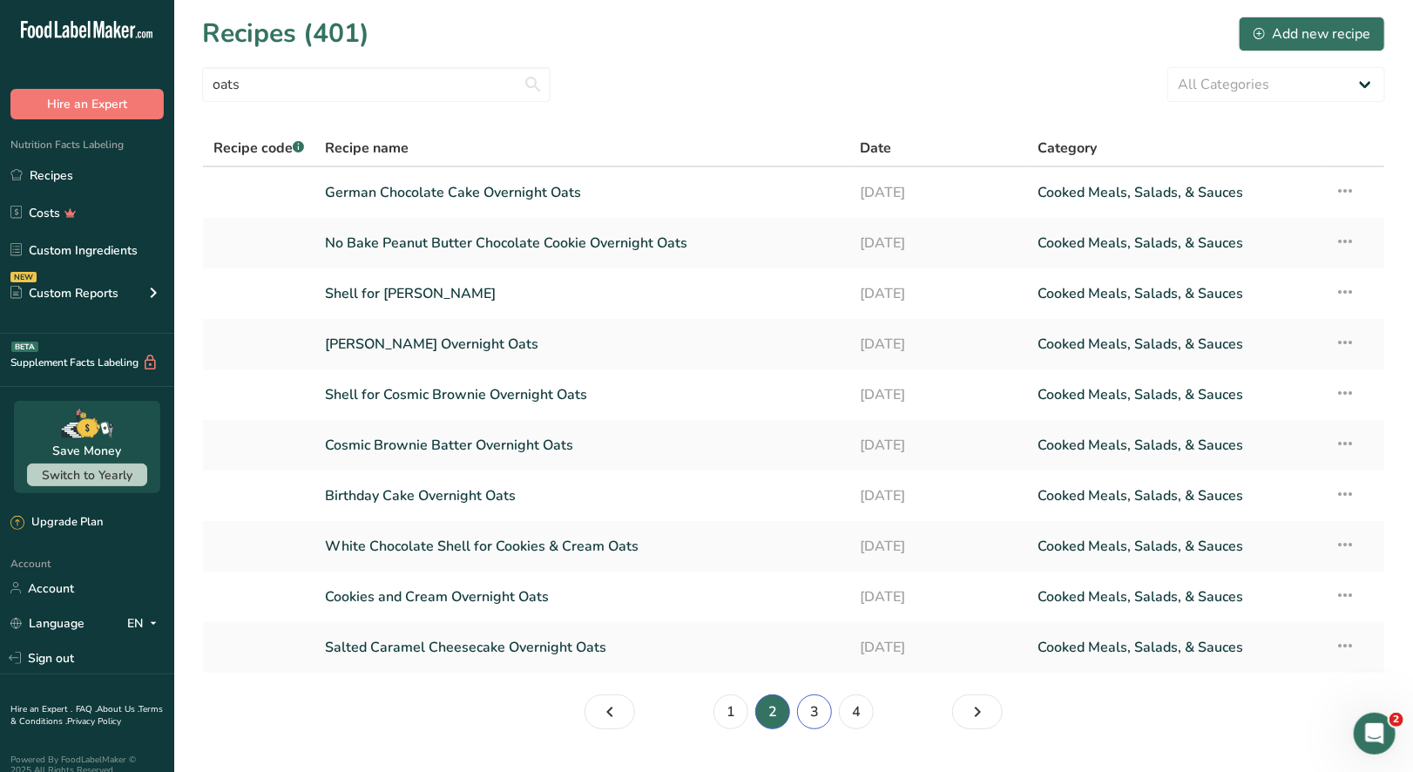
click at [816, 710] on link "3" at bounding box center [814, 711] width 35 height 35
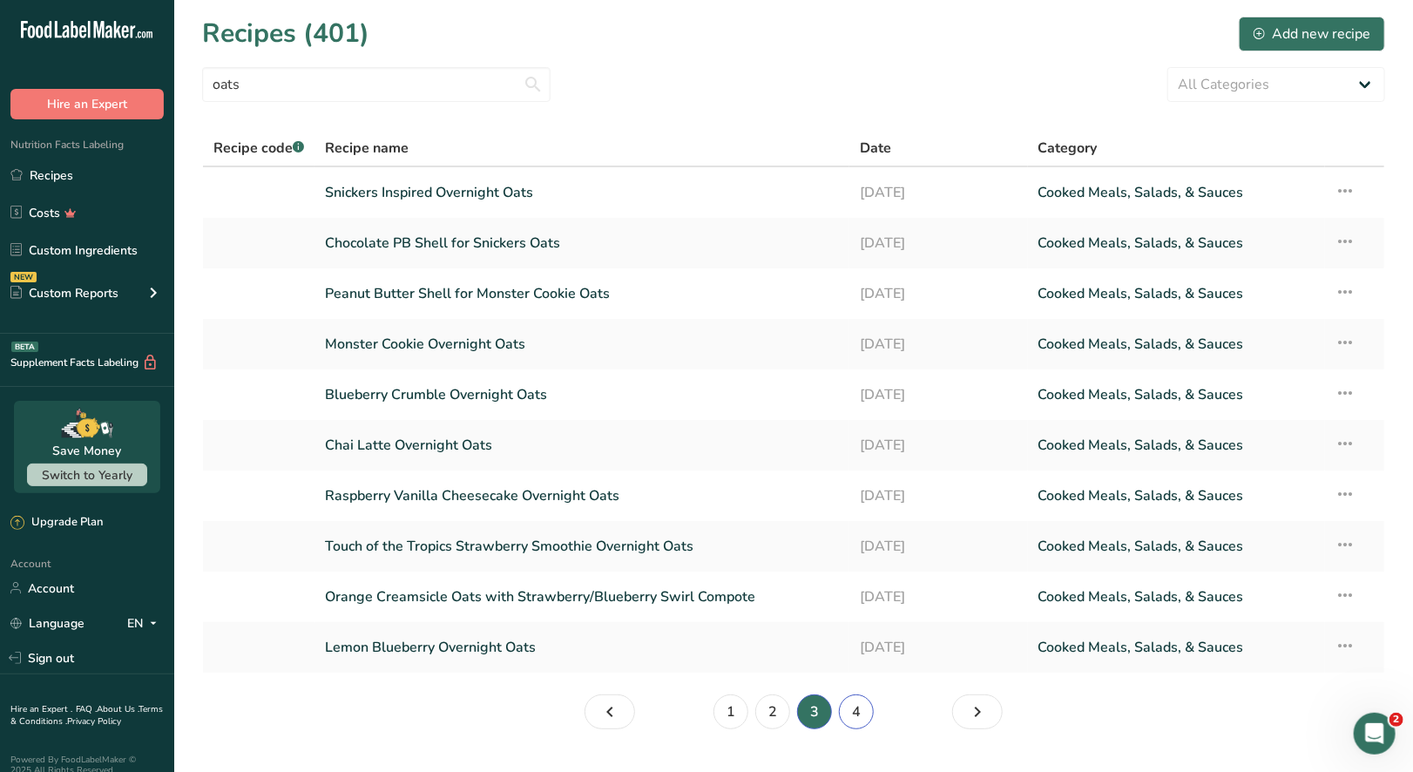
click at [861, 713] on link "4" at bounding box center [856, 711] width 35 height 35
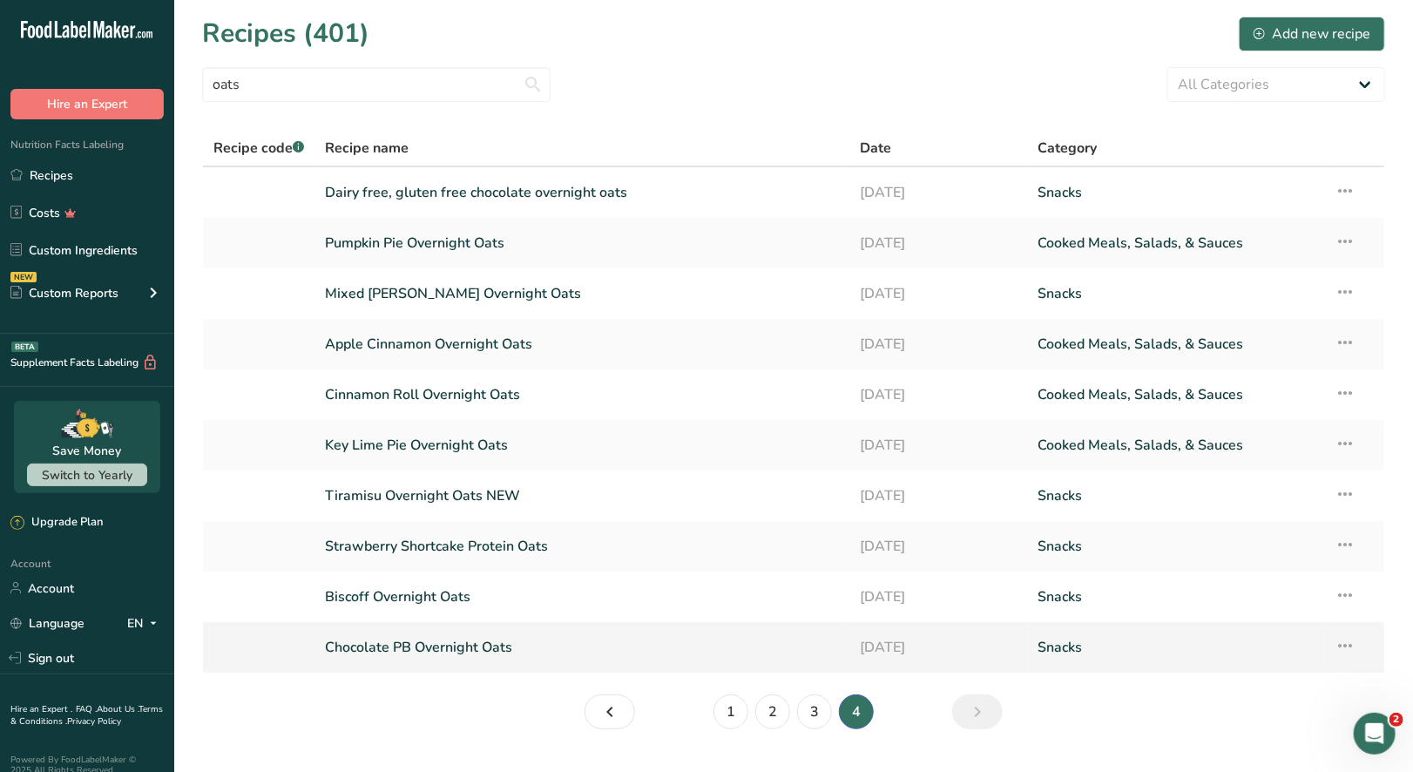
click at [491, 656] on link "Chocolate PB Overnight Oats" at bounding box center [582, 647] width 514 height 37
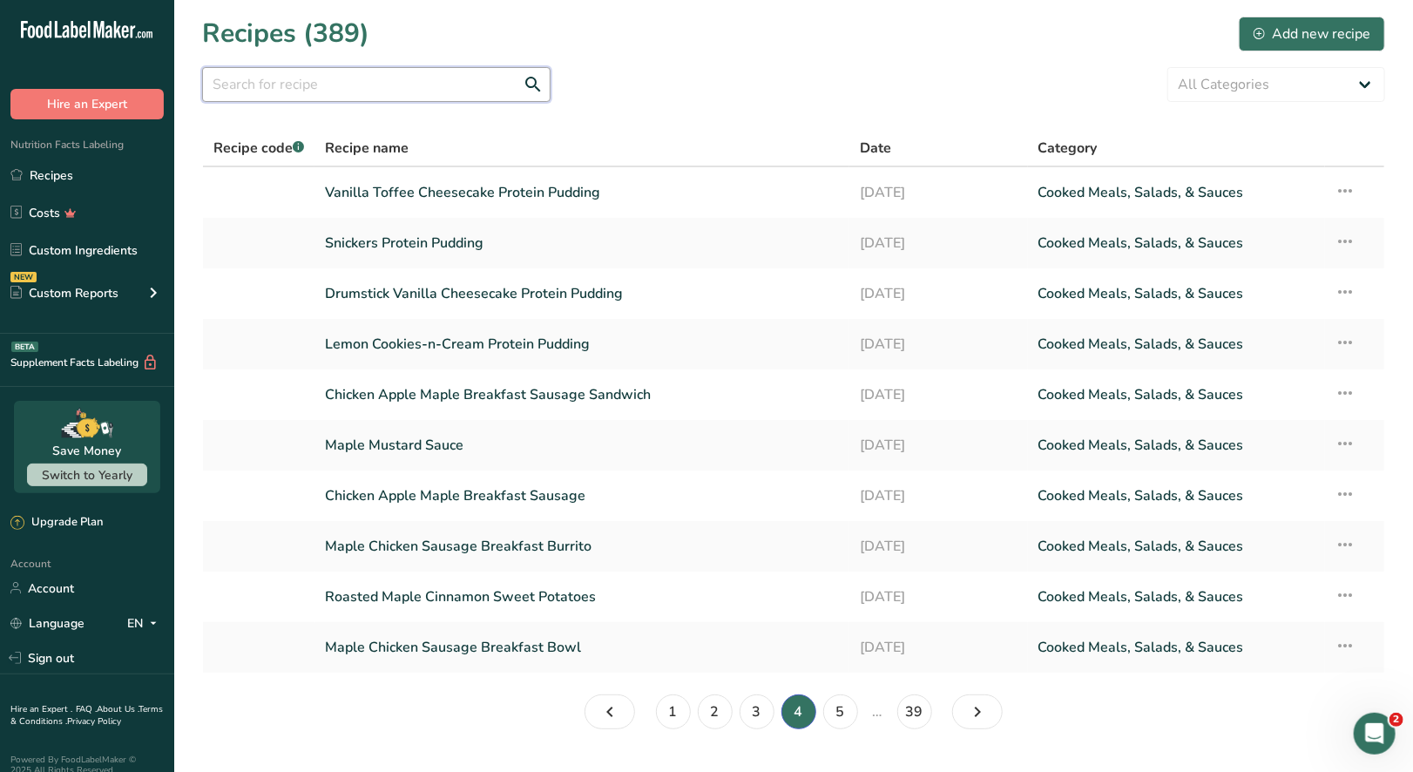
click at [297, 85] on input "text" at bounding box center [376, 84] width 348 height 35
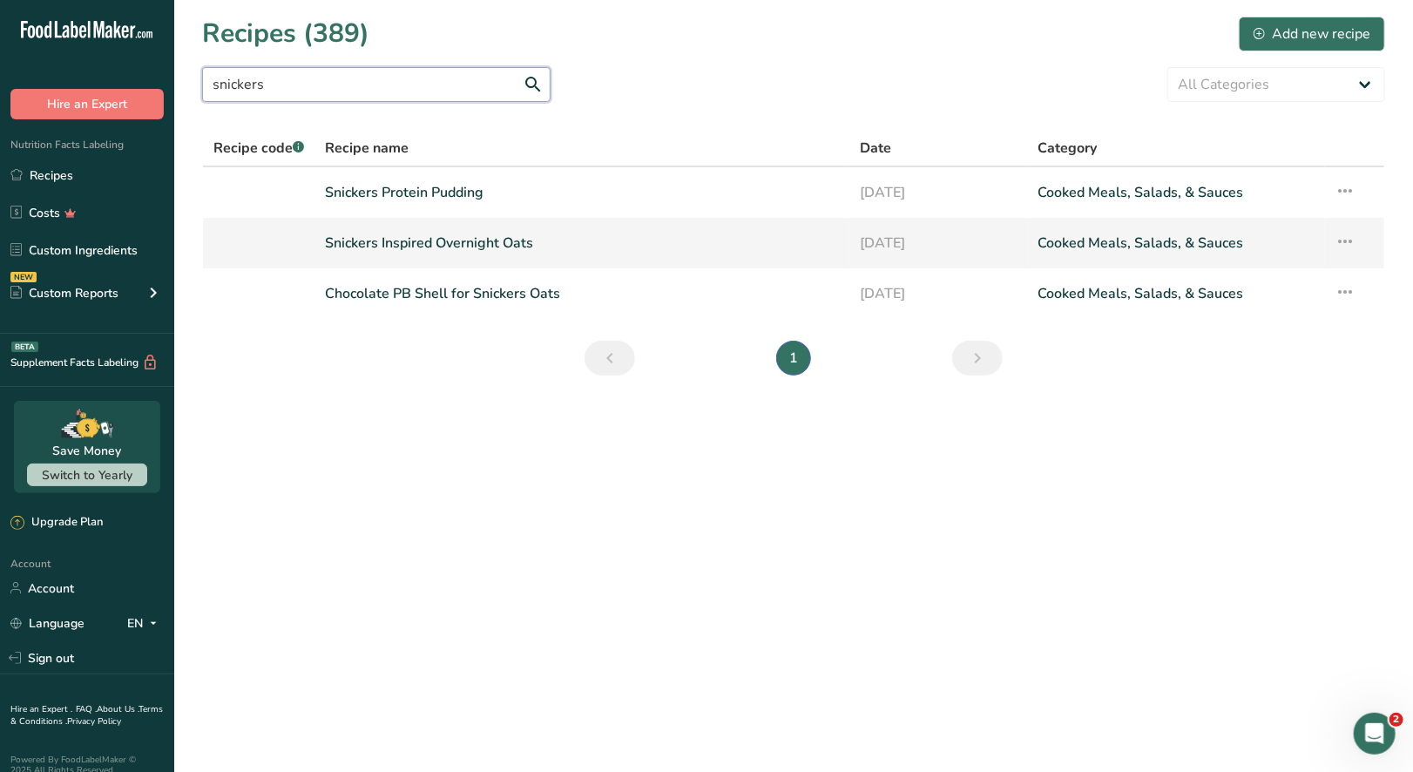
type input "snickers"
click at [477, 265] on td "Snickers Inspired Overnight Oats" at bounding box center [582, 243] width 535 height 51
click at [514, 252] on link "Snickers Inspired Overnight Oats" at bounding box center [582, 243] width 514 height 37
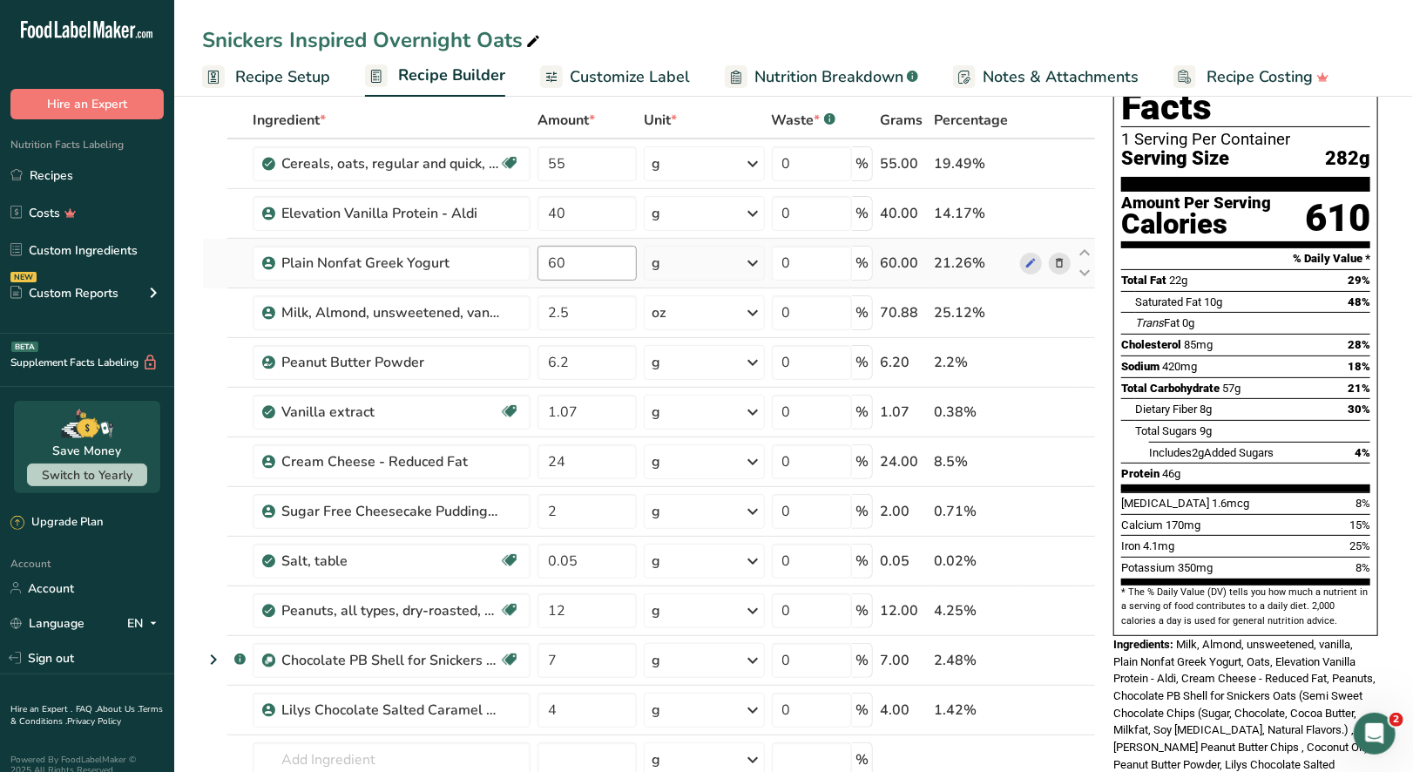
scroll to position [87, 0]
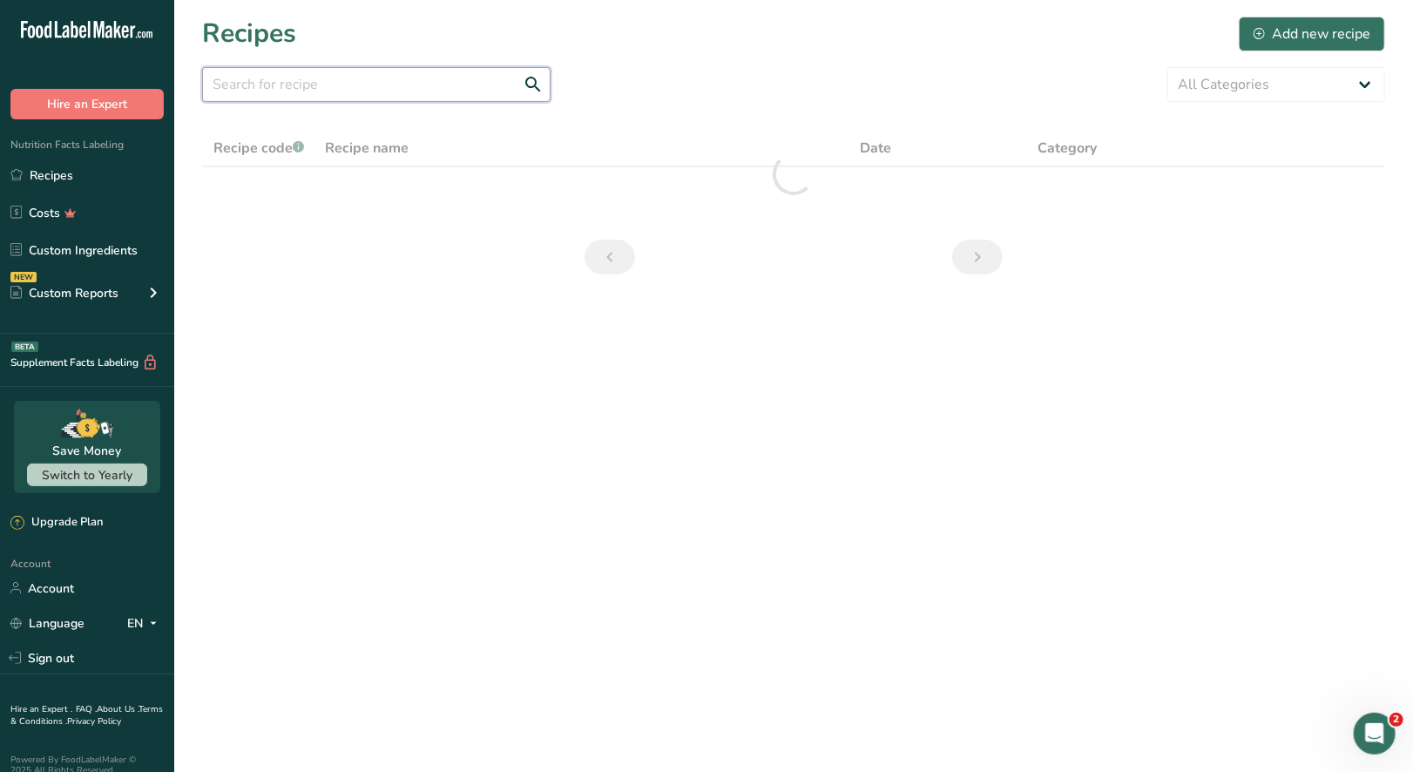
click at [274, 91] on input "text" at bounding box center [376, 84] width 348 height 35
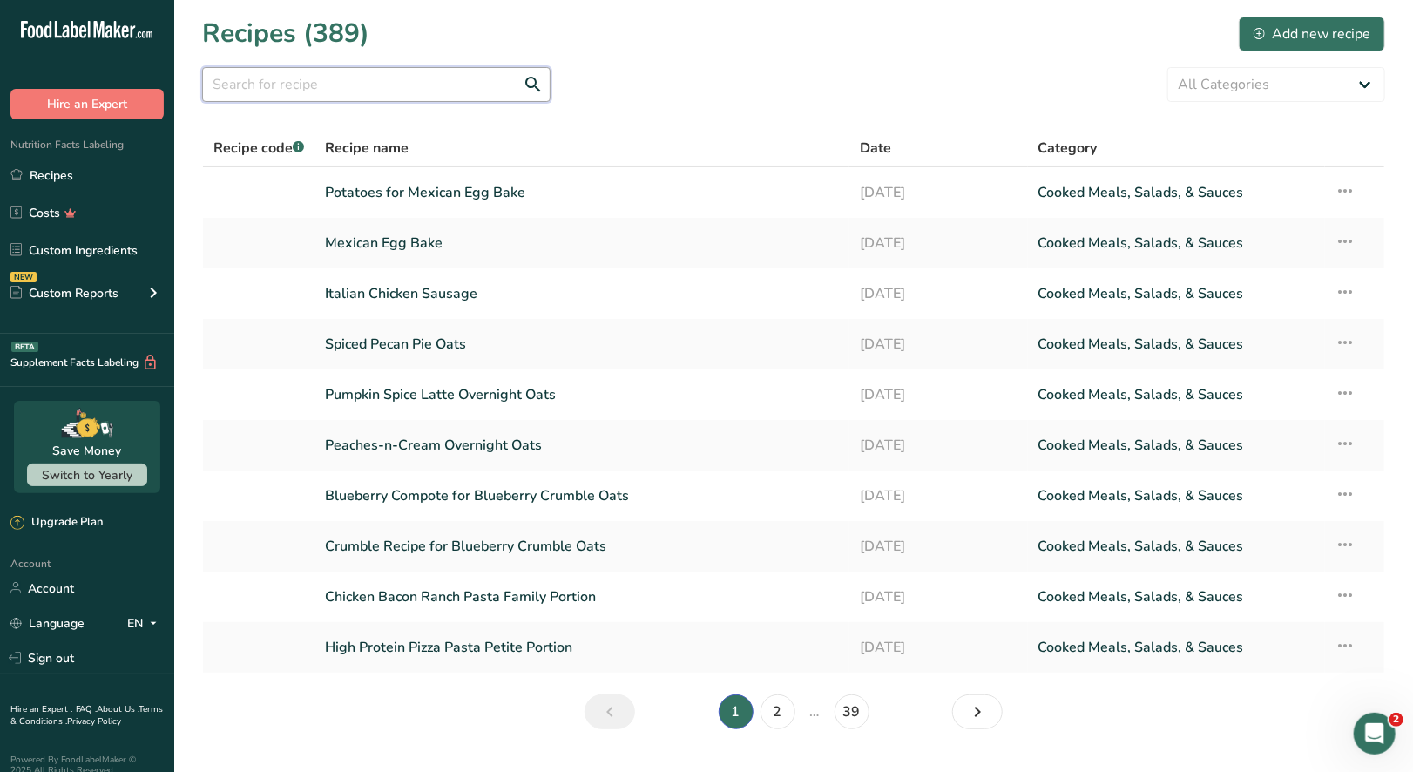
type input "c"
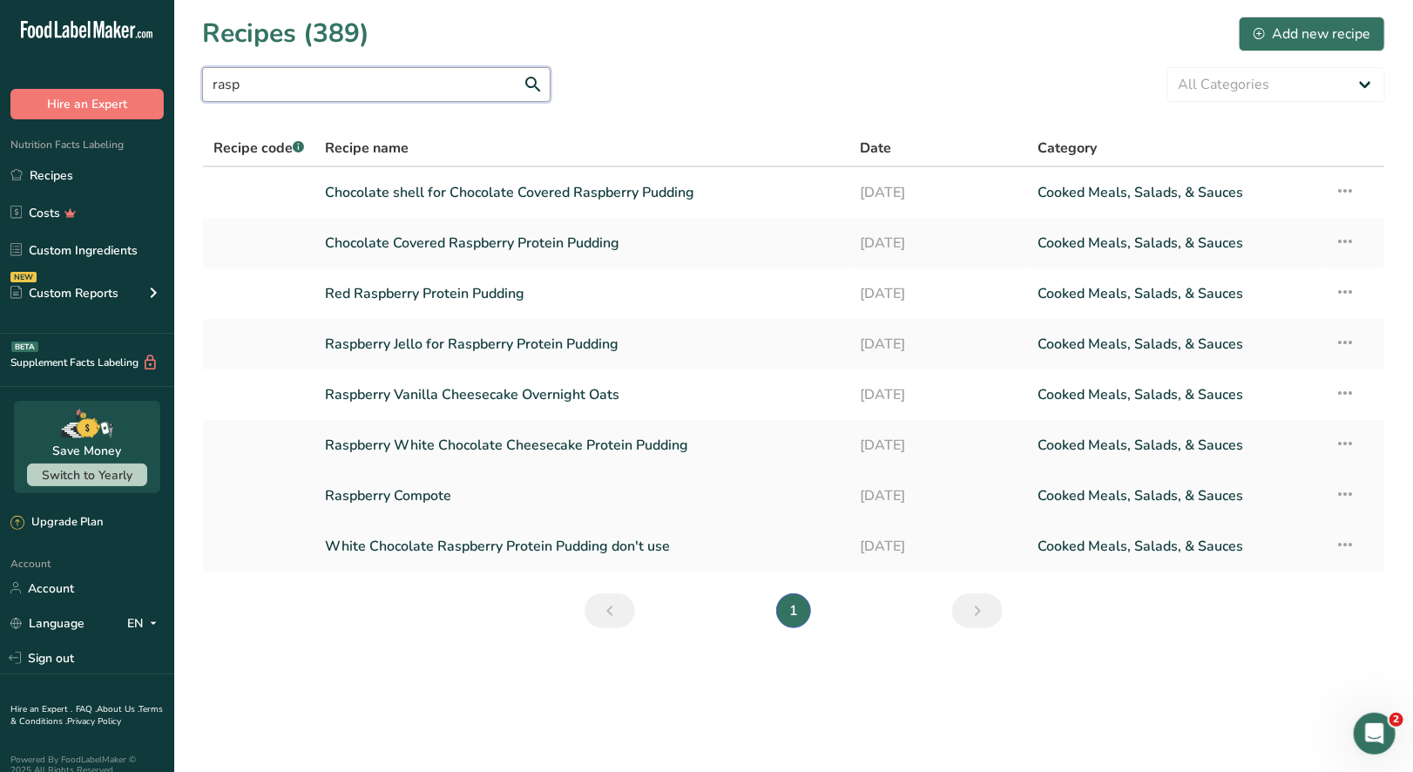
type input "rasp"
click at [469, 483] on link "Raspberry Compote" at bounding box center [582, 495] width 514 height 37
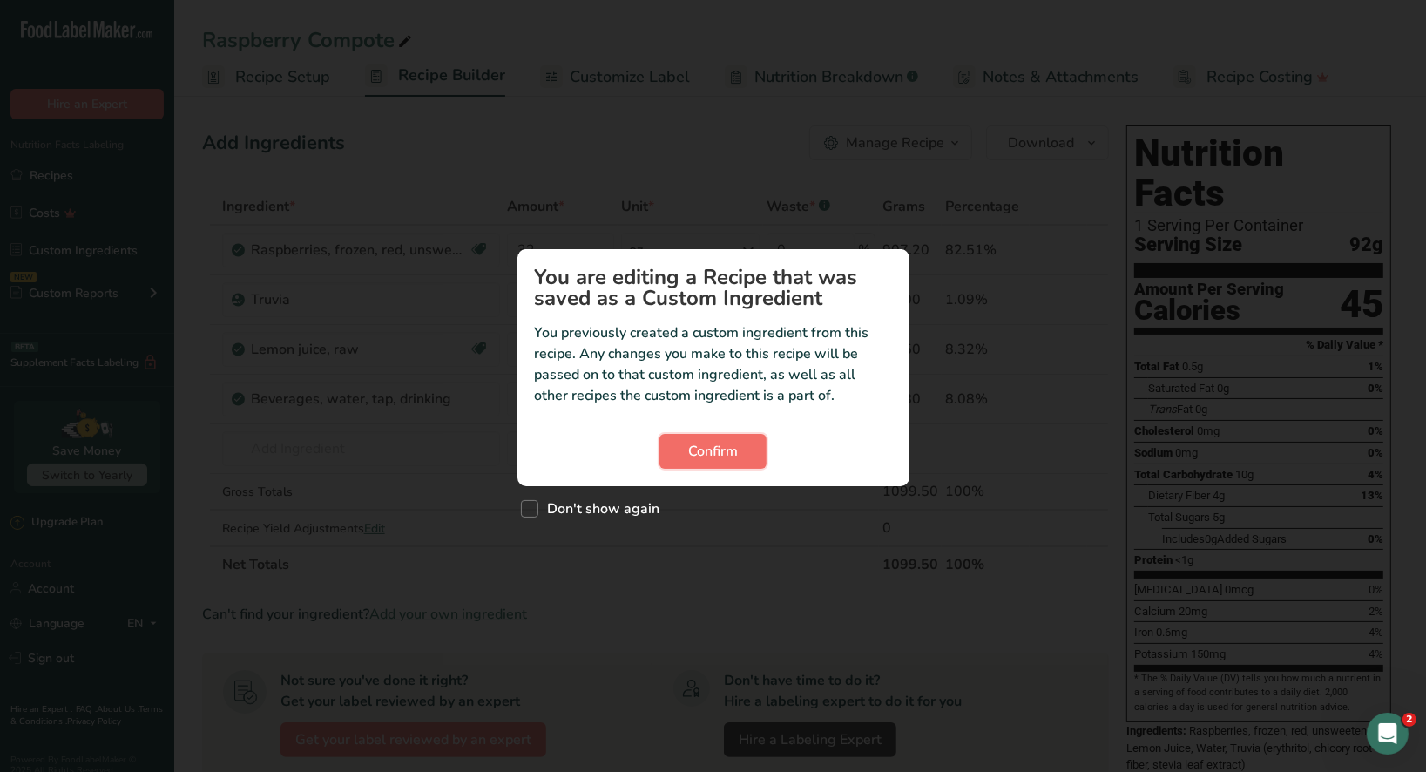
click at [716, 457] on span "Confirm" at bounding box center [713, 451] width 50 height 21
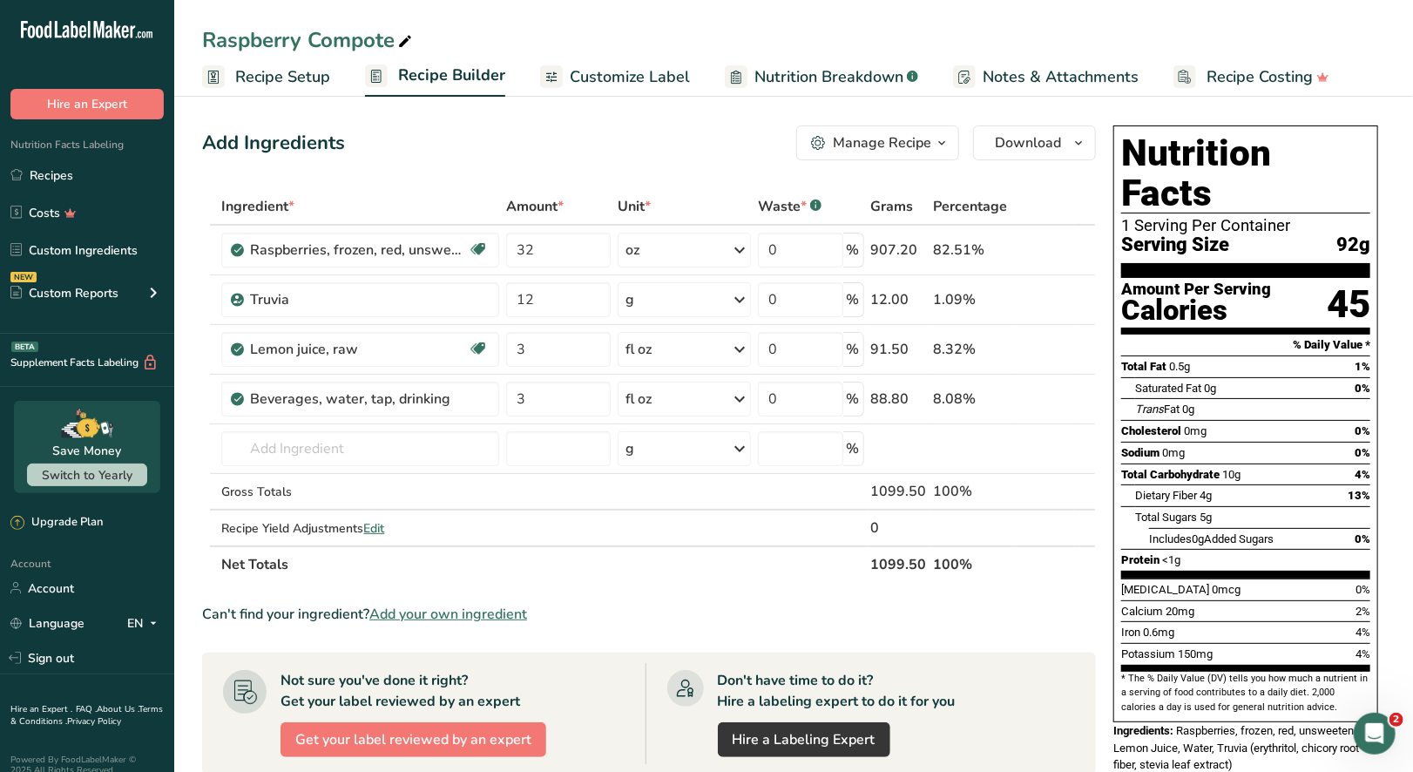
click at [284, 69] on span "Recipe Setup" at bounding box center [282, 77] width 95 height 24
click at [920, 145] on div "Manage Recipe" at bounding box center [882, 142] width 98 height 21
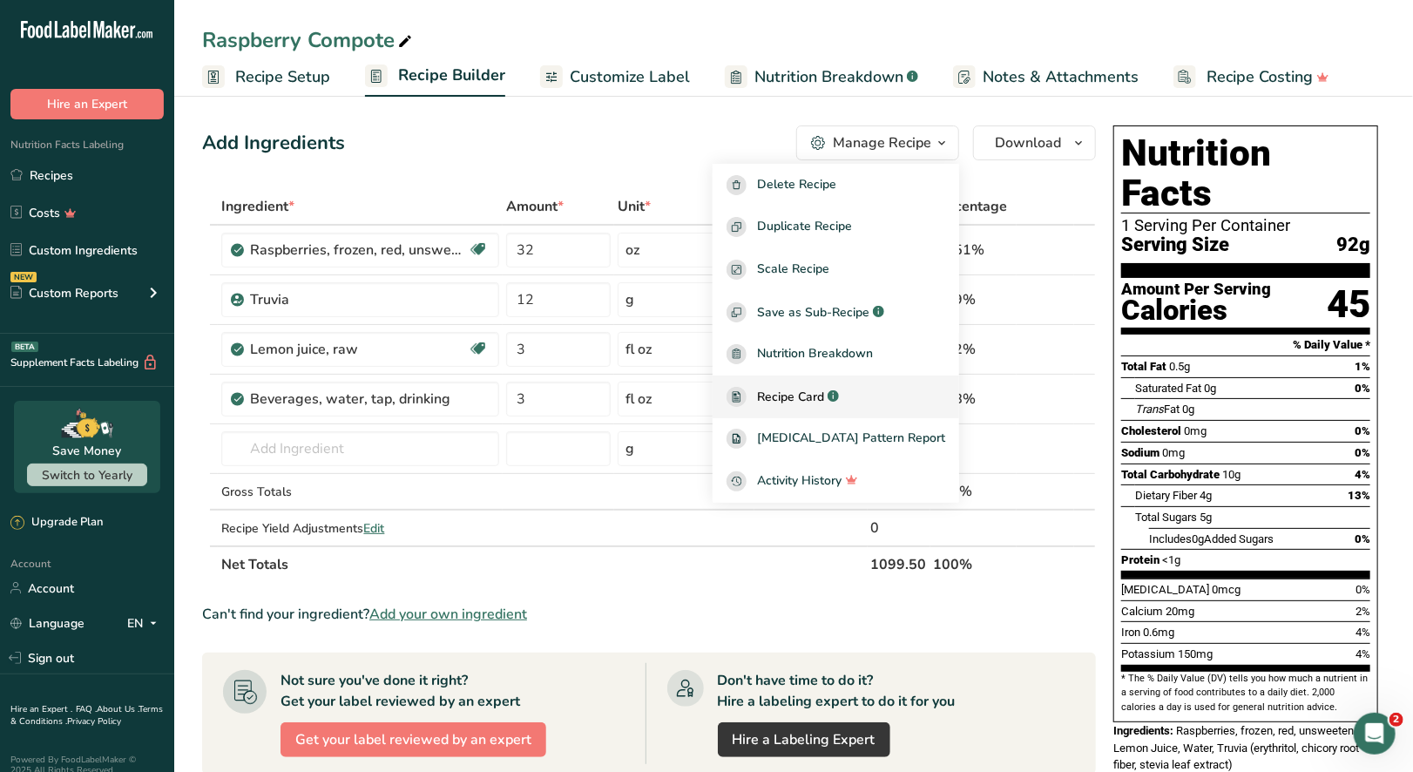
click at [824, 396] on span "Recipe Card" at bounding box center [790, 397] width 67 height 18
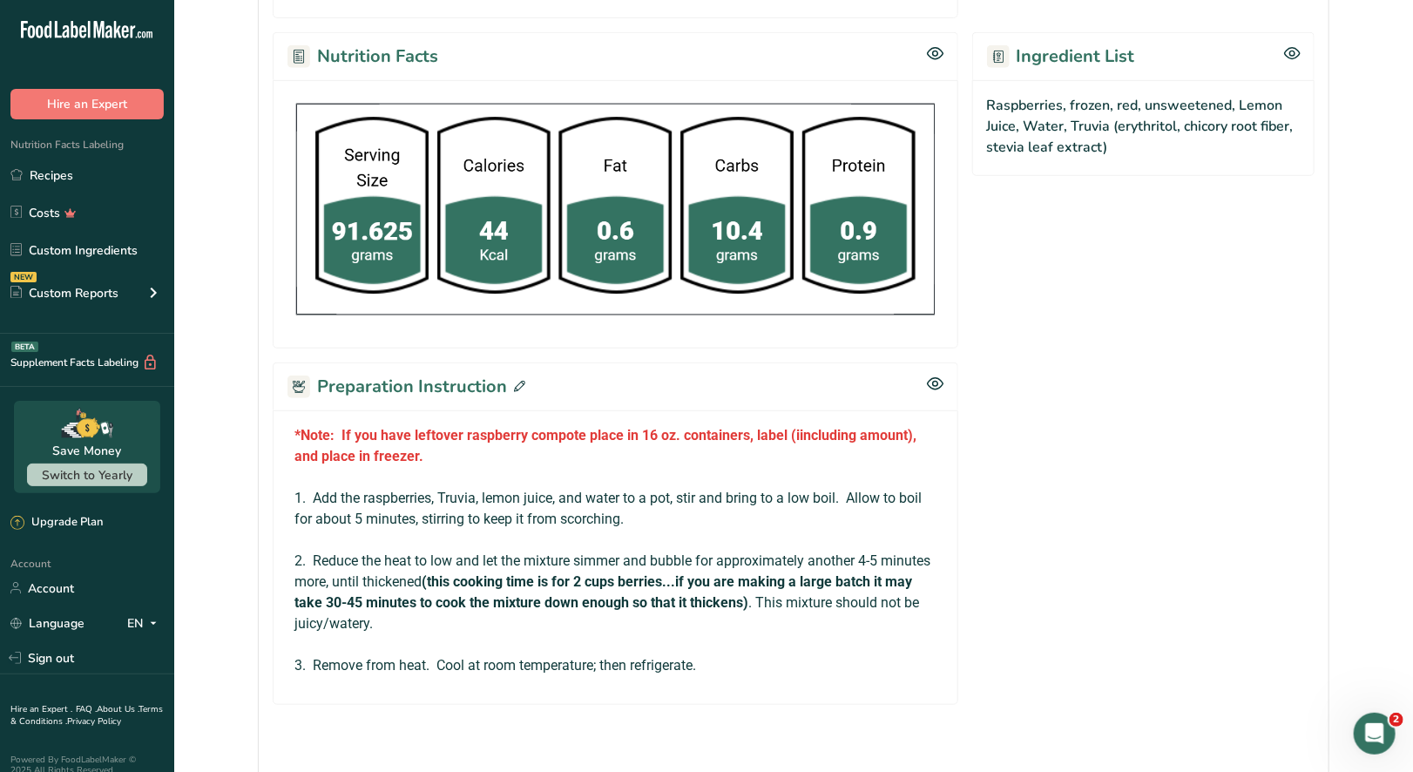
scroll to position [609, 0]
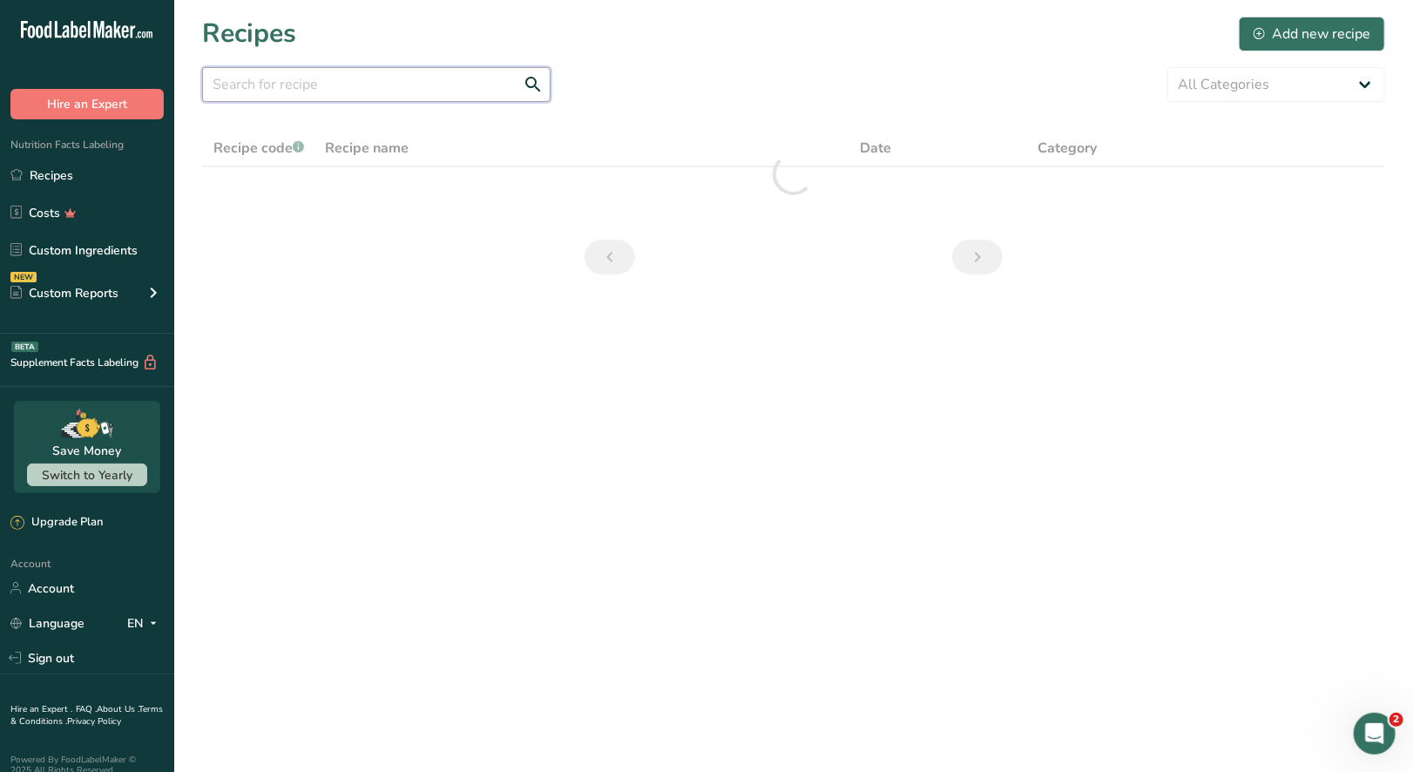
click at [254, 97] on input "text" at bounding box center [376, 84] width 348 height 35
drag, startPoint x: 328, startPoint y: 86, endPoint x: 39, endPoint y: 83, distance: 288.4
click at [41, 83] on div ".a-20{fill:#fff;} Hire an Expert Nutrition Facts Labeling Recipes Costs Custom …" at bounding box center [706, 386] width 1413 height 772
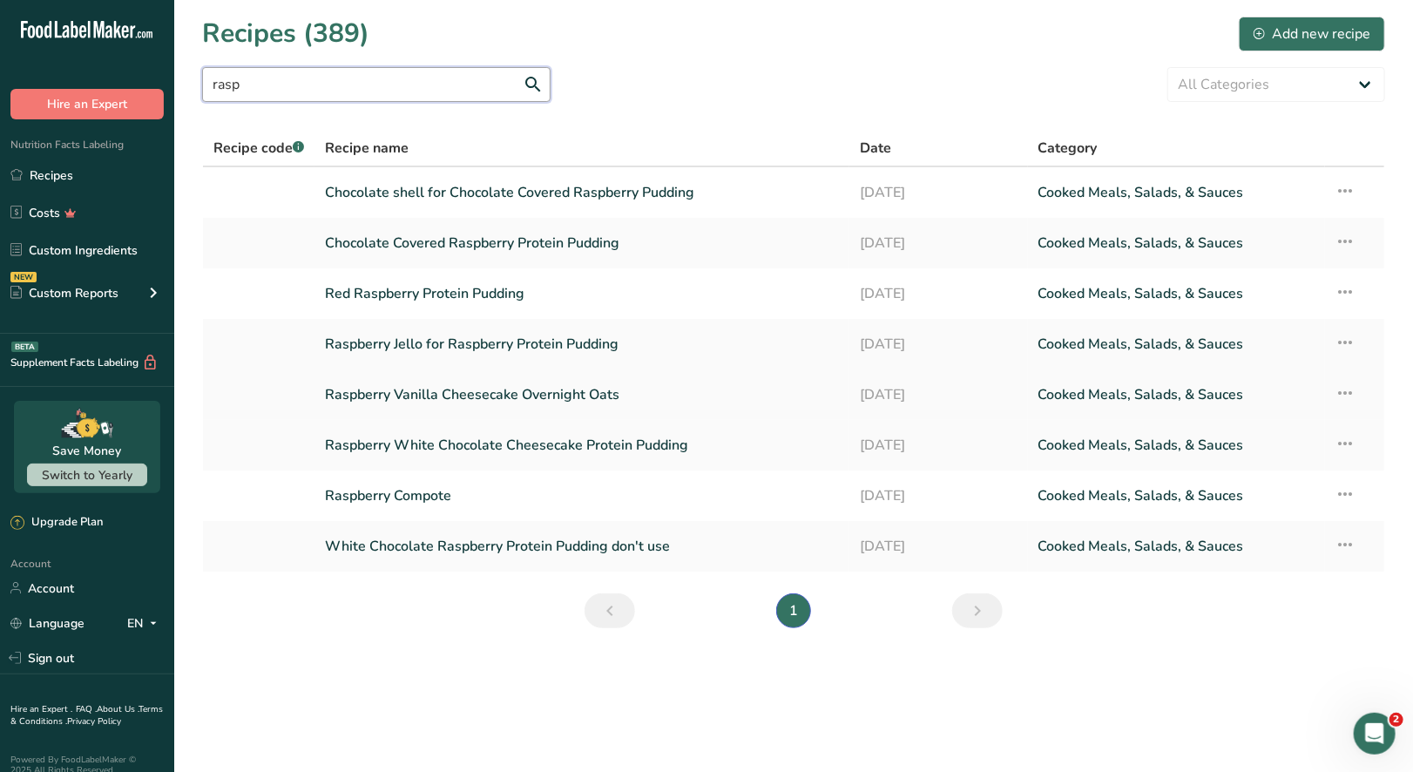
type input "rasp"
click at [560, 393] on link "Raspberry Vanilla Cheesecake Overnight Oats" at bounding box center [582, 394] width 514 height 37
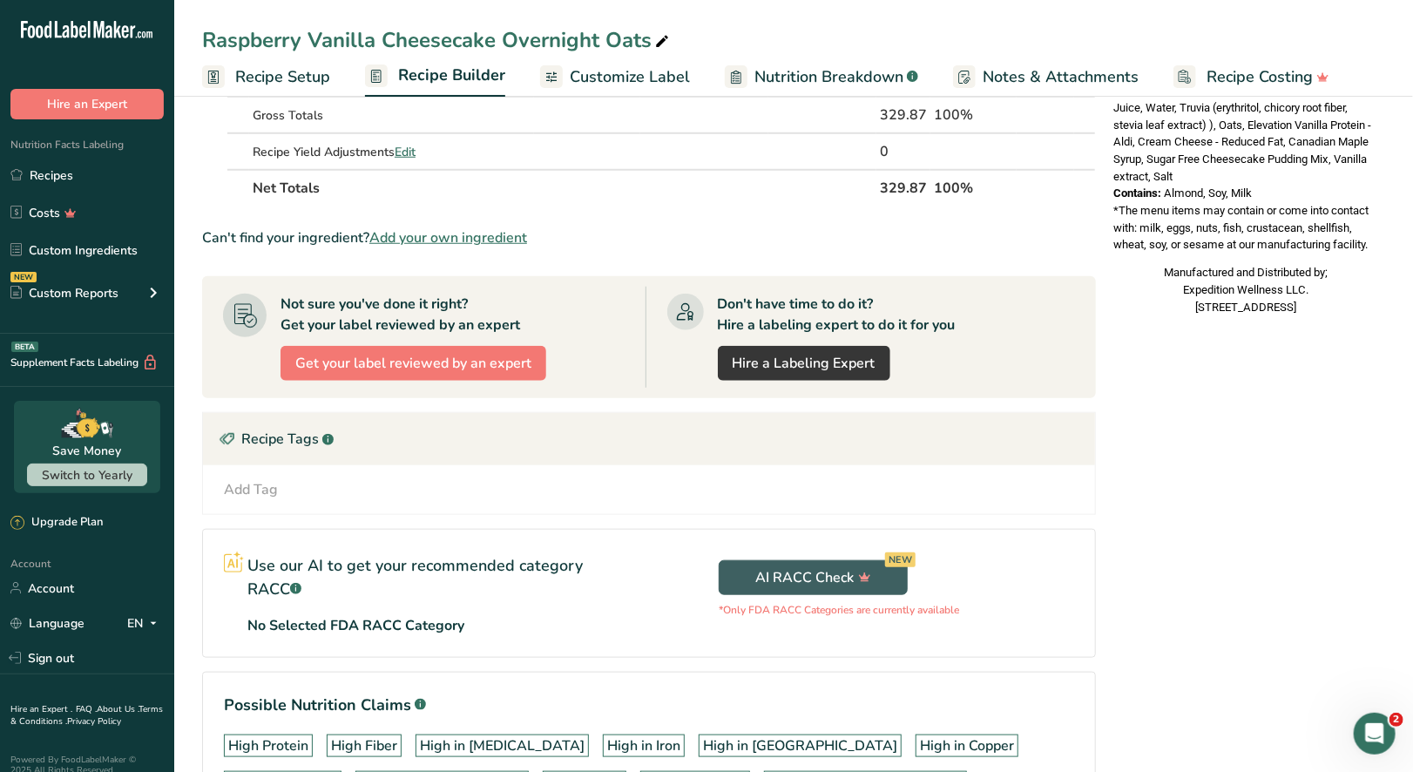
scroll to position [804, 0]
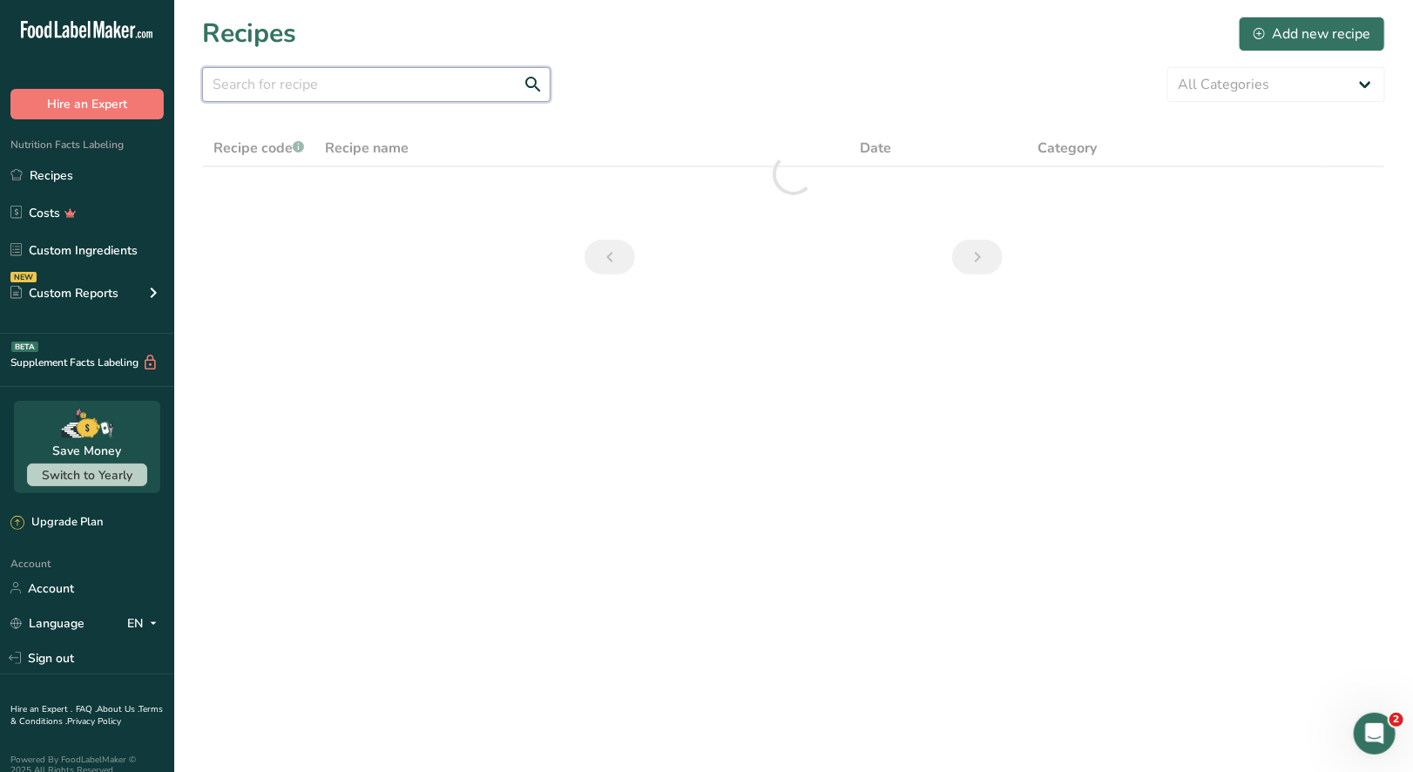
click at [298, 84] on input "text" at bounding box center [376, 84] width 348 height 35
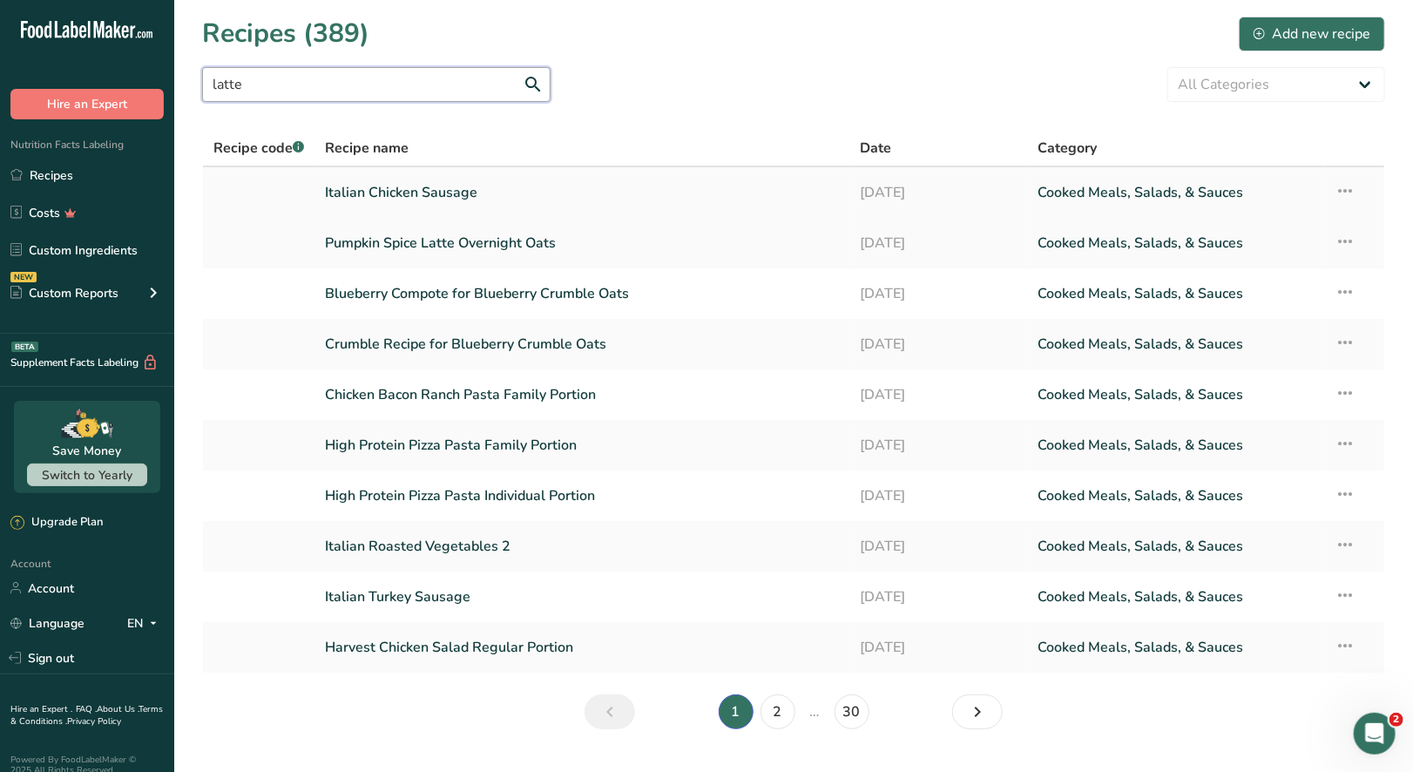
type input "latte"
click at [430, 198] on link "Italian Chicken Sausage" at bounding box center [582, 192] width 514 height 37
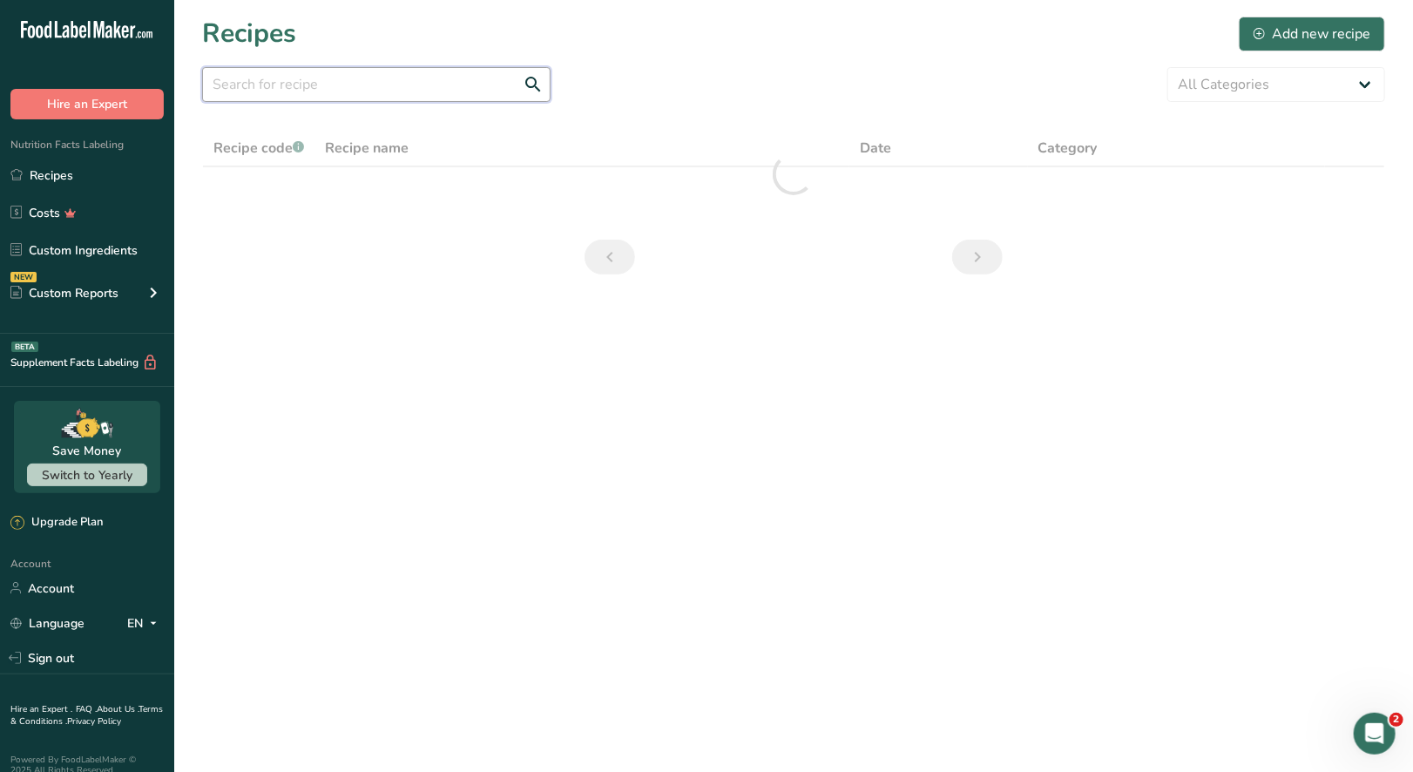
click at [292, 91] on input "text" at bounding box center [376, 84] width 348 height 35
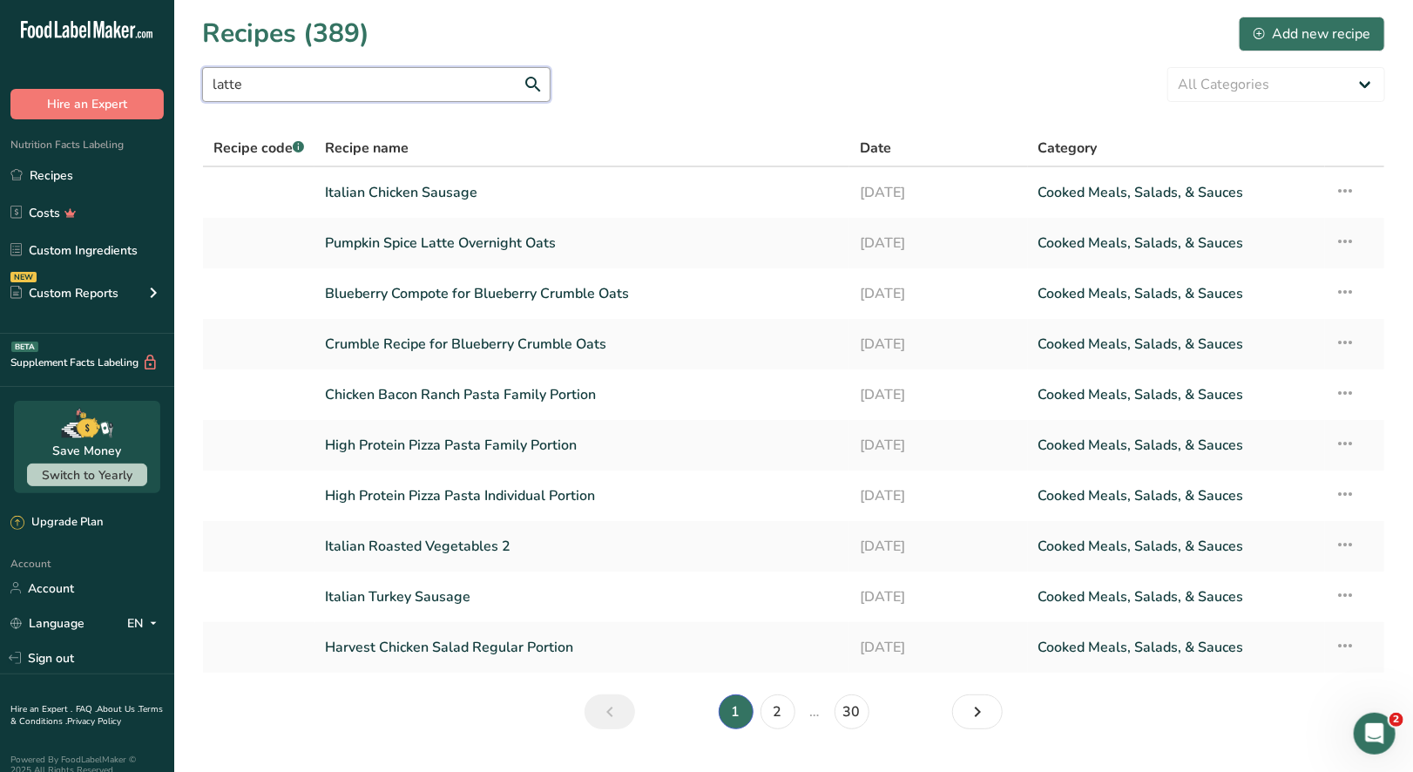
click at [255, 85] on input "latte" at bounding box center [376, 84] width 348 height 35
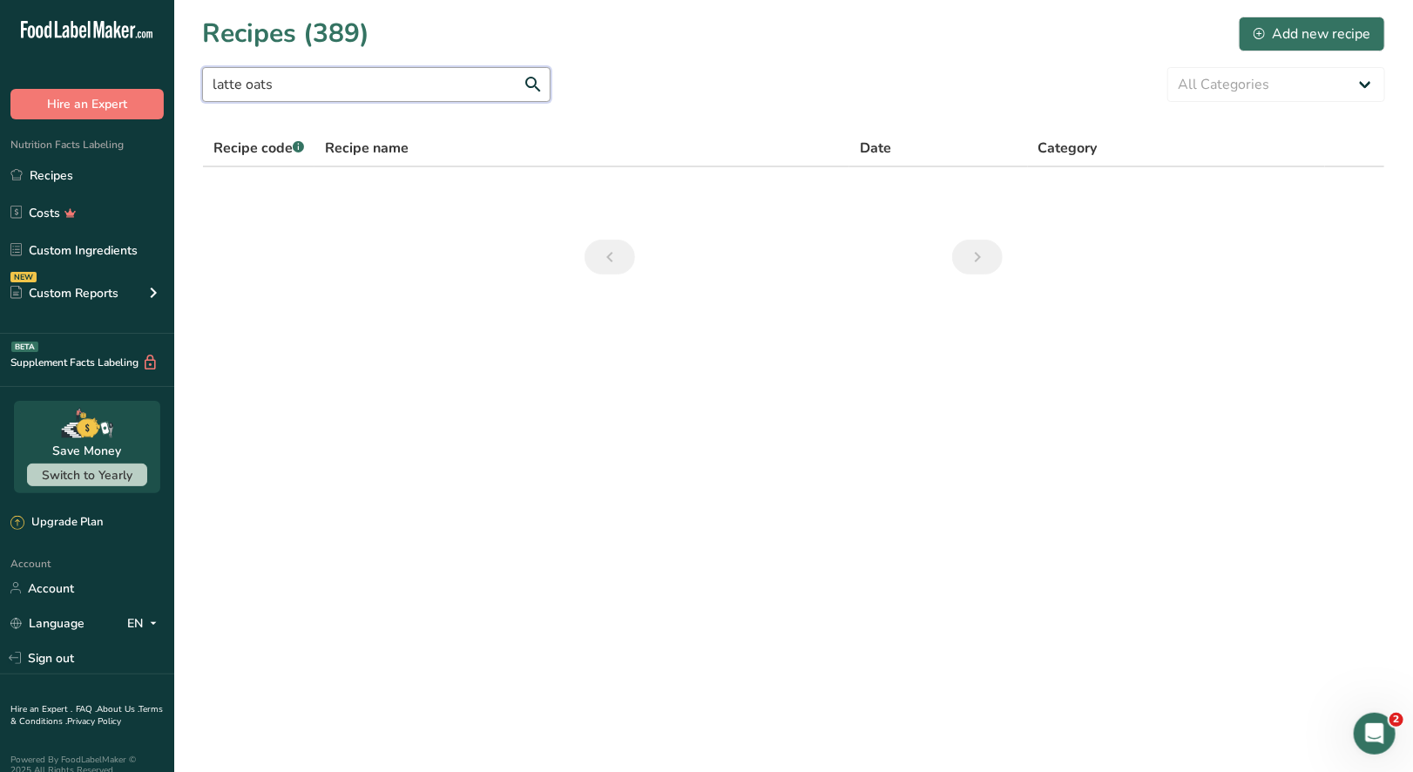
drag, startPoint x: 207, startPoint y: 80, endPoint x: 122, endPoint y: 80, distance: 85.4
click at [122, 80] on div ".a-20{fill:#fff;} Hire an Expert Nutrition Facts Labeling Recipes Costs Custom …" at bounding box center [706, 386] width 1413 height 772
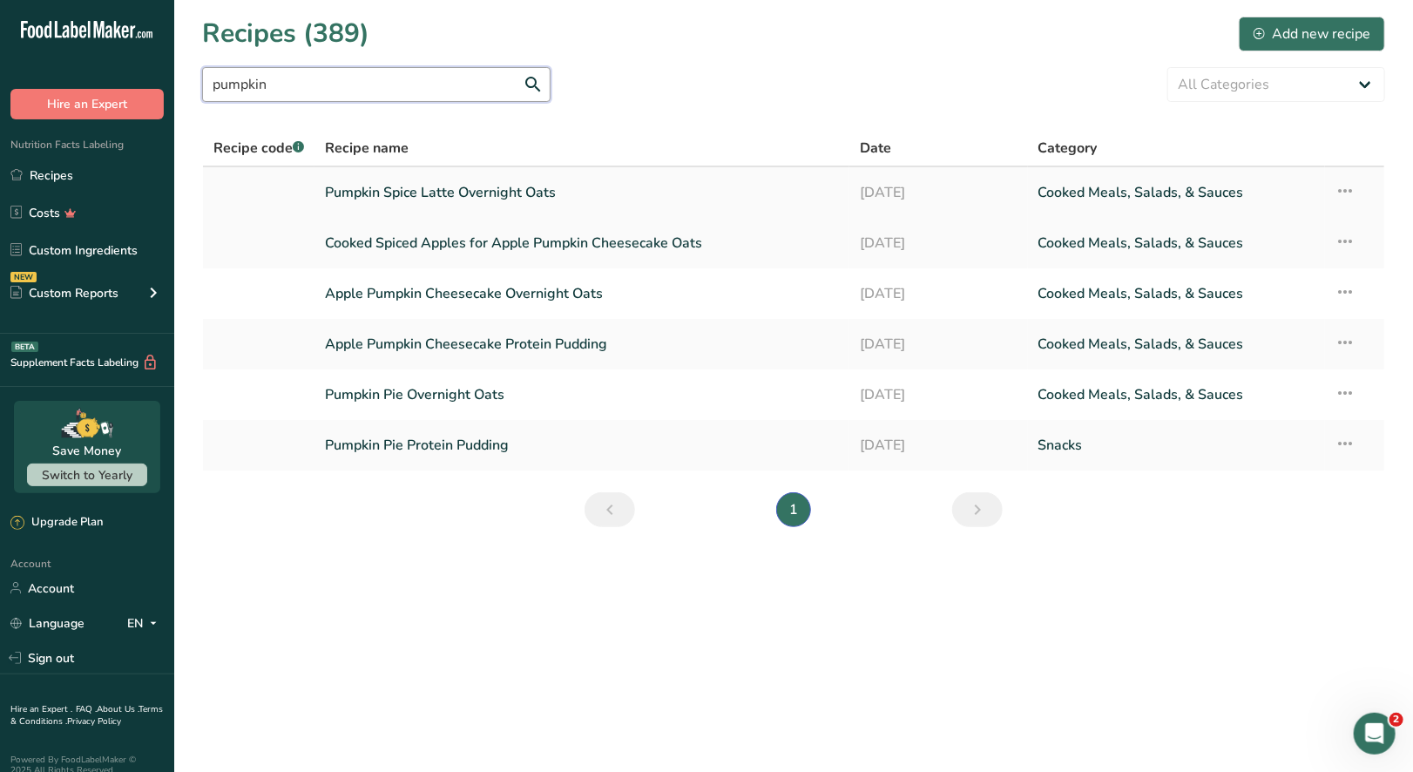
type input "pumpkin"
click at [448, 190] on link "Pumpkin Spice Latte Overnight Oats" at bounding box center [582, 192] width 514 height 37
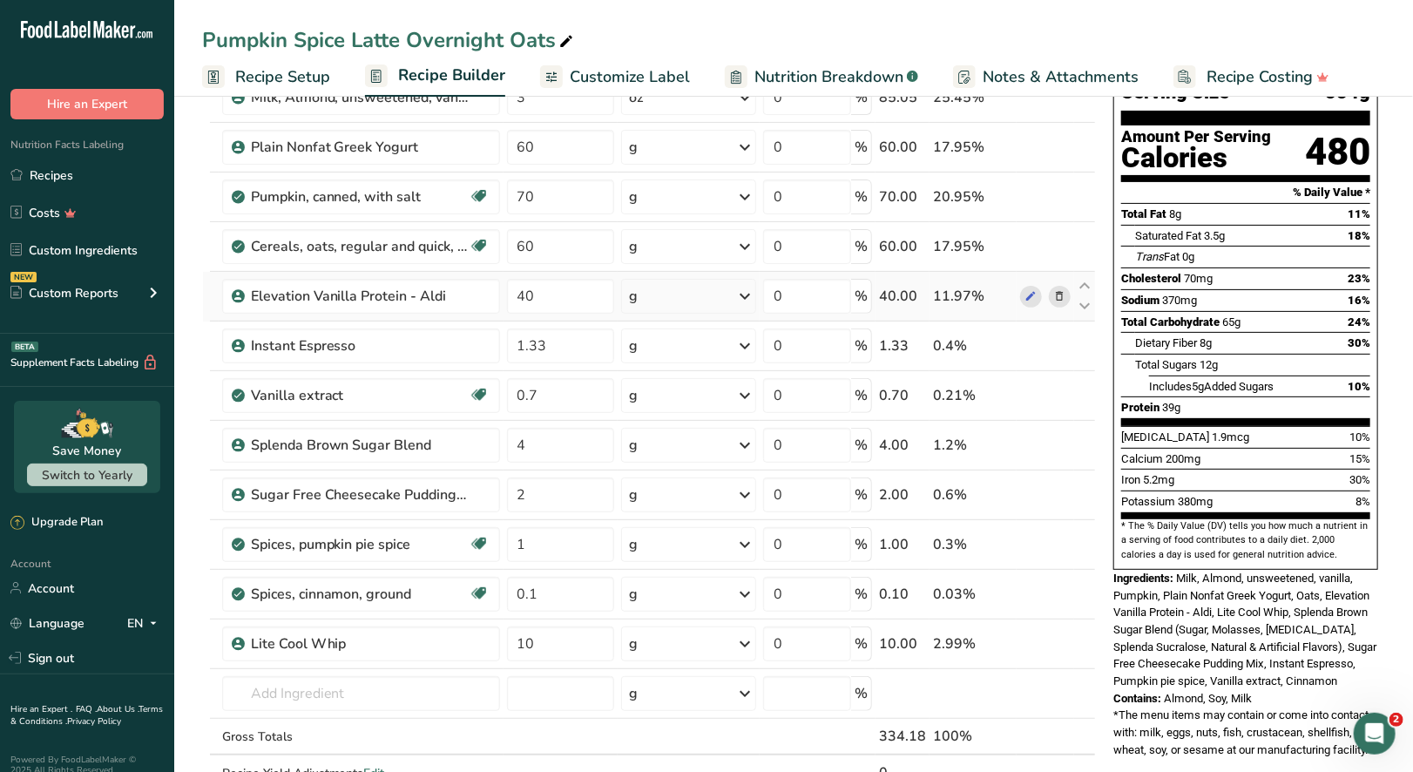
scroll to position [173, 0]
